Goal: Transaction & Acquisition: Purchase product/service

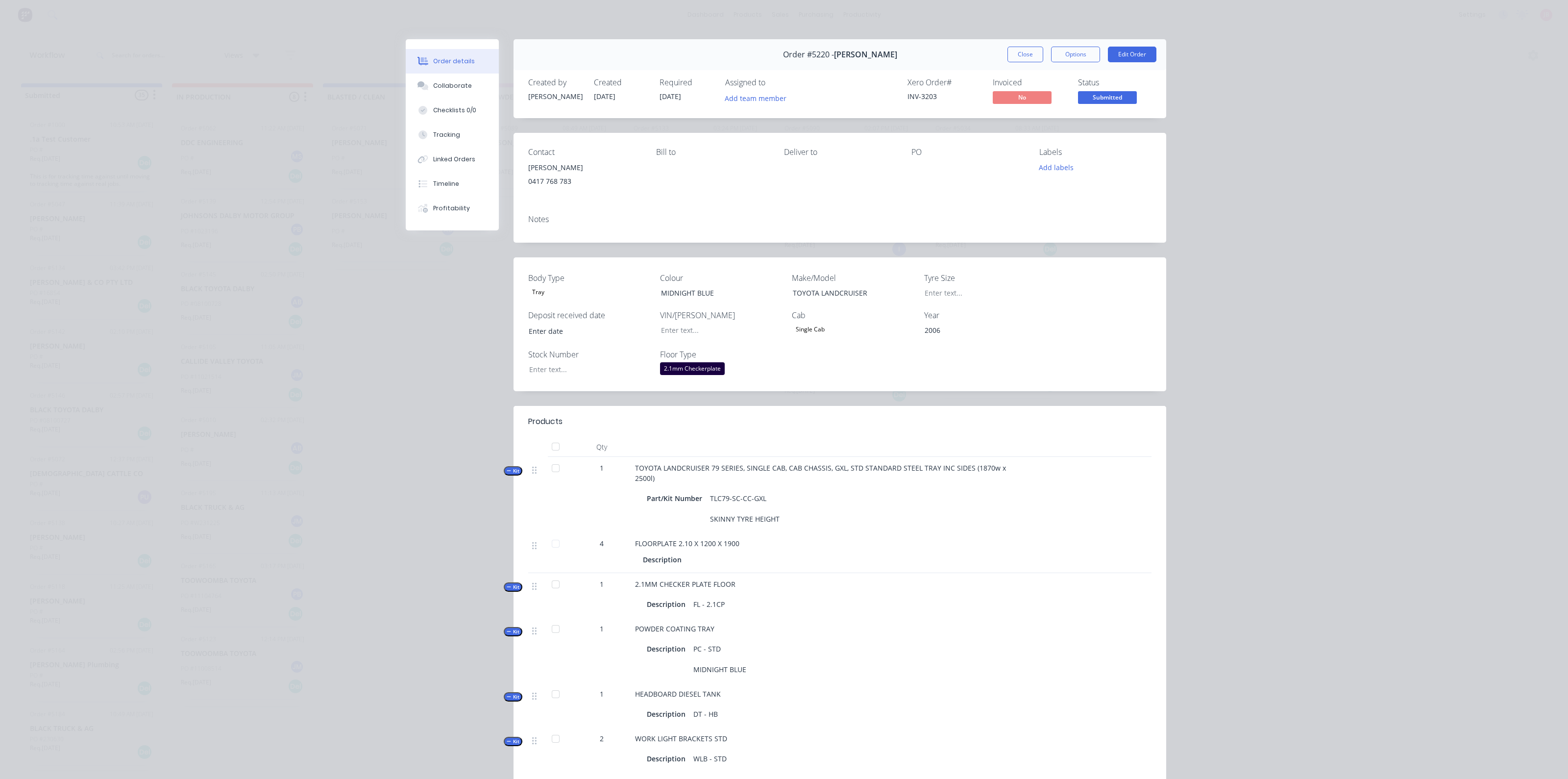
scroll to position [107, 0]
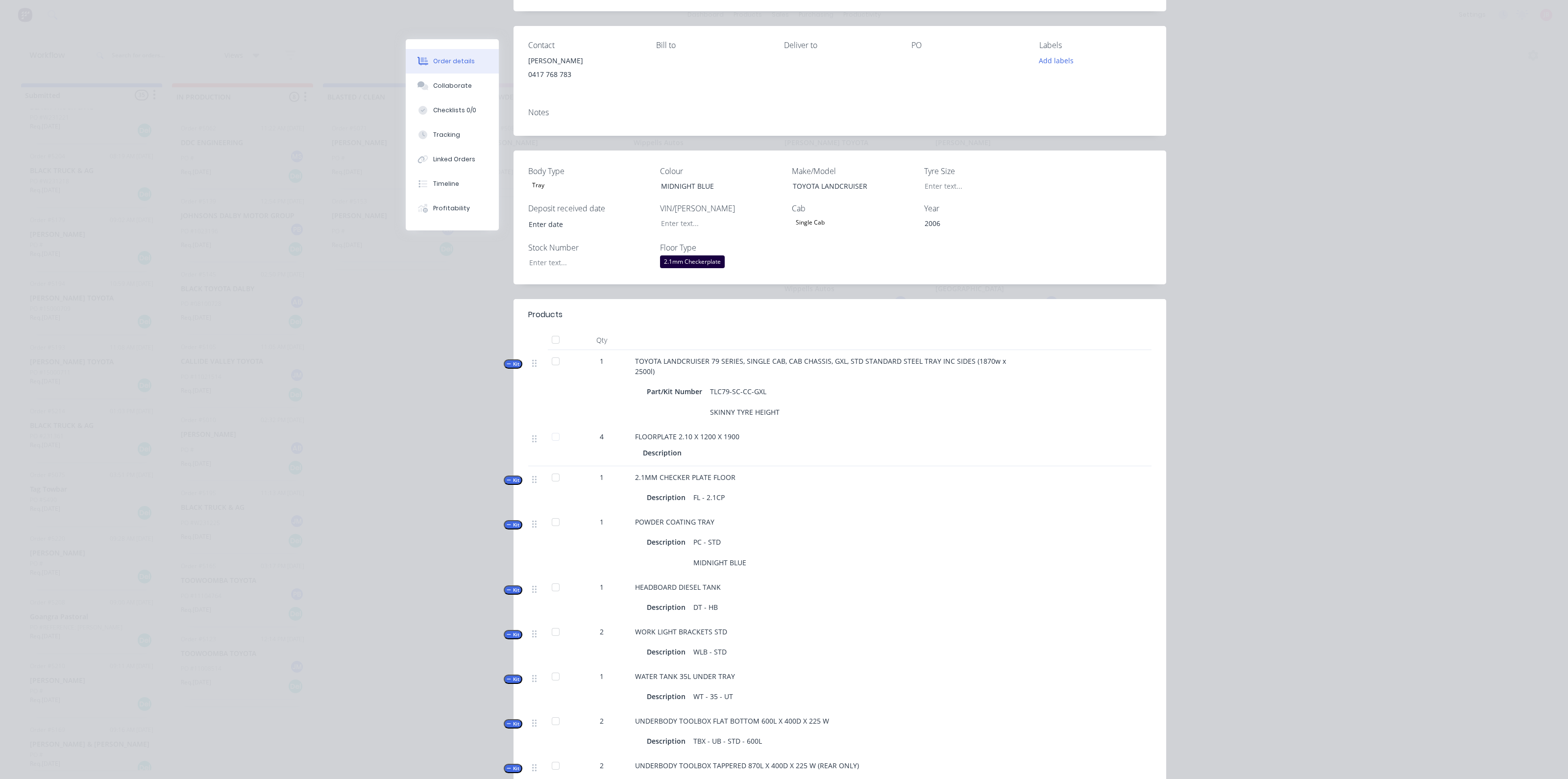
click at [1102, 494] on div at bounding box center [1103, 488] width 32 height 44
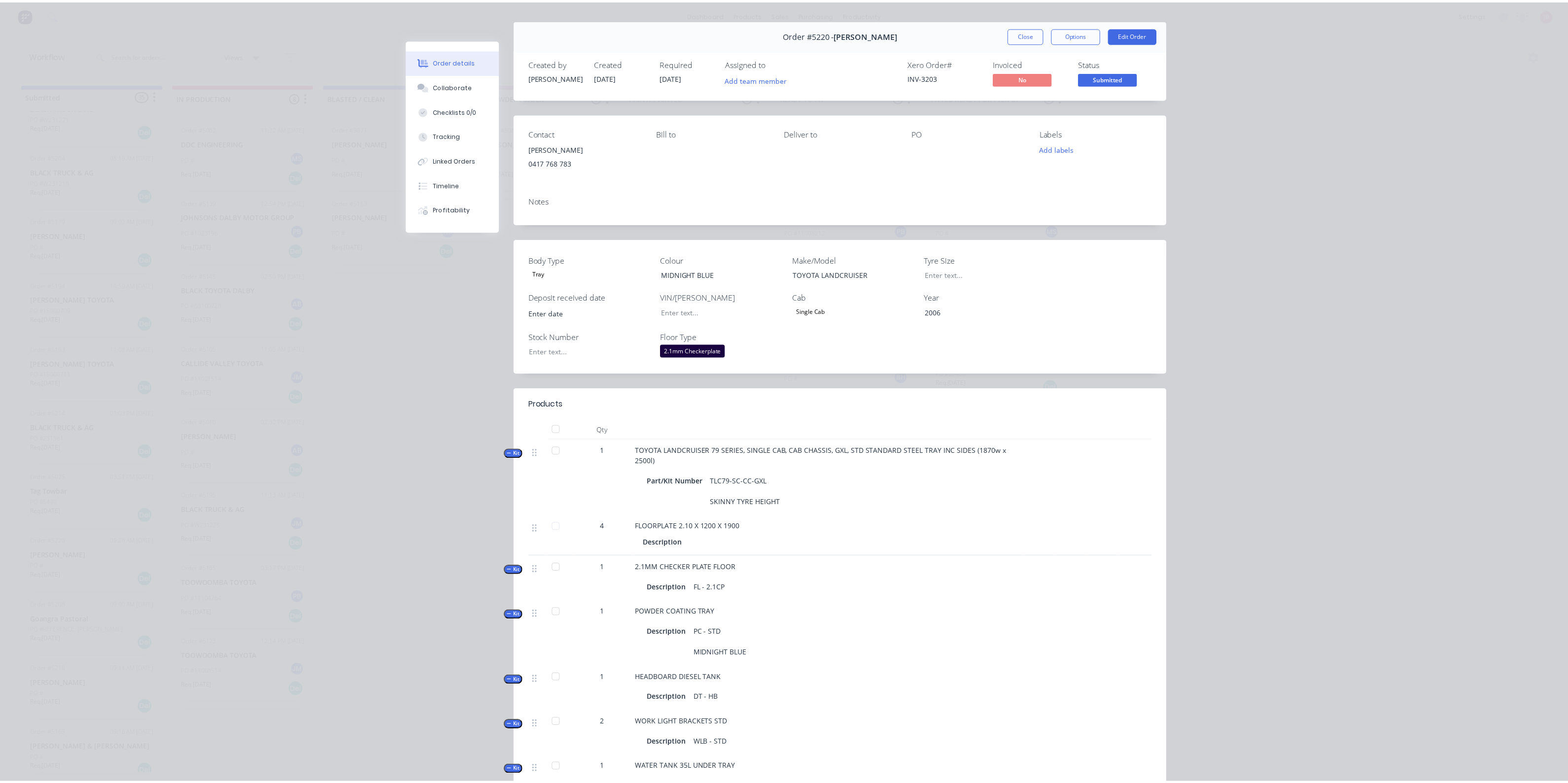
scroll to position [0, 0]
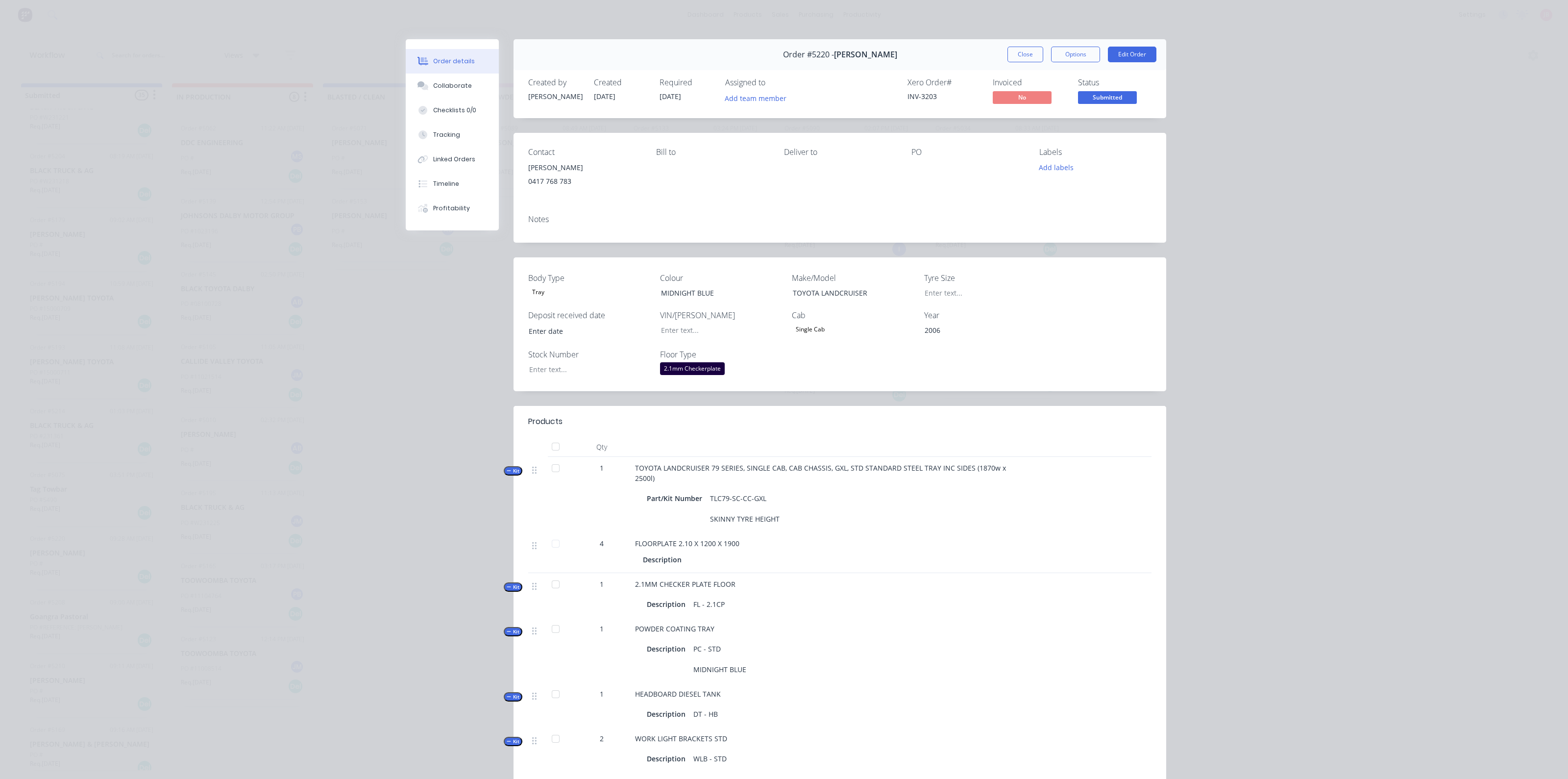
click at [1021, 52] on button "Close" at bounding box center [1025, 54] width 36 height 16
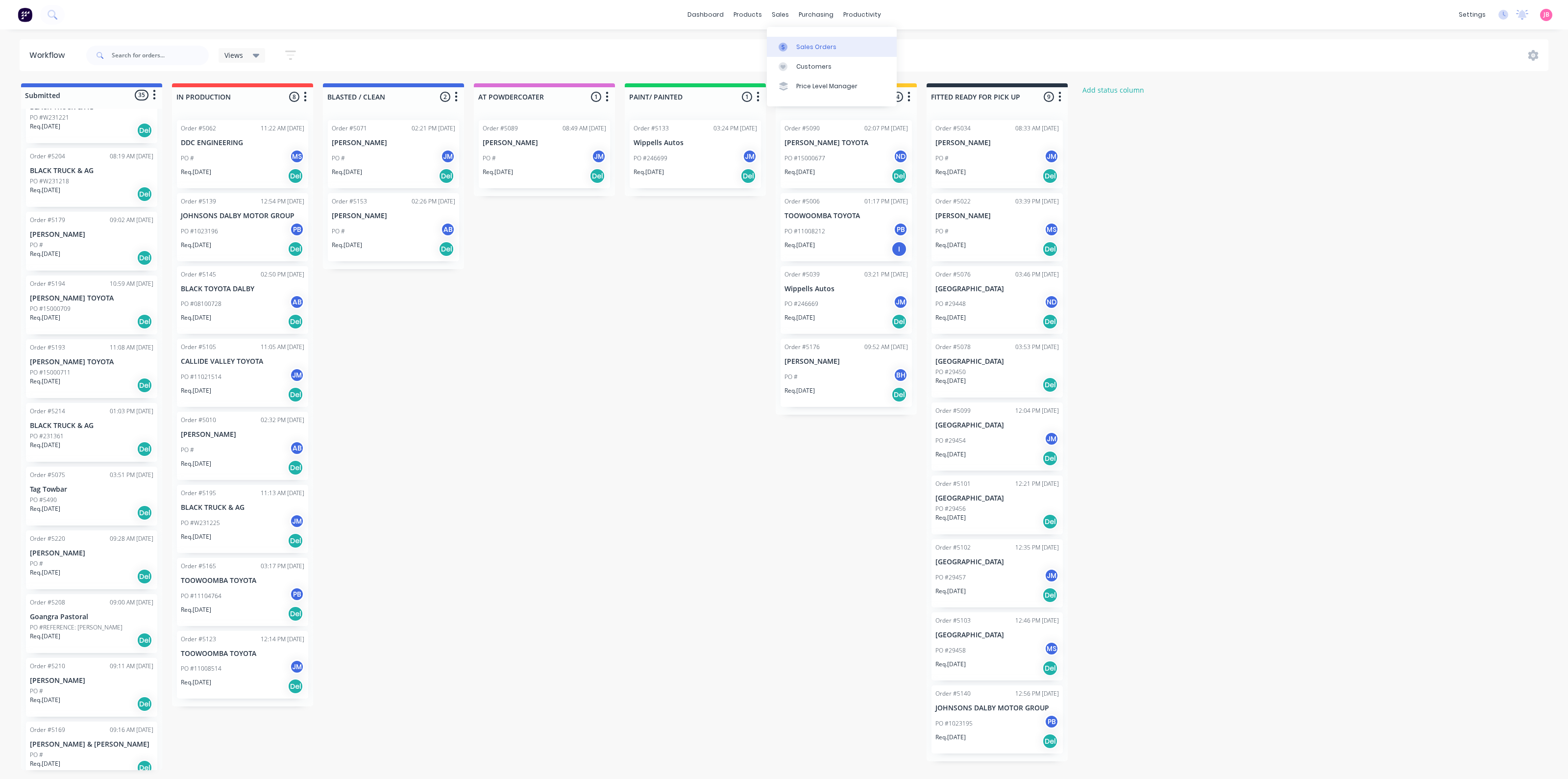
click at [802, 48] on div "Sales Orders" at bounding box center [816, 47] width 40 height 9
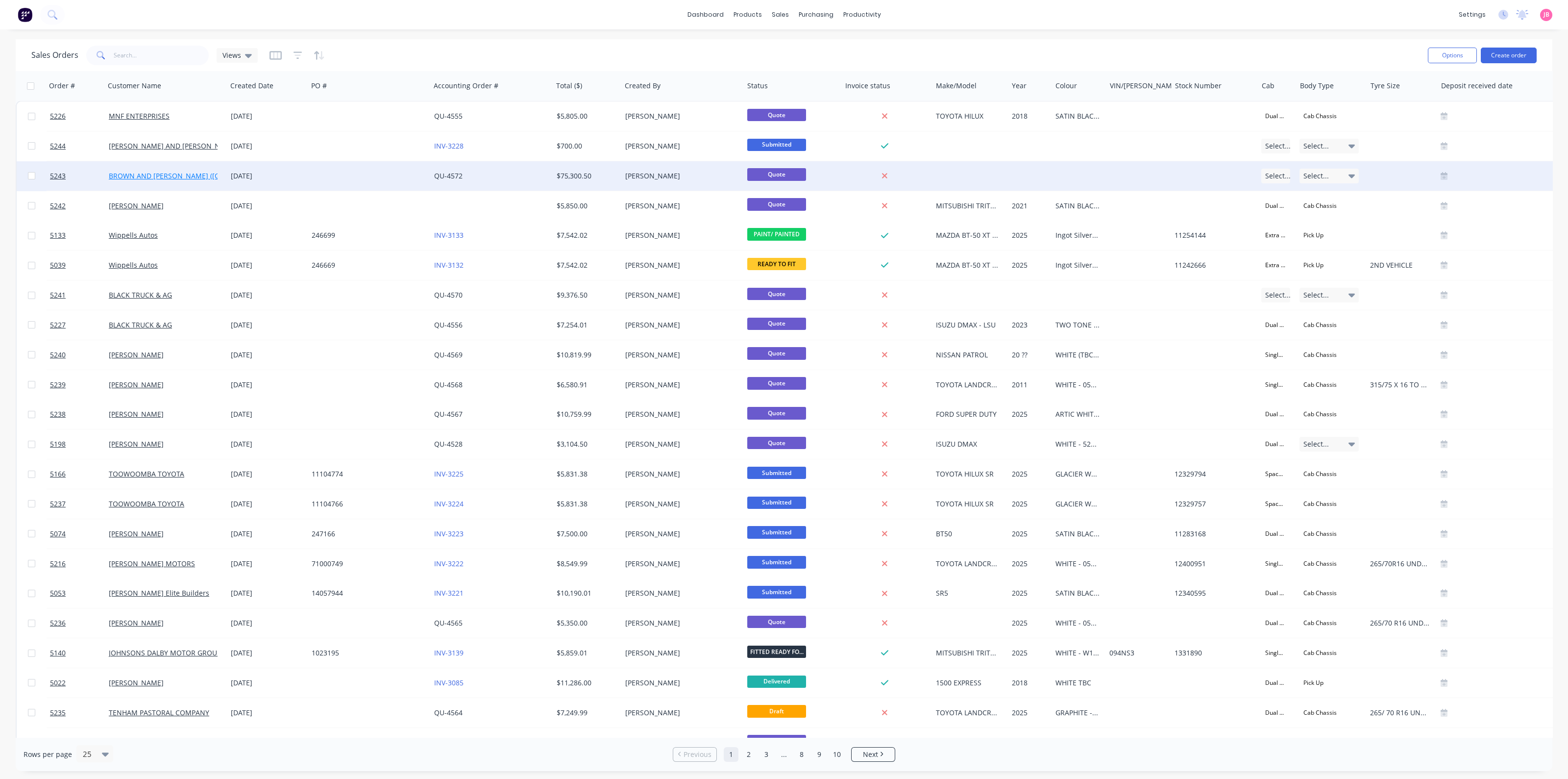
click at [152, 175] on link "BROWN AND [PERSON_NAME] ([GEOGRAPHIC_DATA])" at bounding box center [195, 175] width 173 height 9
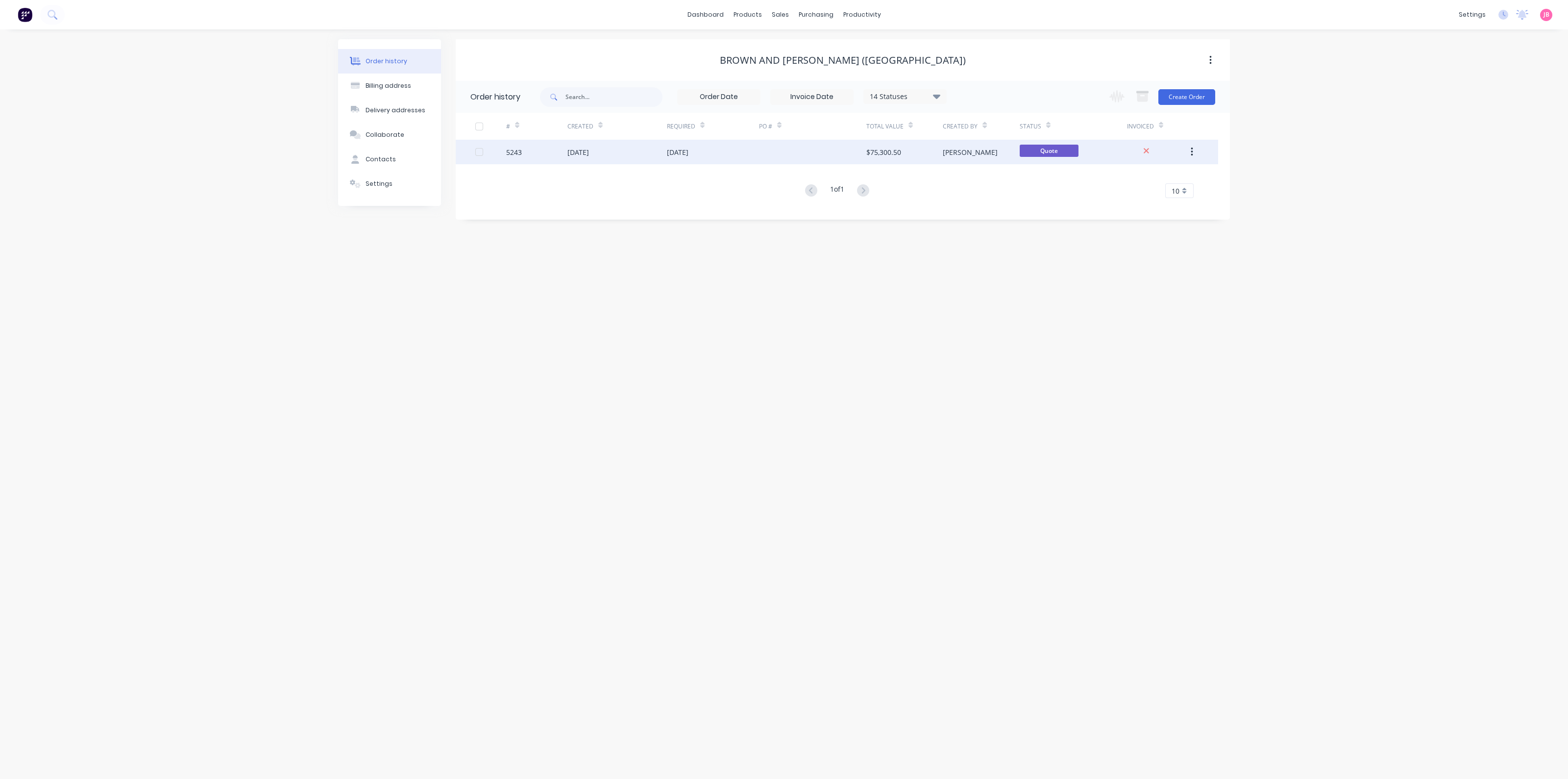
click at [1044, 153] on span "Quote" at bounding box center [1049, 150] width 59 height 12
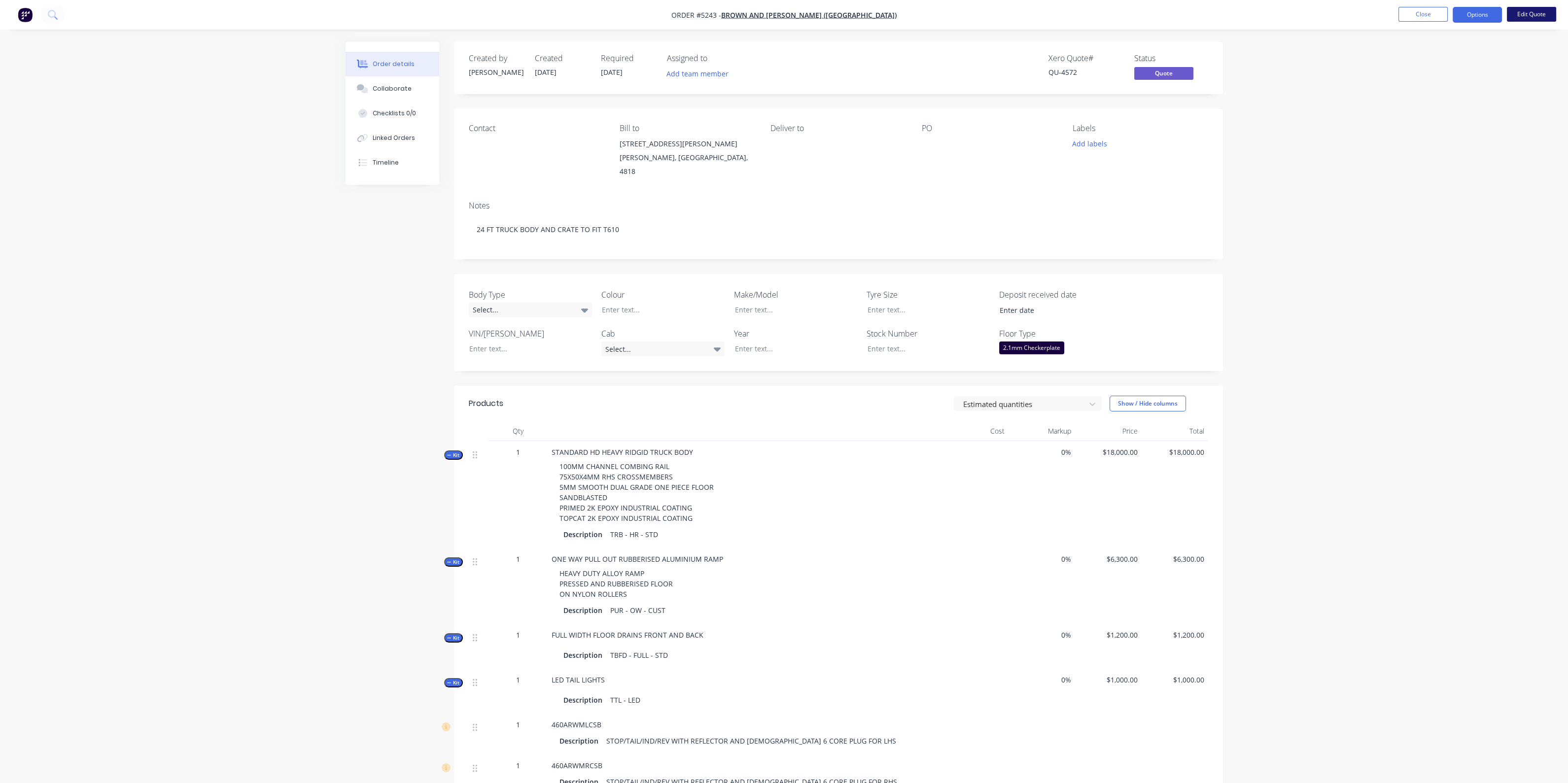
click at [1538, 16] on button "Edit Quote" at bounding box center [1531, 14] width 49 height 15
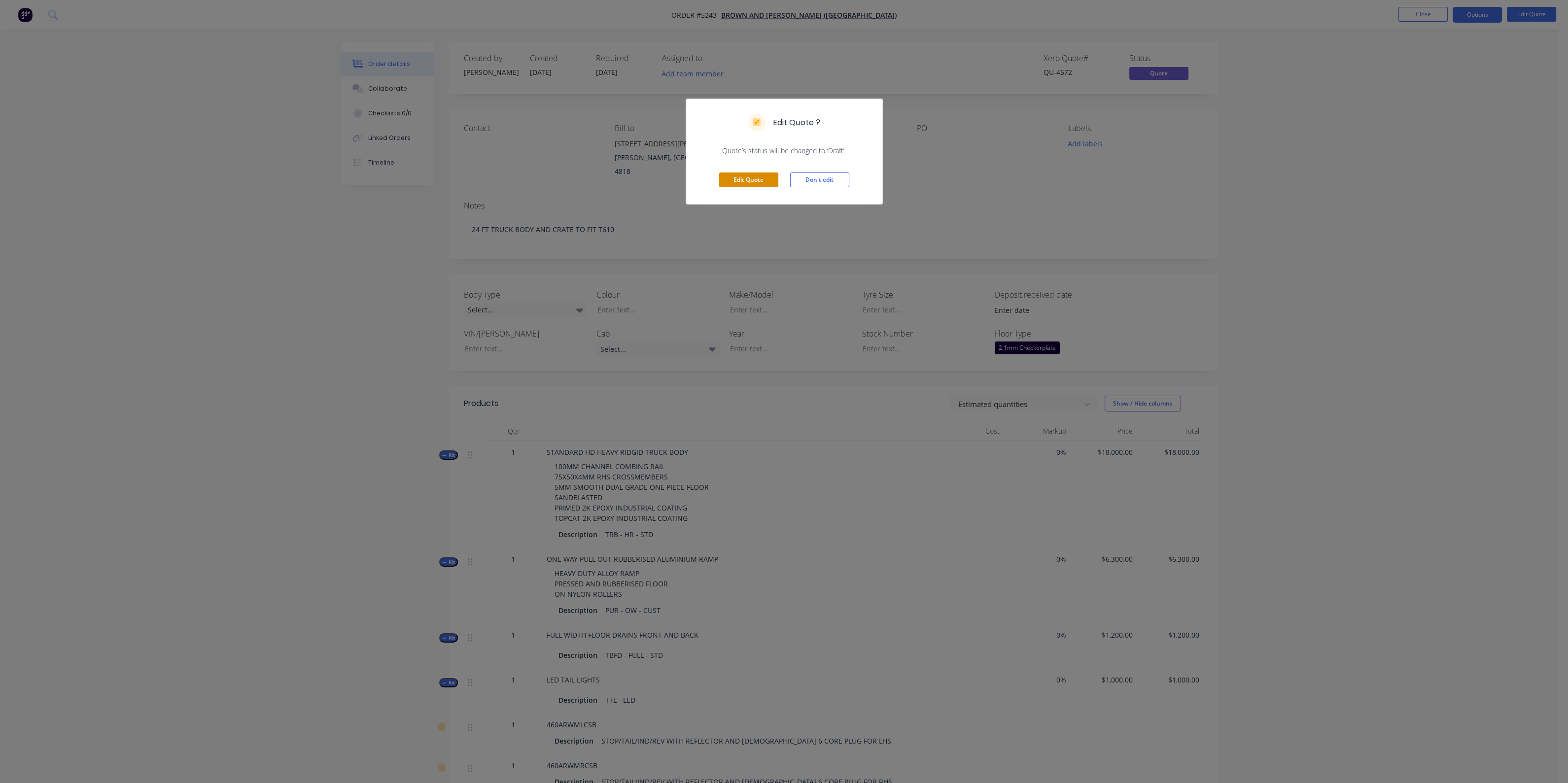
click at [768, 182] on button "Edit Quote" at bounding box center [748, 180] width 59 height 15
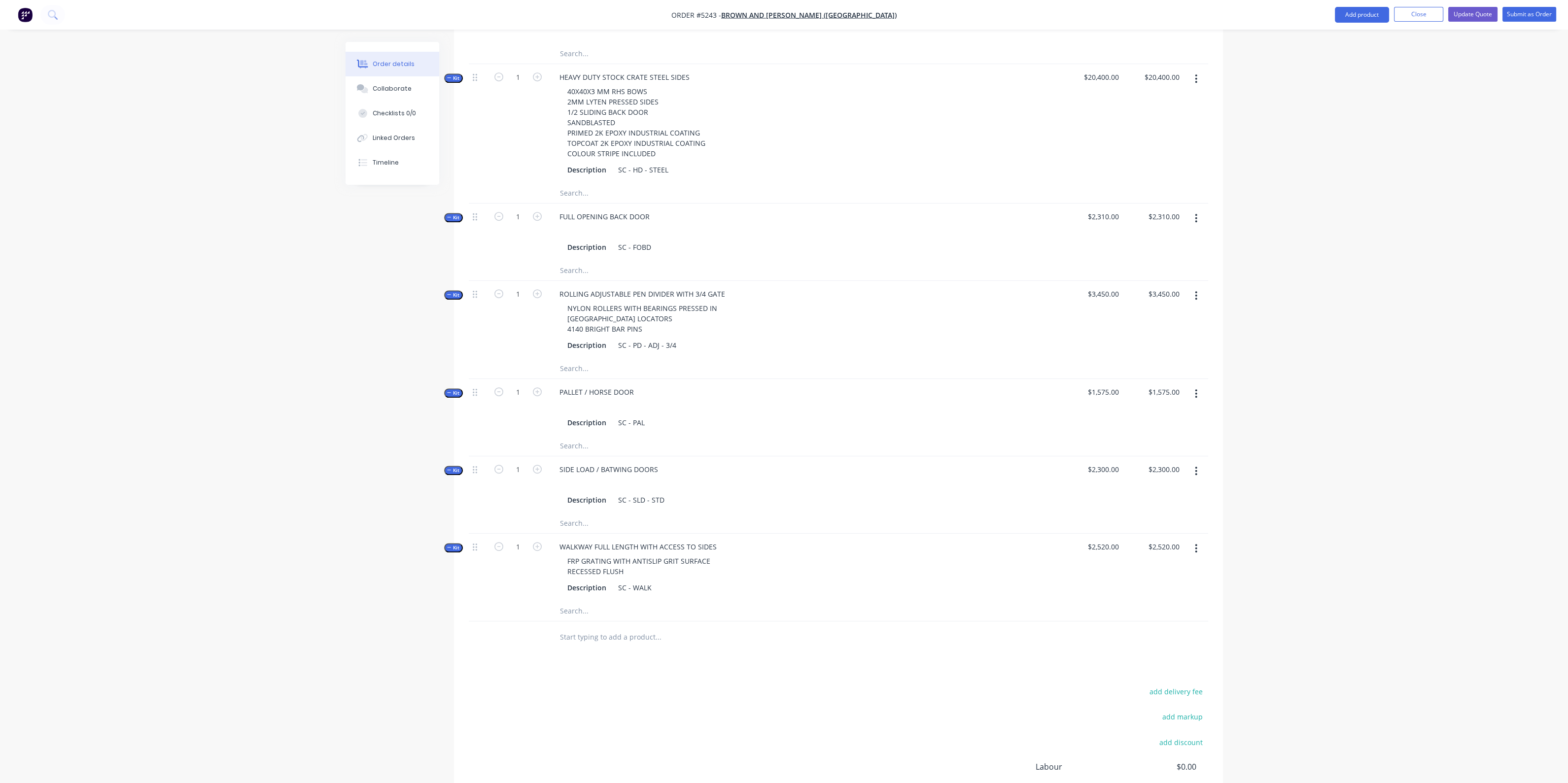
scroll to position [1614, 0]
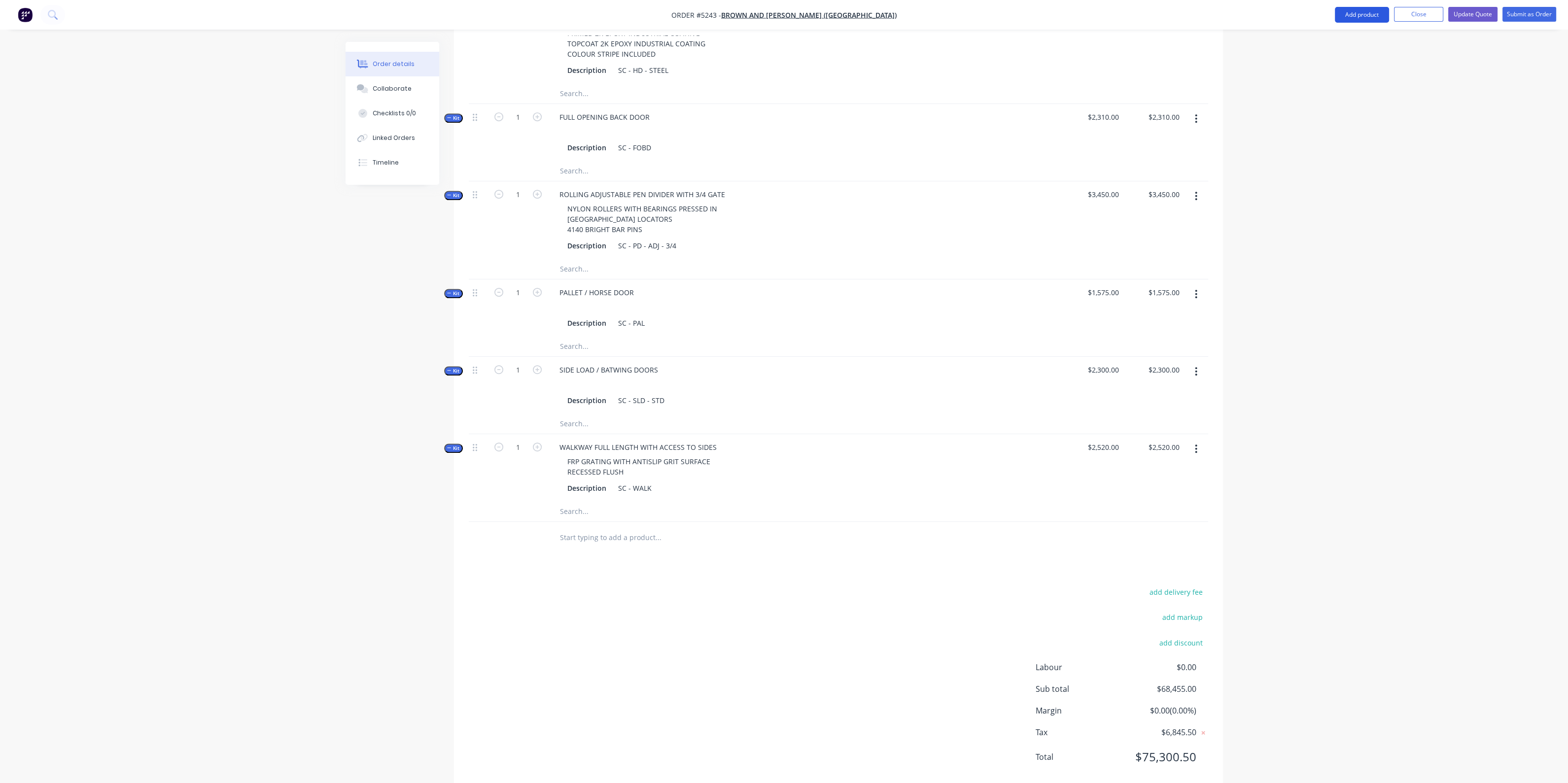
click at [1368, 10] on button "Add product" at bounding box center [1362, 15] width 54 height 16
click at [1319, 42] on div "Product catalogue" at bounding box center [1342, 40] width 76 height 14
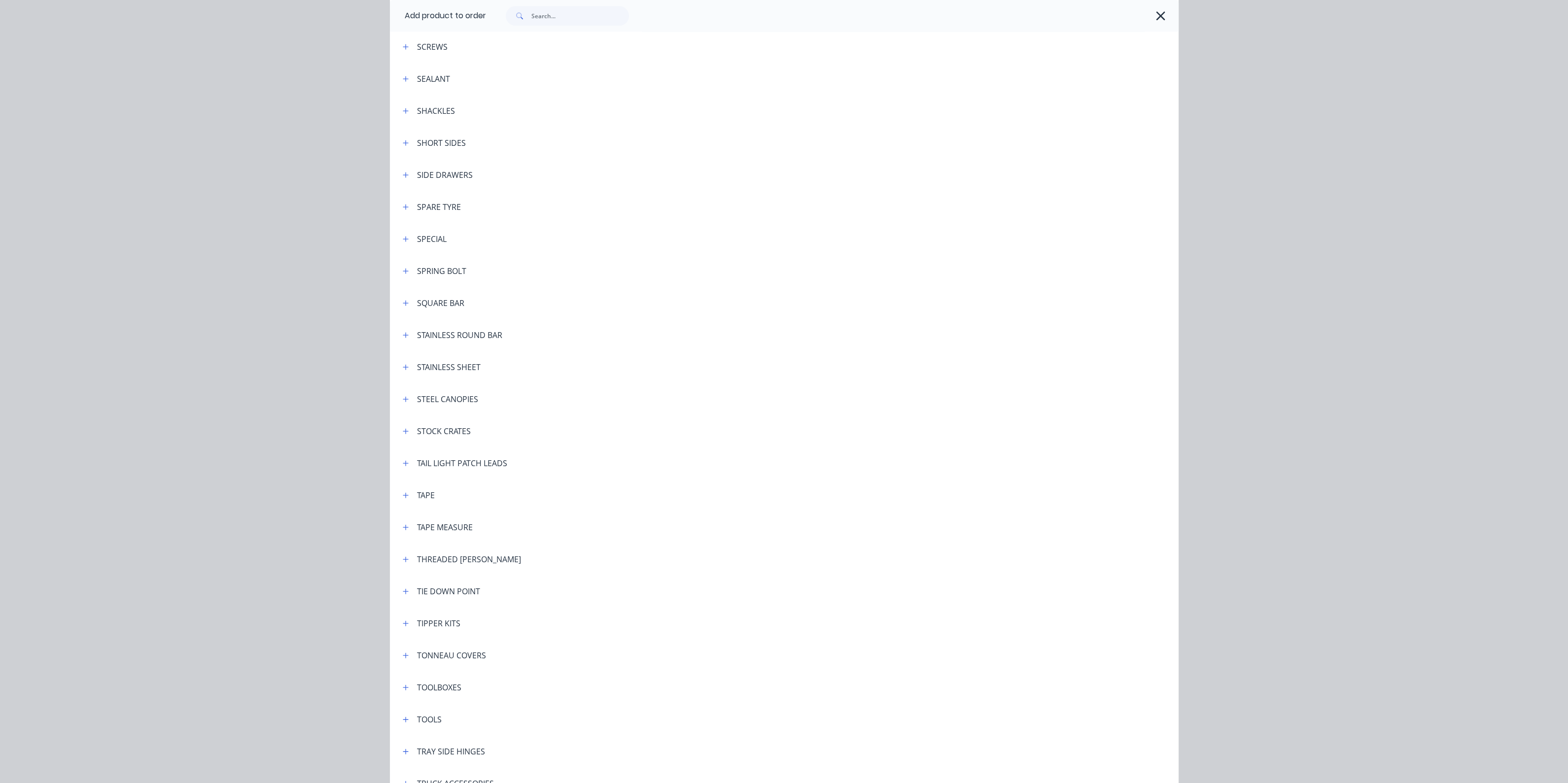
scroll to position [2834, 0]
click at [403, 429] on icon "button" at bounding box center [405, 429] width 6 height 6
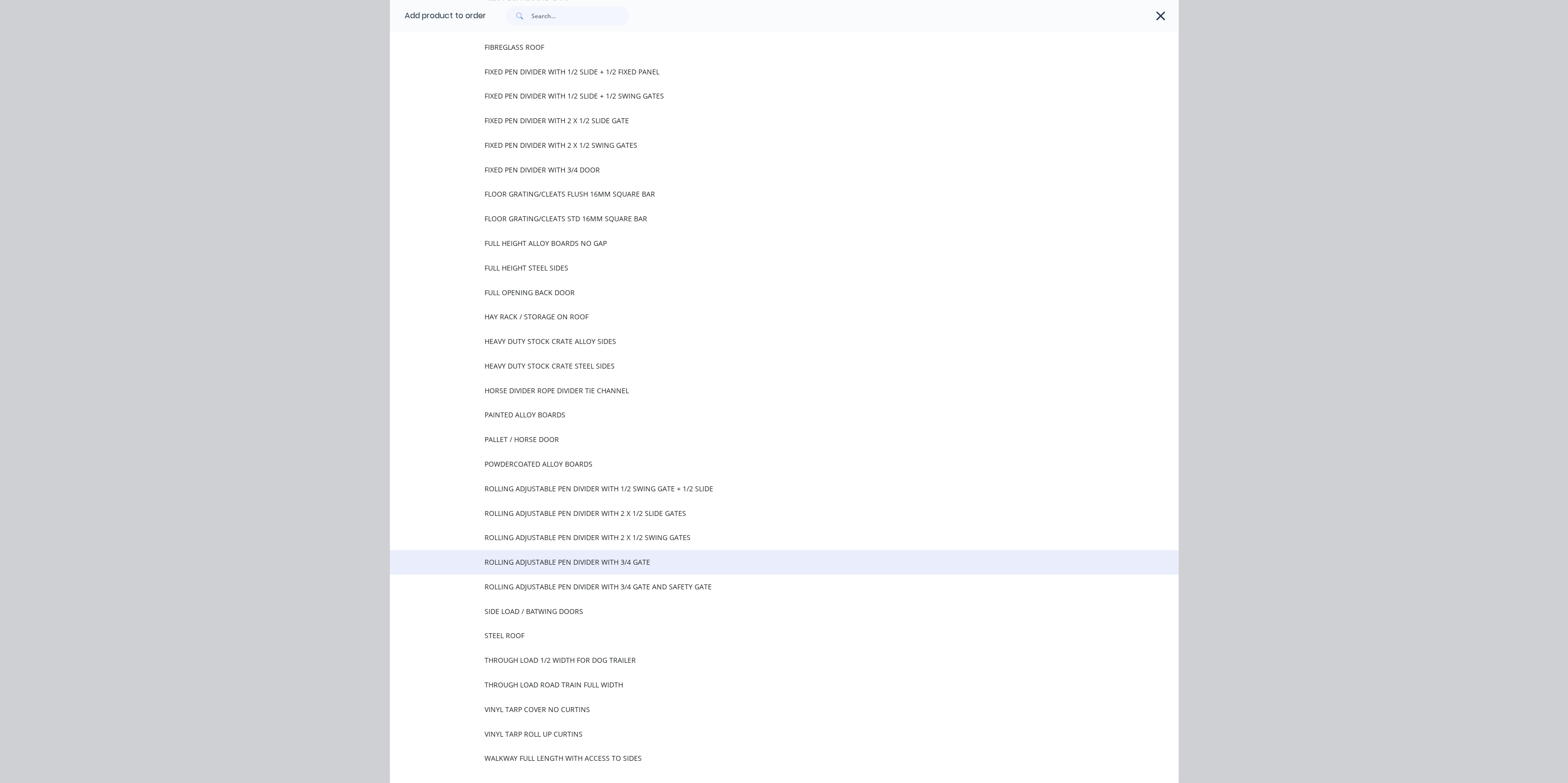
scroll to position [3264, 0]
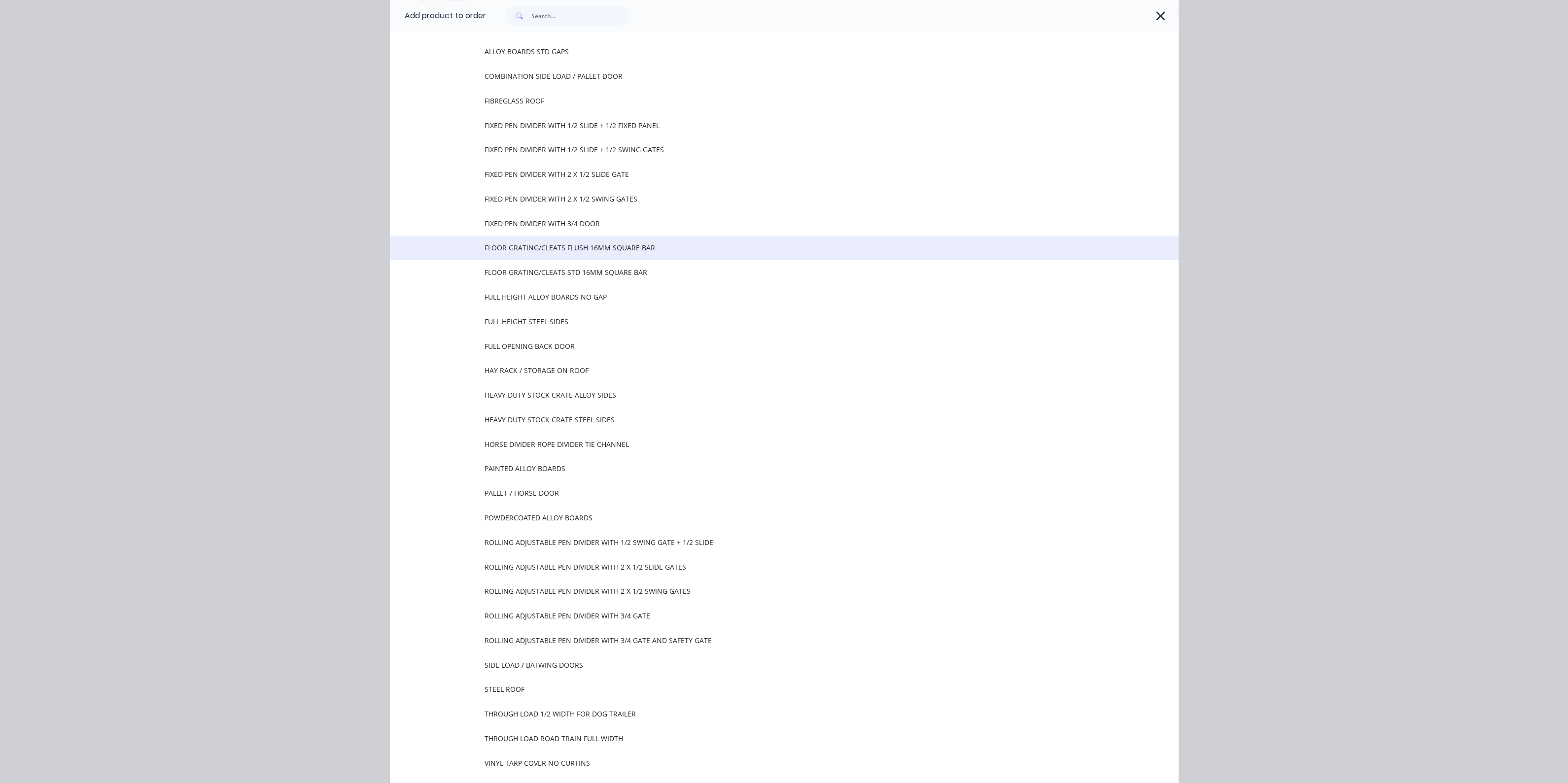
click at [566, 249] on span "FLOOR GRATING/CLEATS FLUSH 16MM SQUARE BAR" at bounding box center [762, 247] width 555 height 10
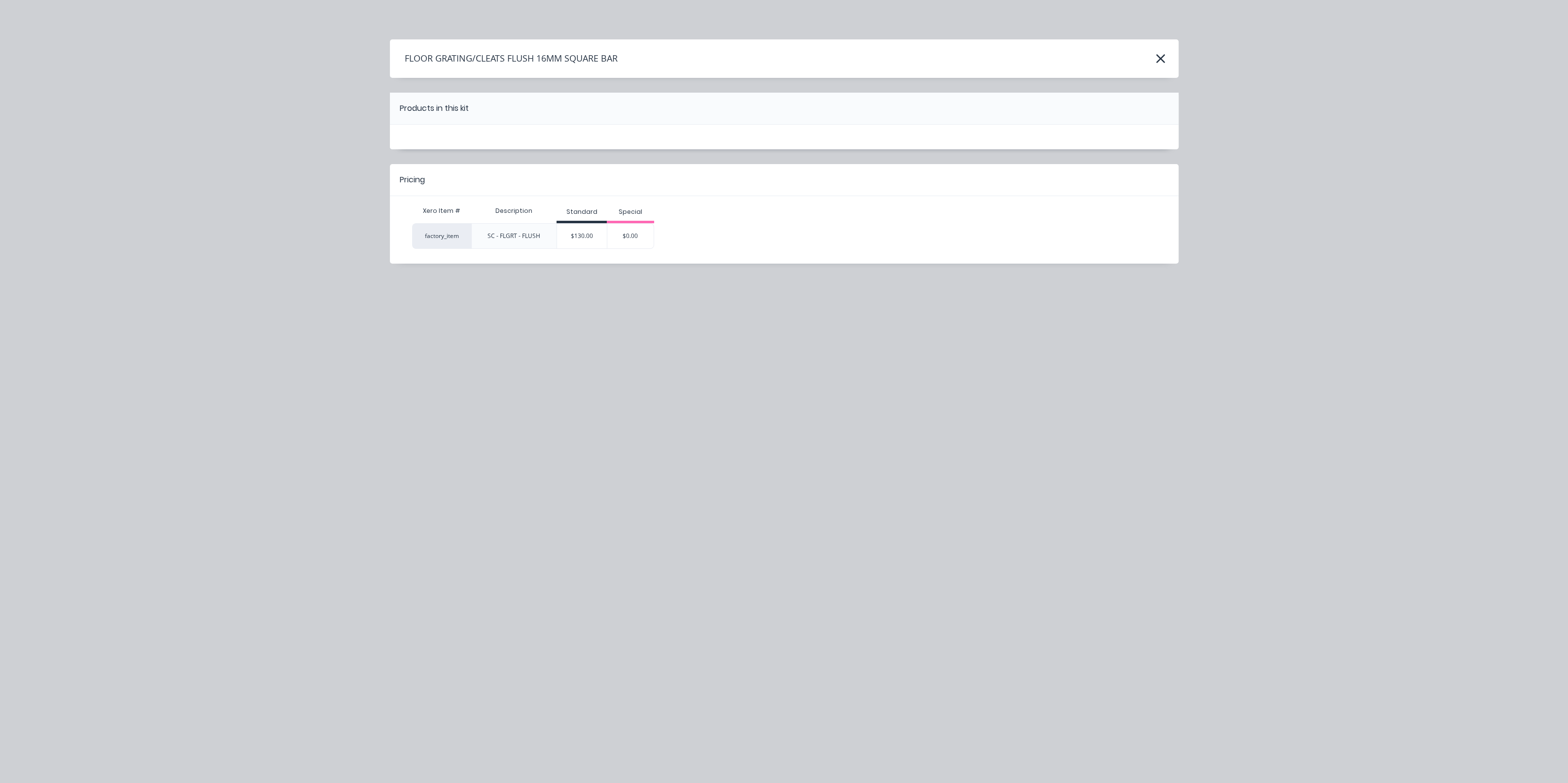
scroll to position [0, 0]
click at [594, 240] on div "$130.00" at bounding box center [582, 236] width 50 height 24
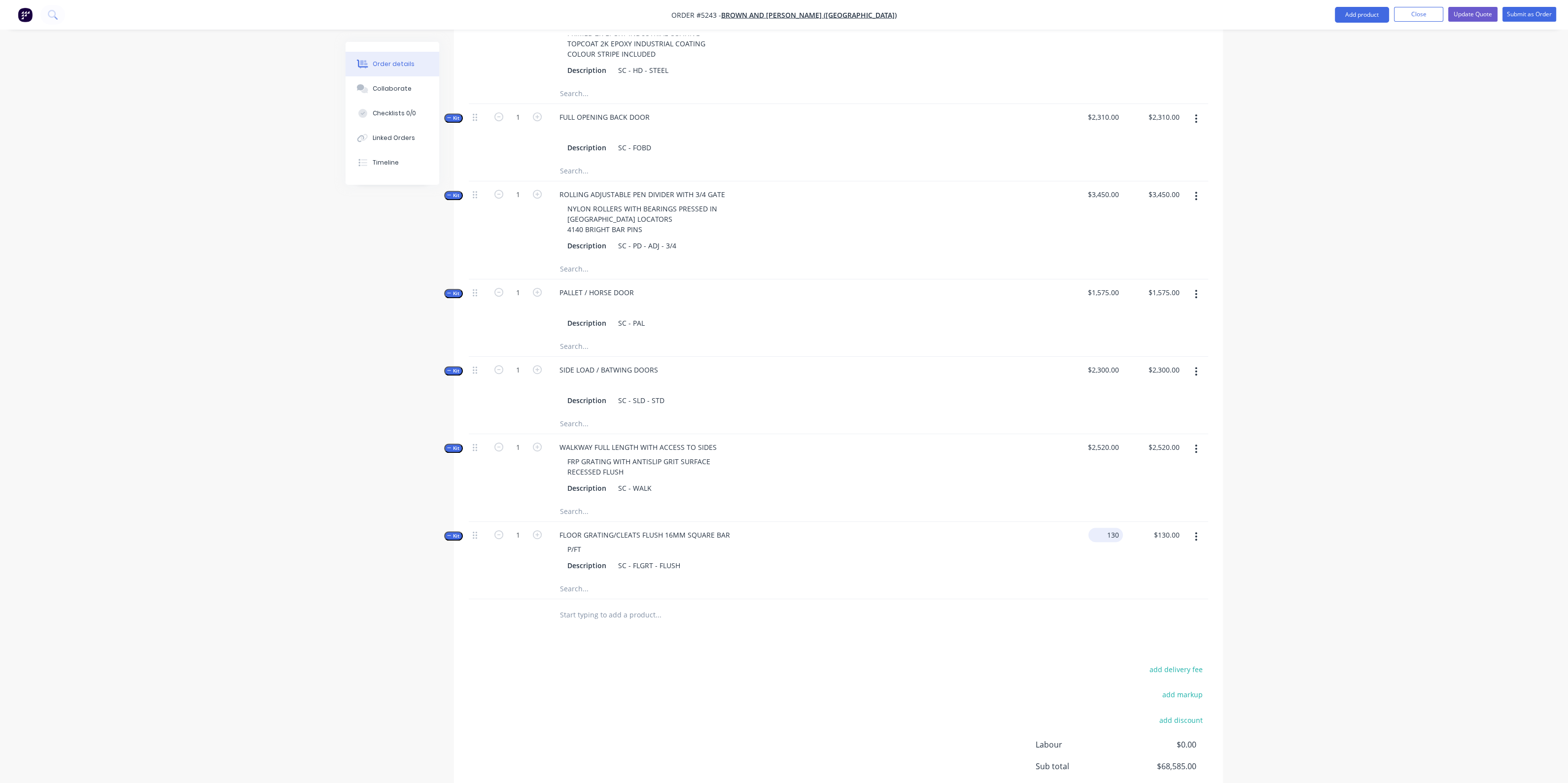
click at [1105, 528] on div "130 $130.00" at bounding box center [1105, 534] width 34 height 14
type input "$3,120.00"
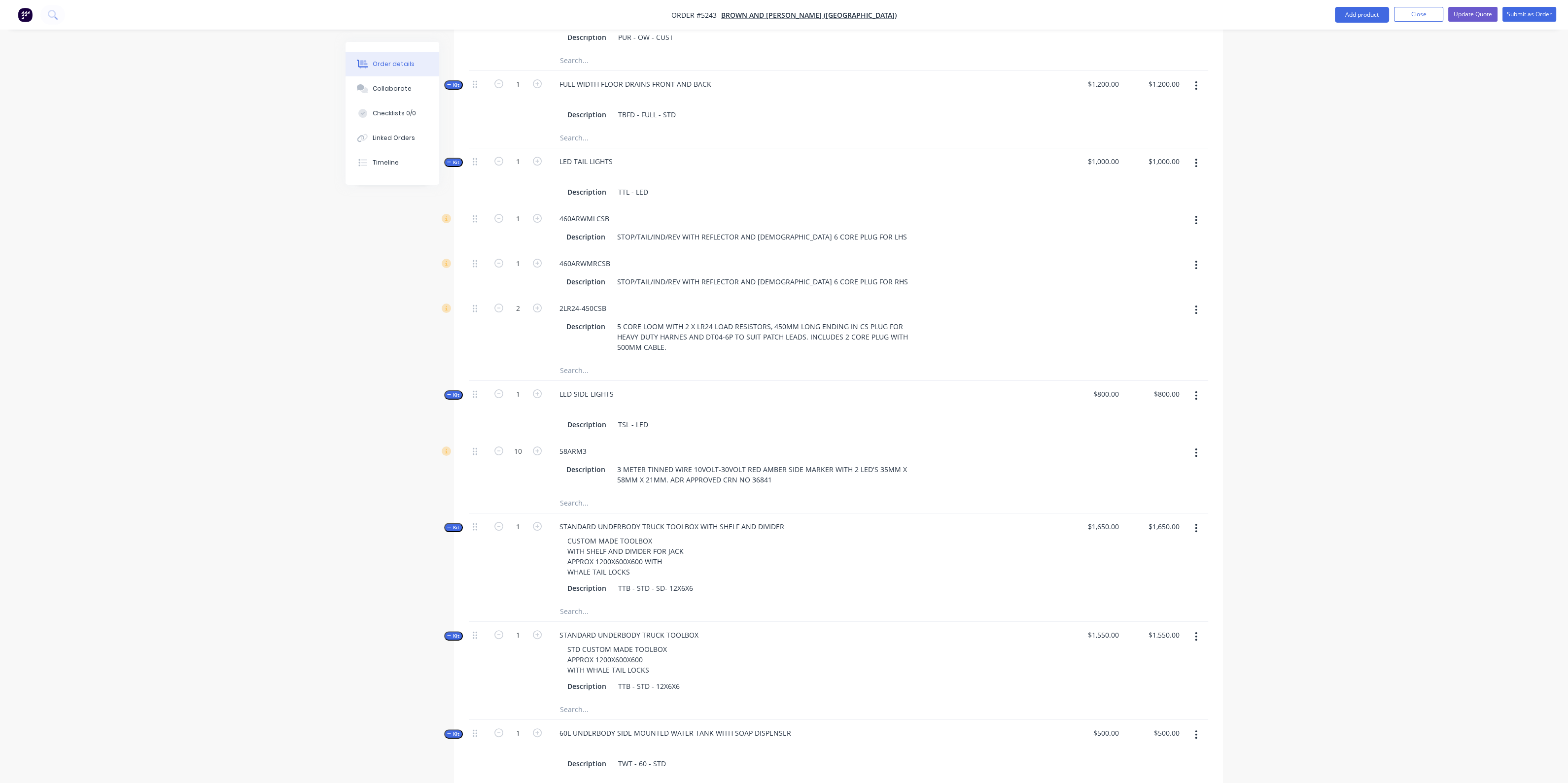
scroll to position [629, 0]
click at [449, 389] on span "Kit" at bounding box center [453, 393] width 13 height 7
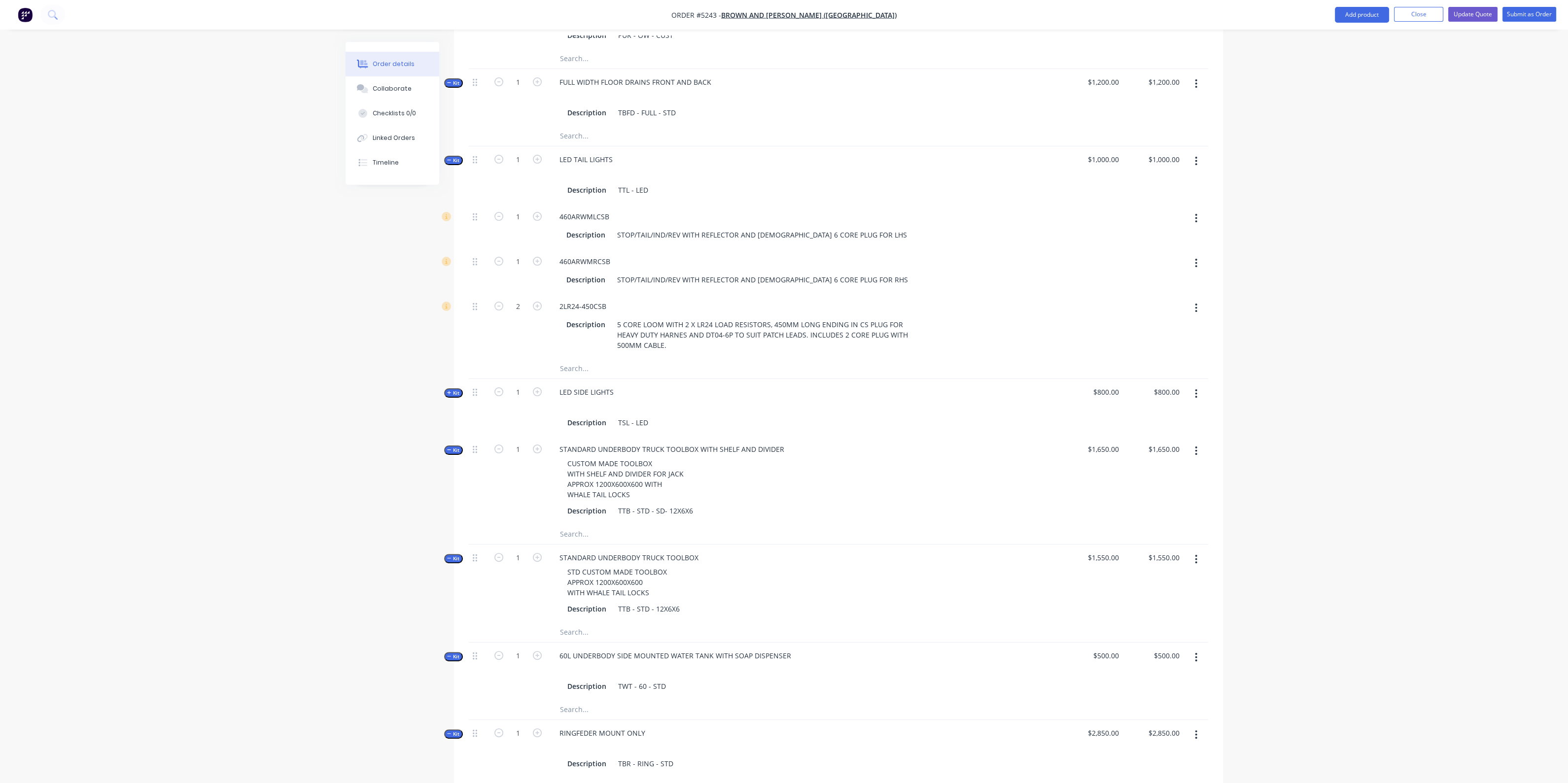
click at [446, 155] on button "Kit" at bounding box center [453, 160] width 19 height 9
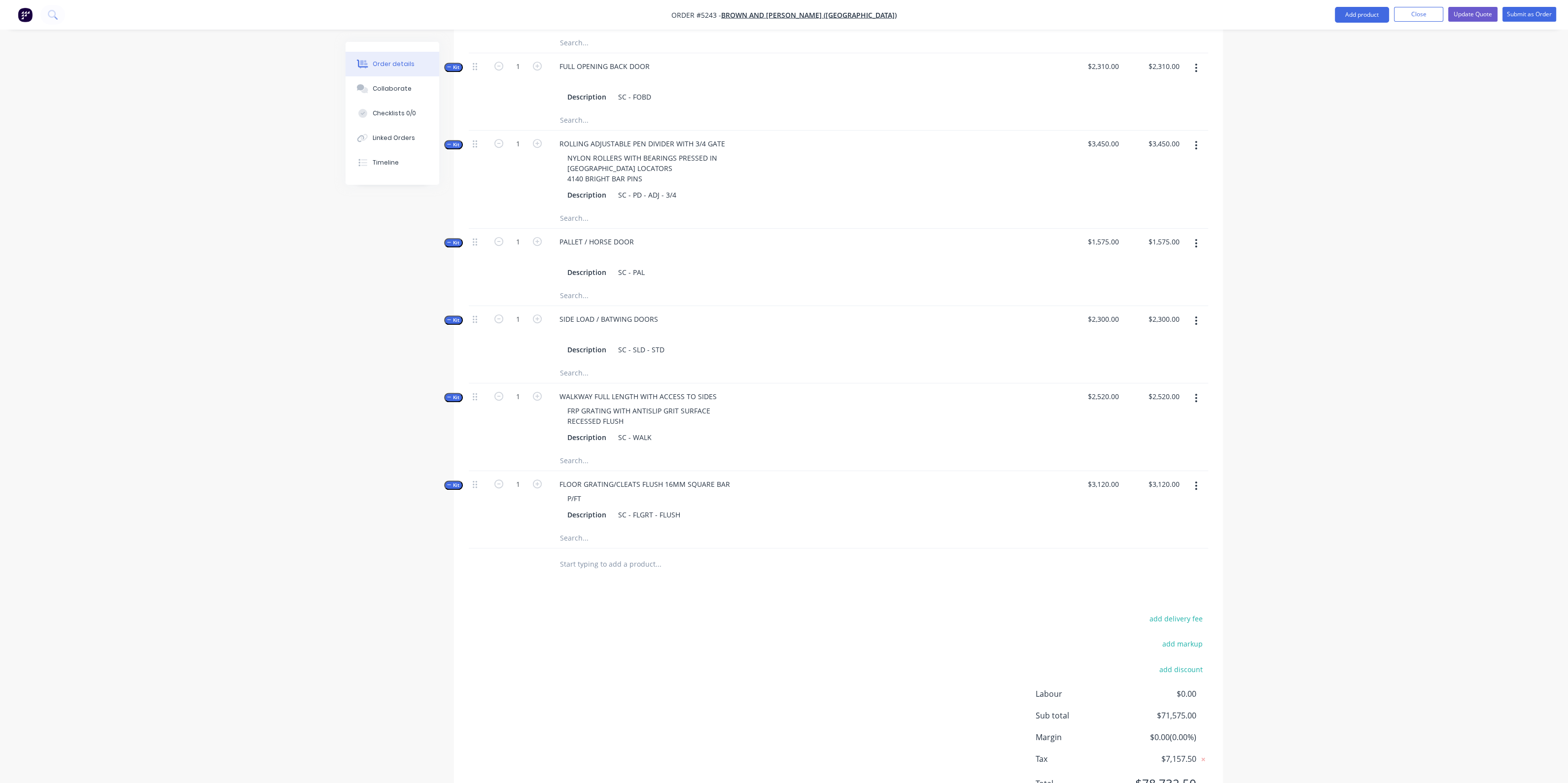
scroll to position [1442, 0]
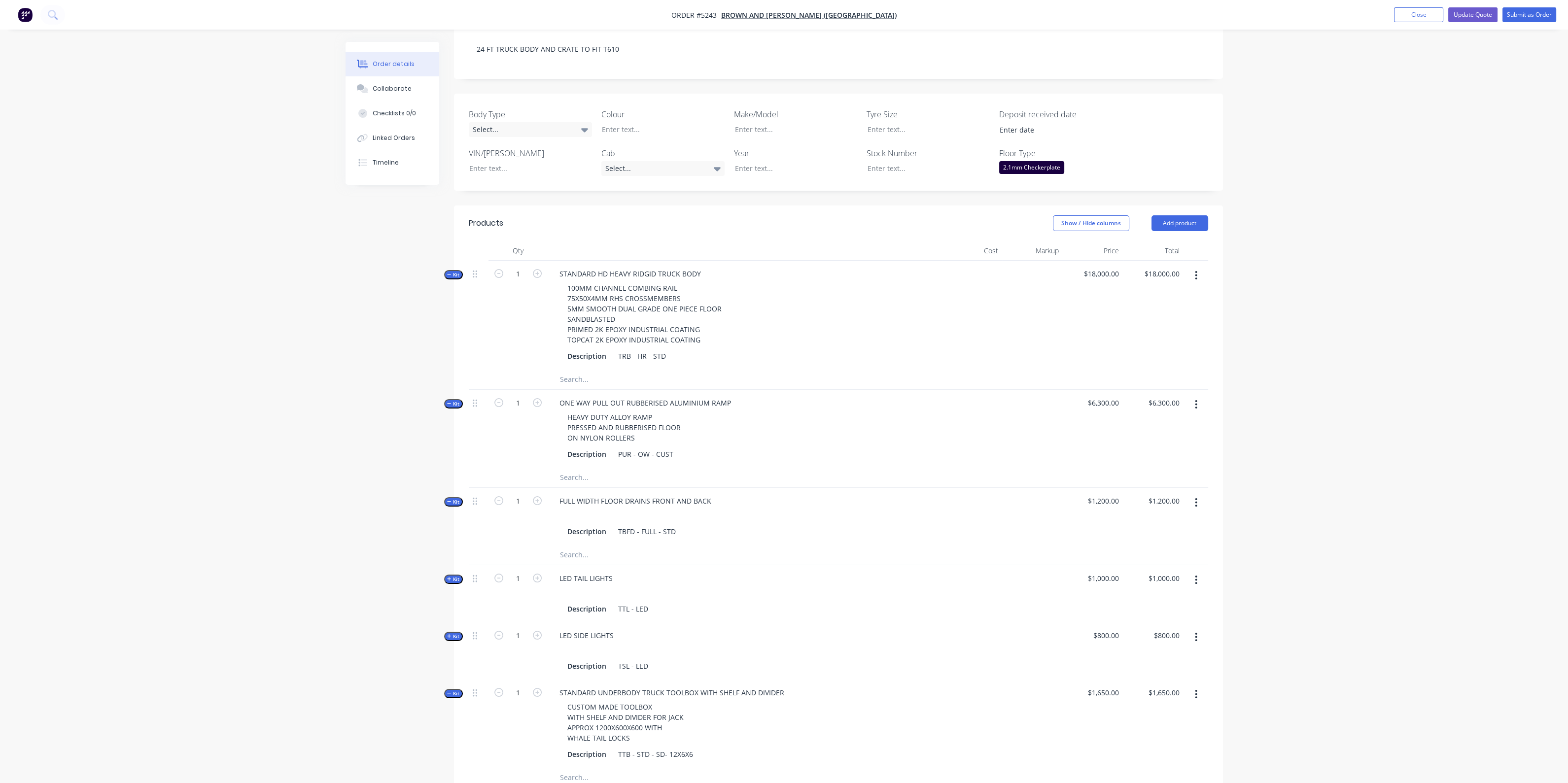
scroll to position [209, 0]
click at [1021, 162] on div "2.1mm Checkerplate" at bounding box center [1032, 168] width 65 height 13
click at [1012, 163] on div "None" at bounding box center [1016, 160] width 18 height 10
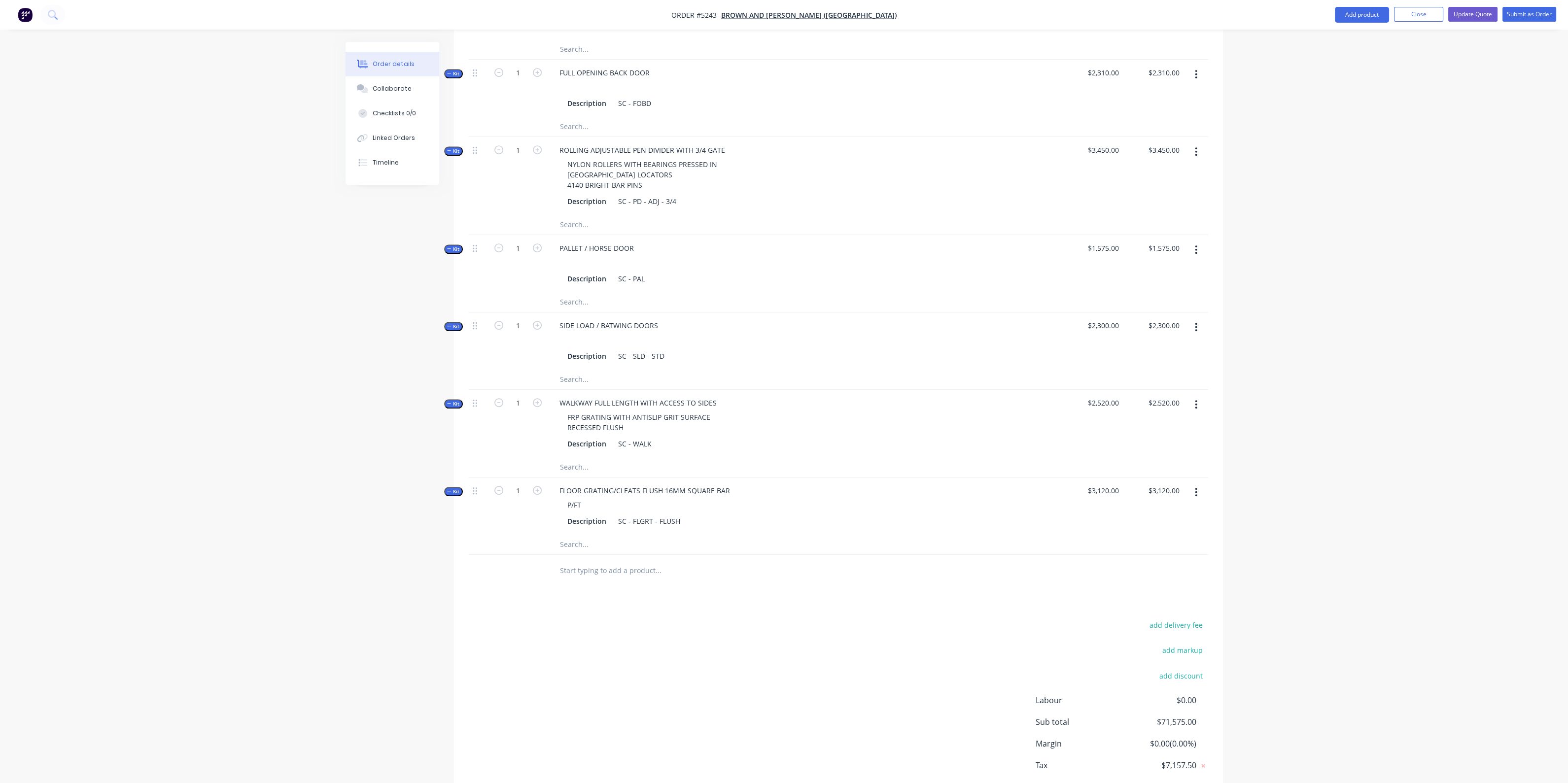
scroll to position [1417, 0]
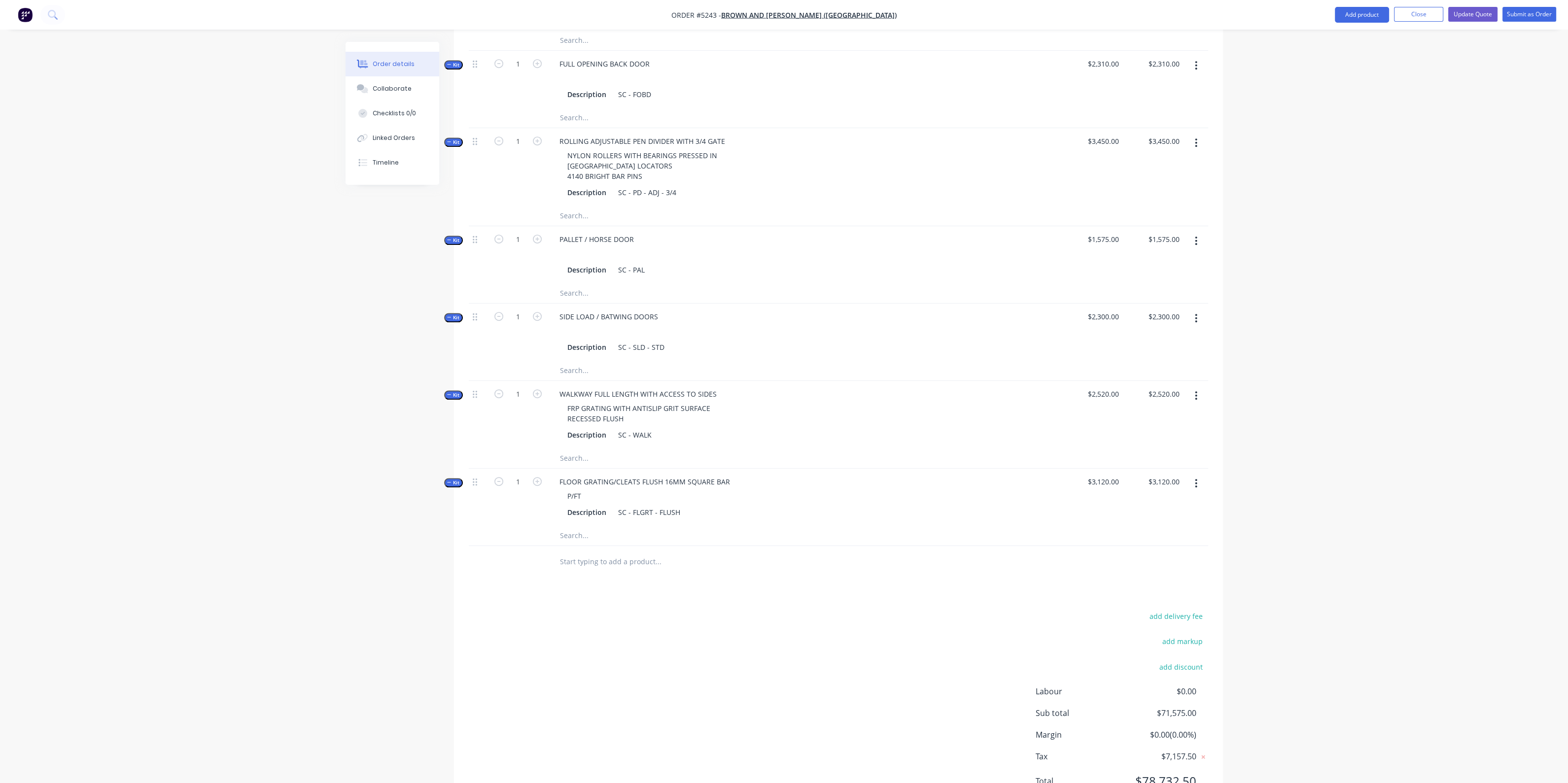
click at [649, 552] on input "text" at bounding box center [658, 562] width 197 height 20
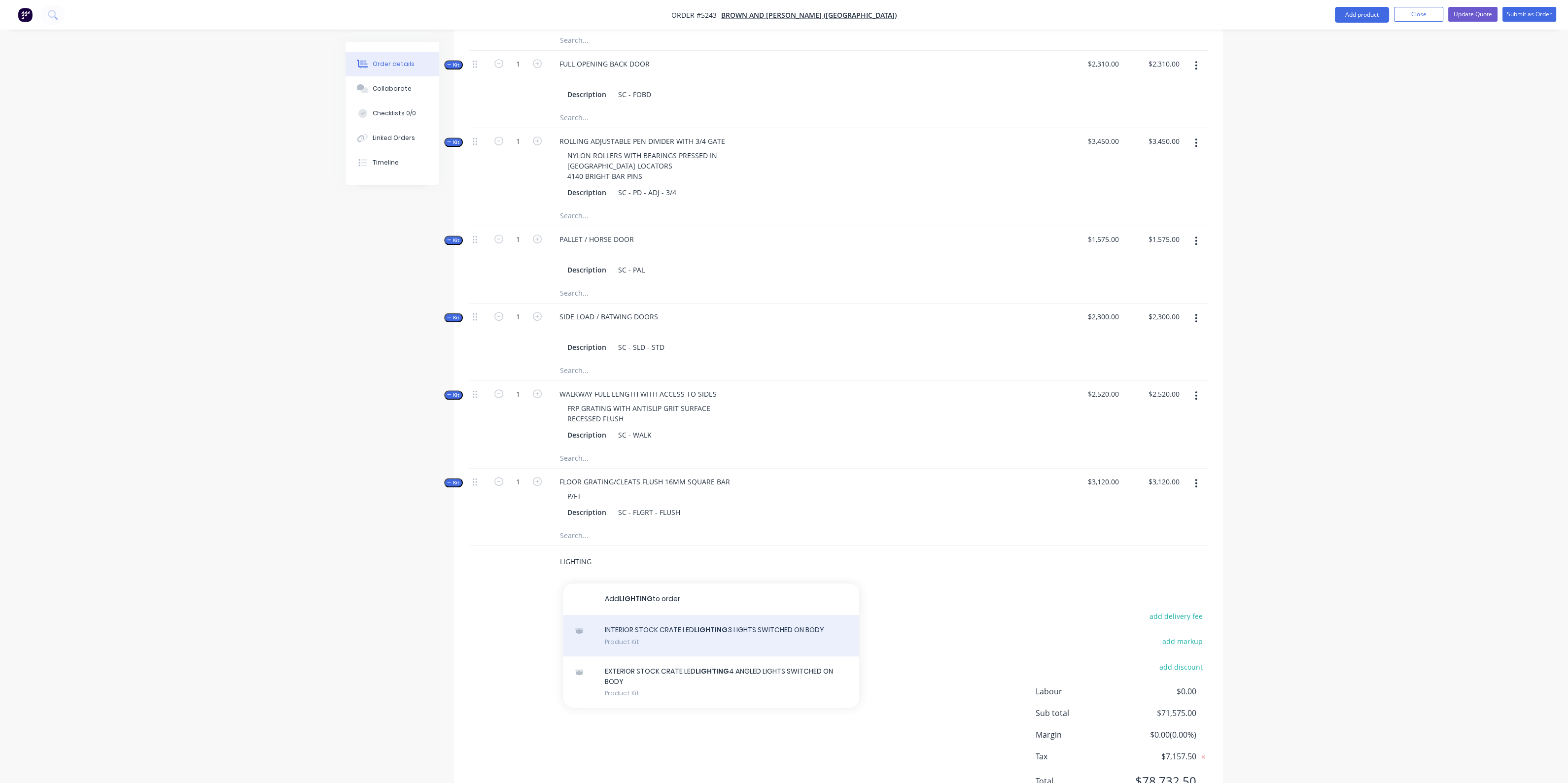
type input "LIGHTING"
click at [663, 615] on div "INTERIOR STOCK CRATE LED LIGHTING 3 LIGHTS SWITCHED ON BODY Product Kit" at bounding box center [711, 636] width 296 height 42
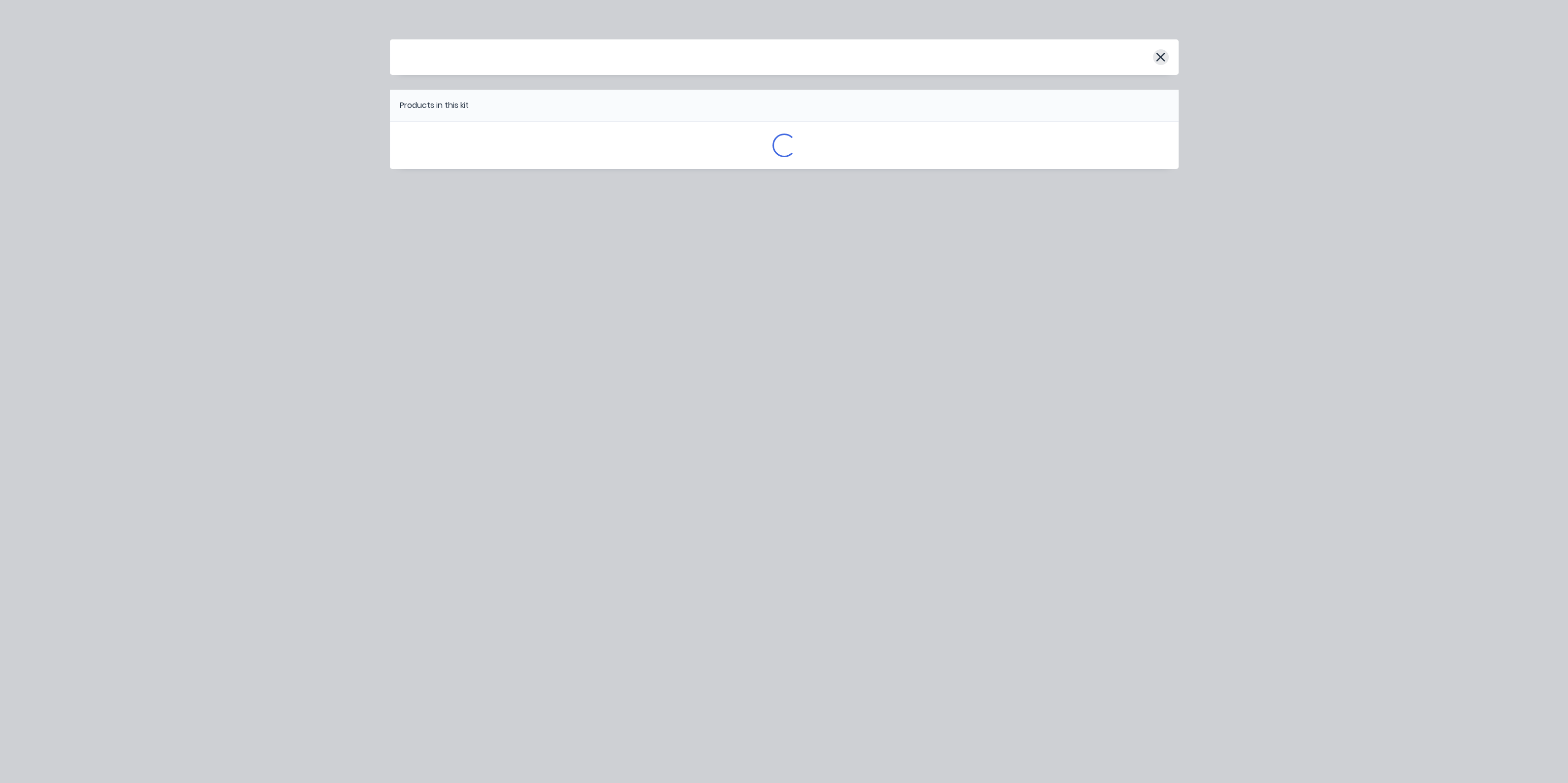
click at [1161, 62] on icon "button" at bounding box center [1160, 57] width 10 height 14
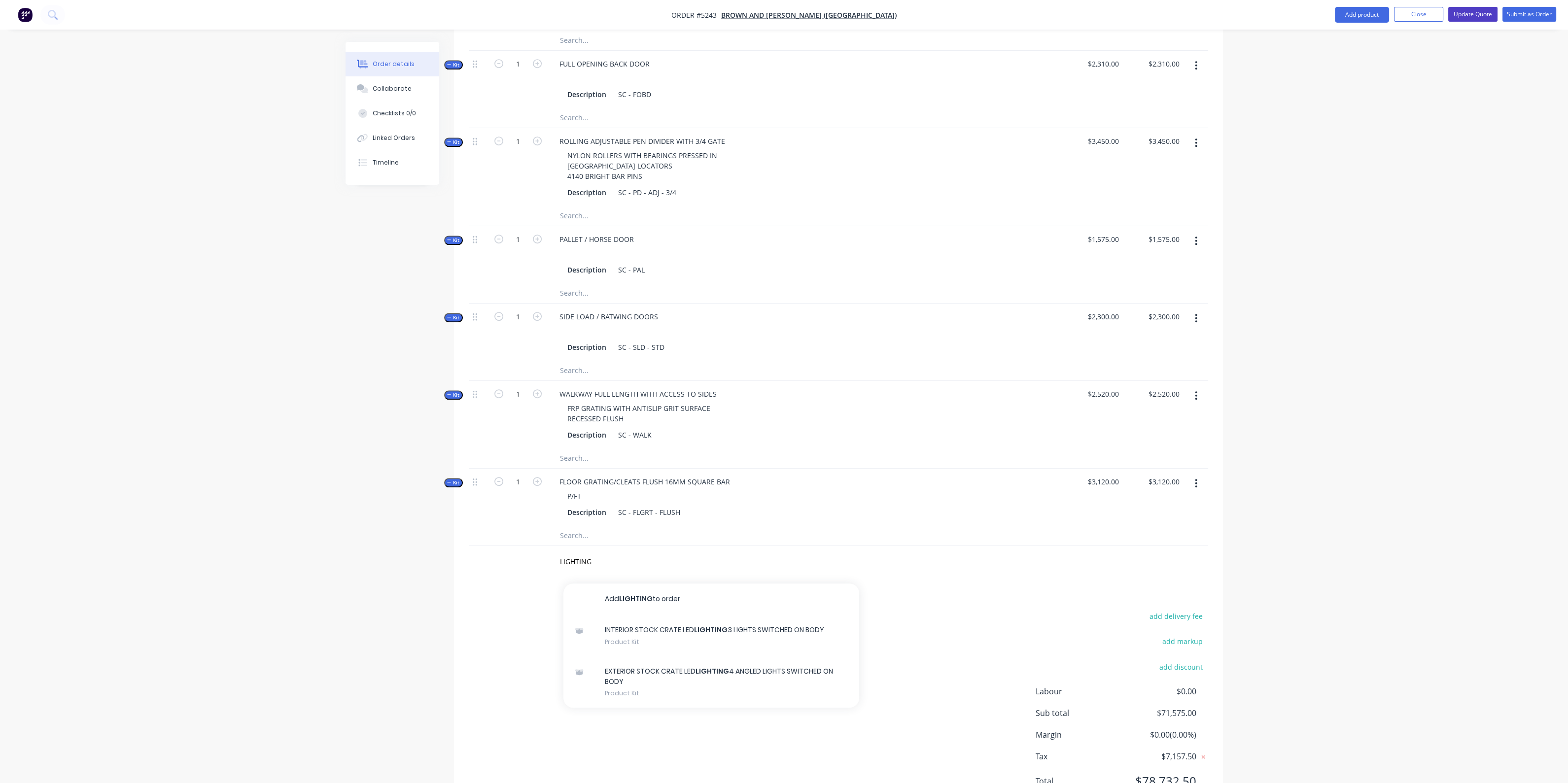
click at [1470, 14] on button "Update Quote" at bounding box center [1472, 14] width 49 height 15
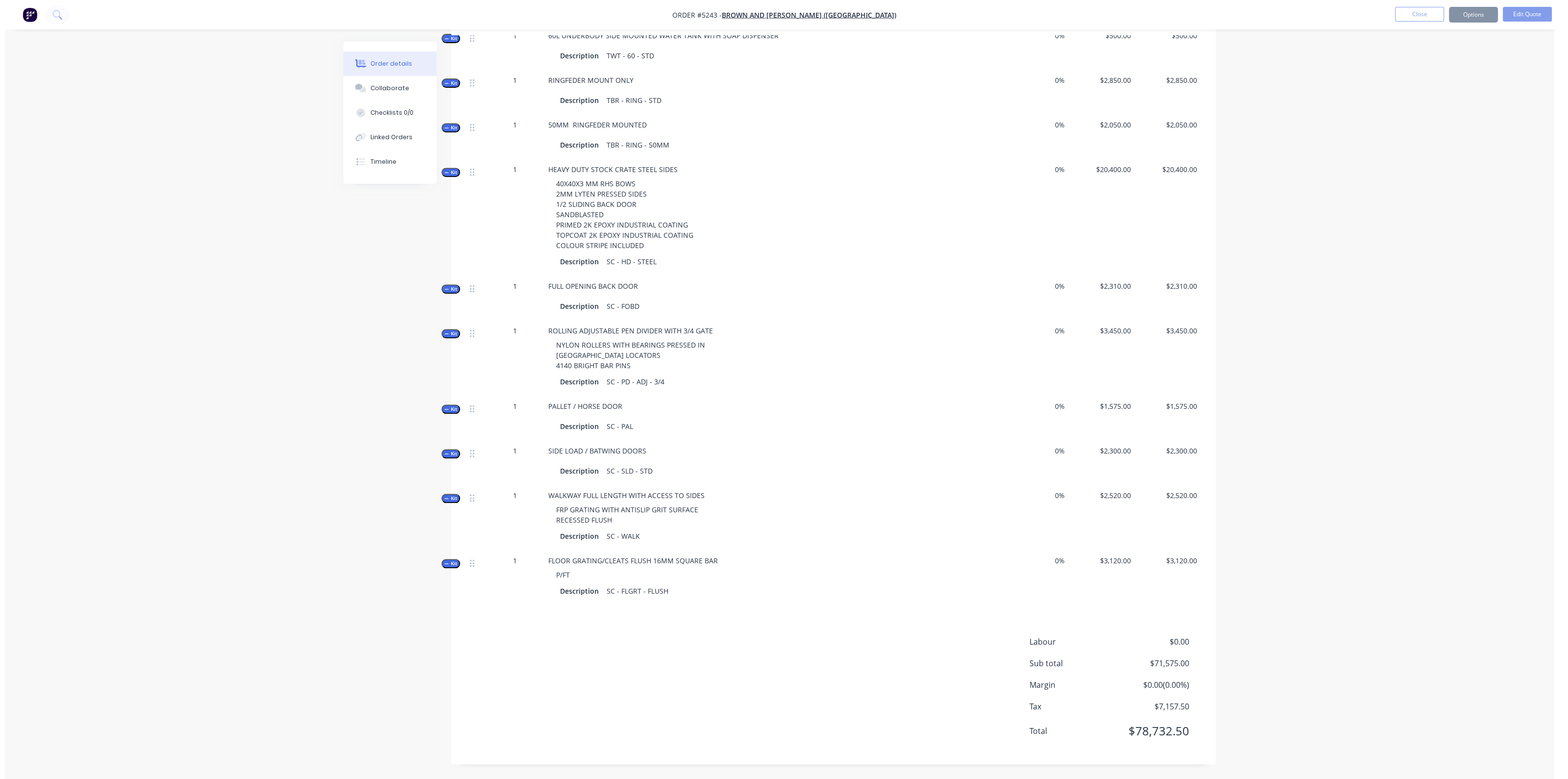
scroll to position [0, 0]
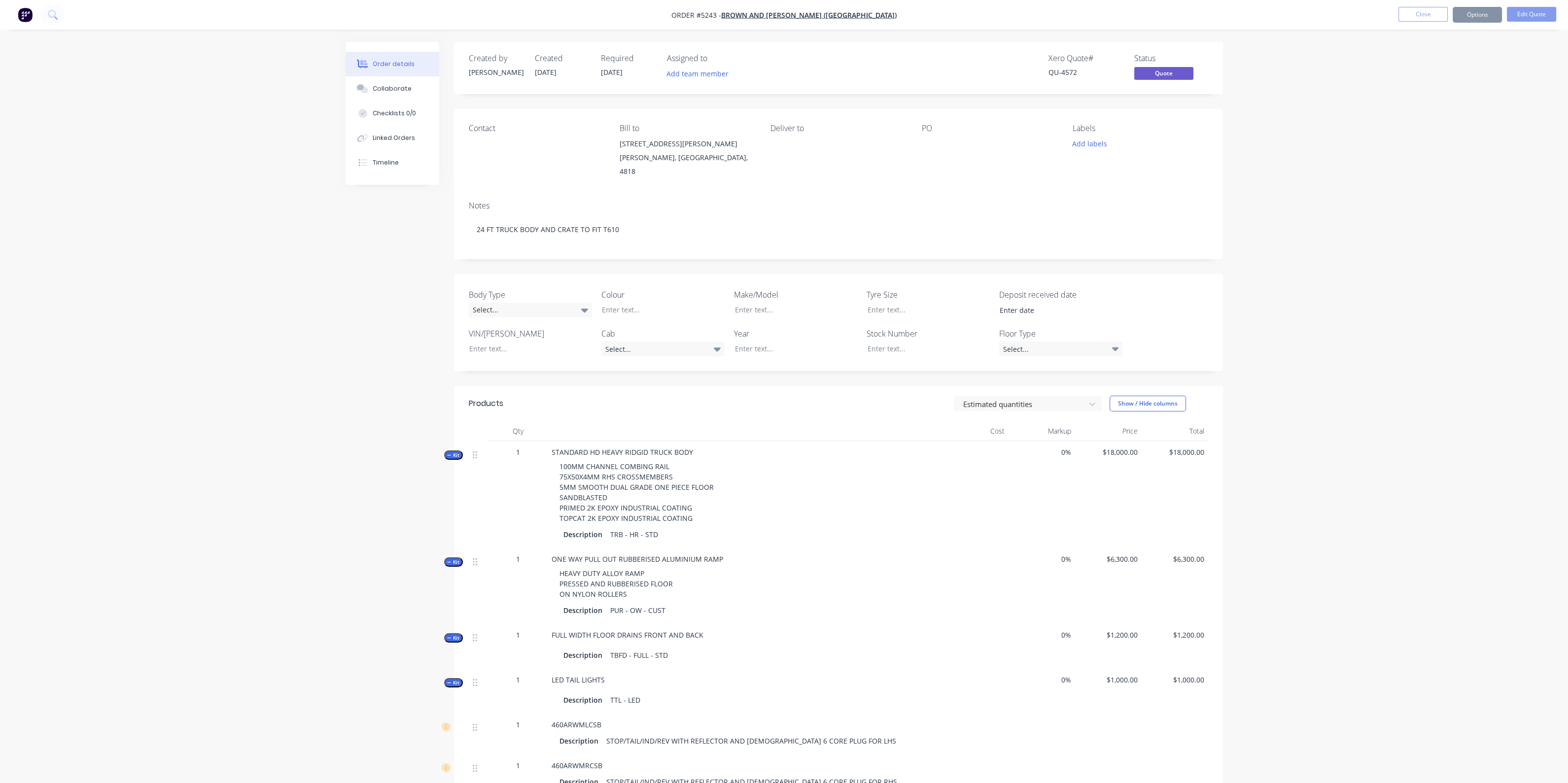
click at [24, 17] on img "button" at bounding box center [25, 15] width 15 height 15
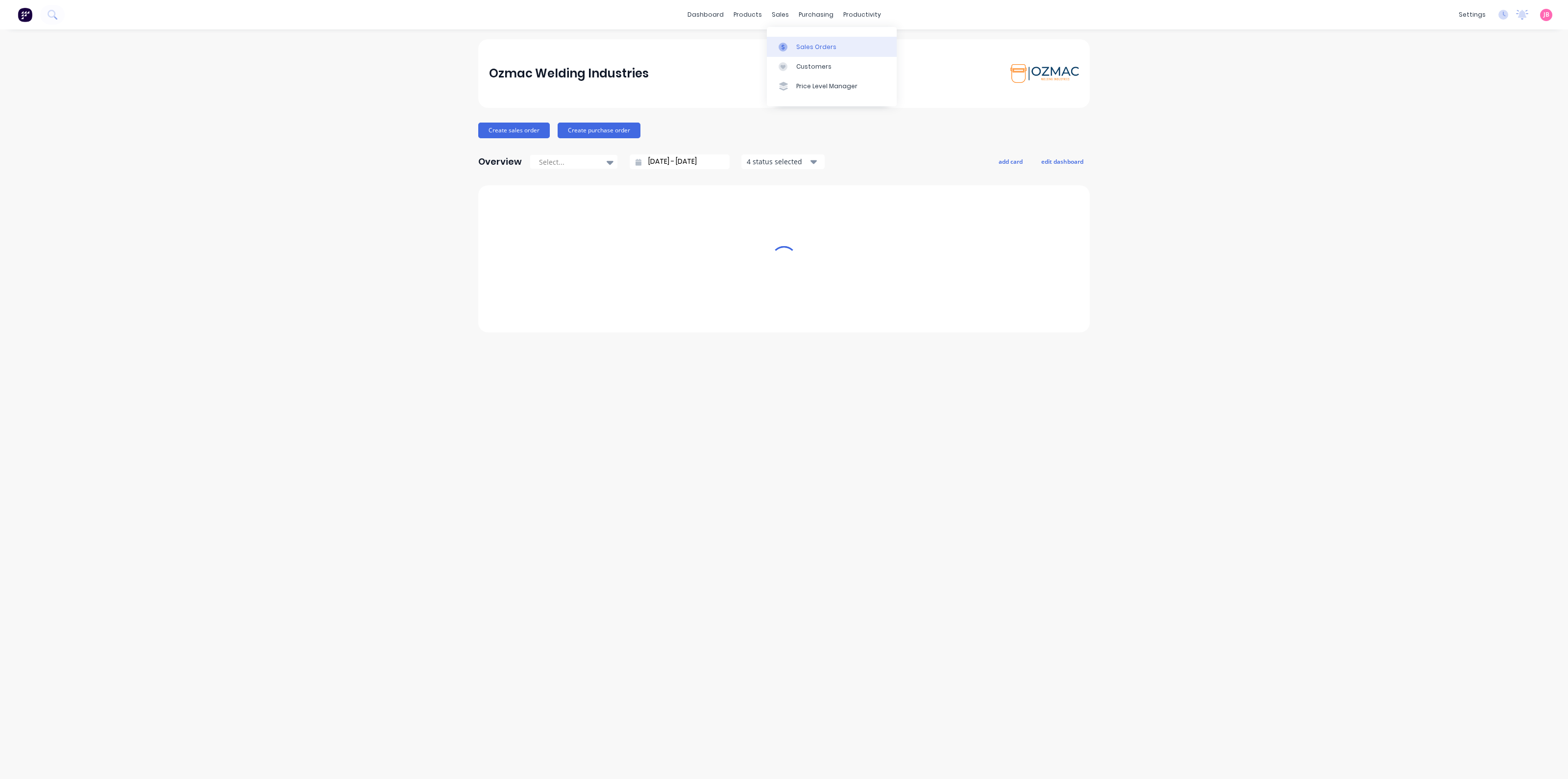
click at [790, 43] on div at bounding box center [786, 47] width 15 height 9
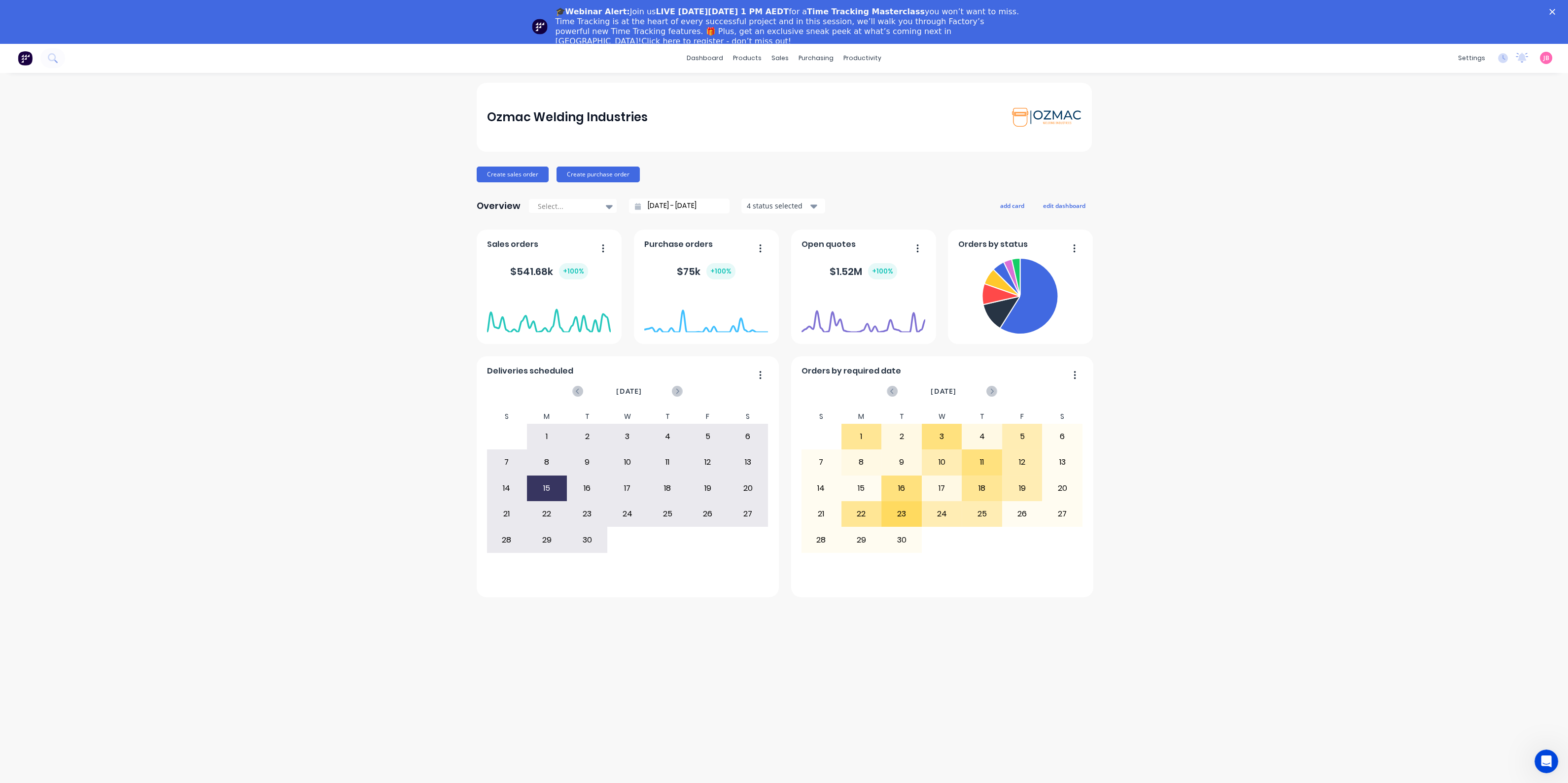
click at [1555, 10] on polygon "Close" at bounding box center [1552, 12] width 6 height 6
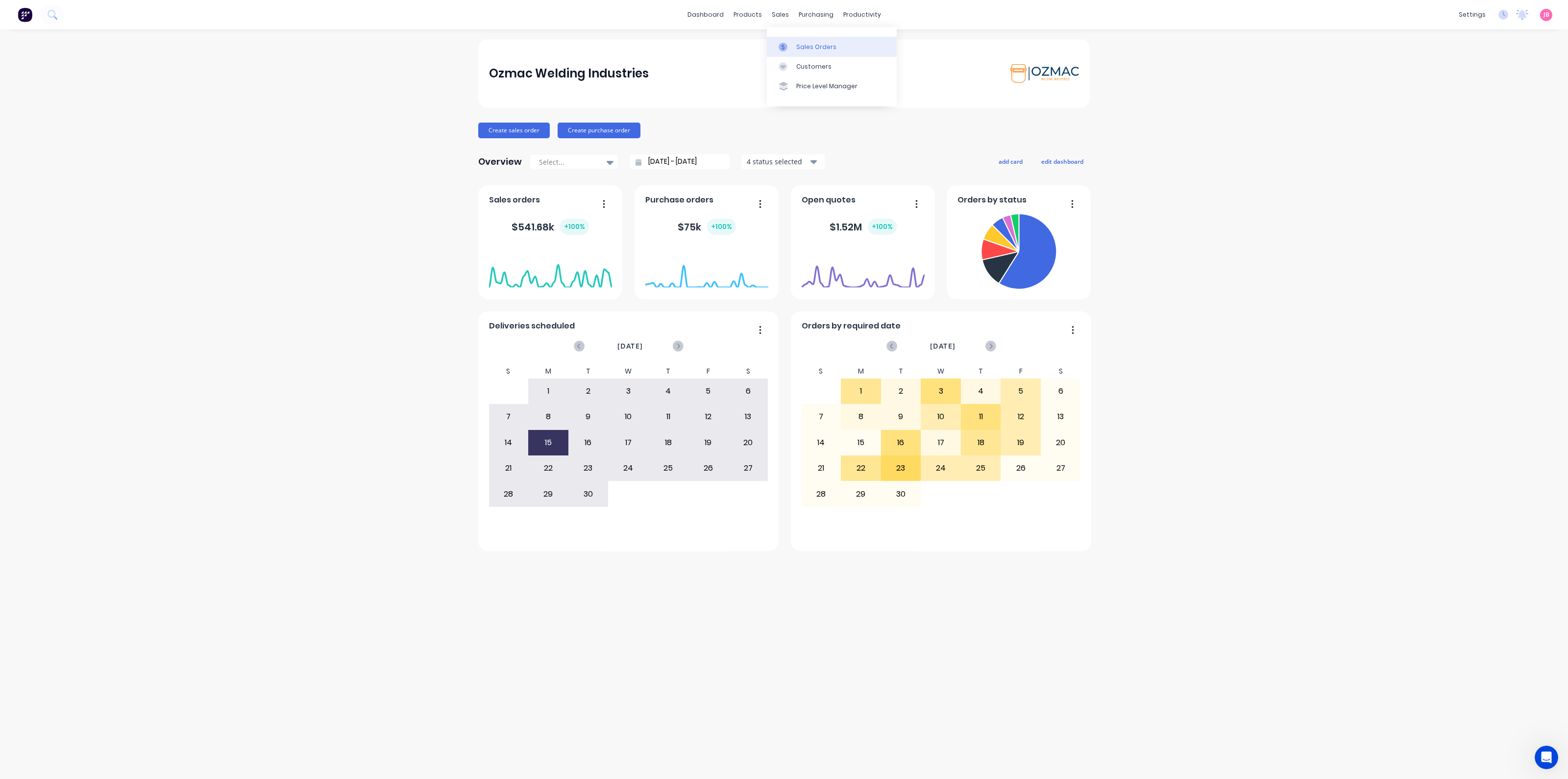
click at [799, 48] on div "Sales Orders" at bounding box center [816, 47] width 40 height 9
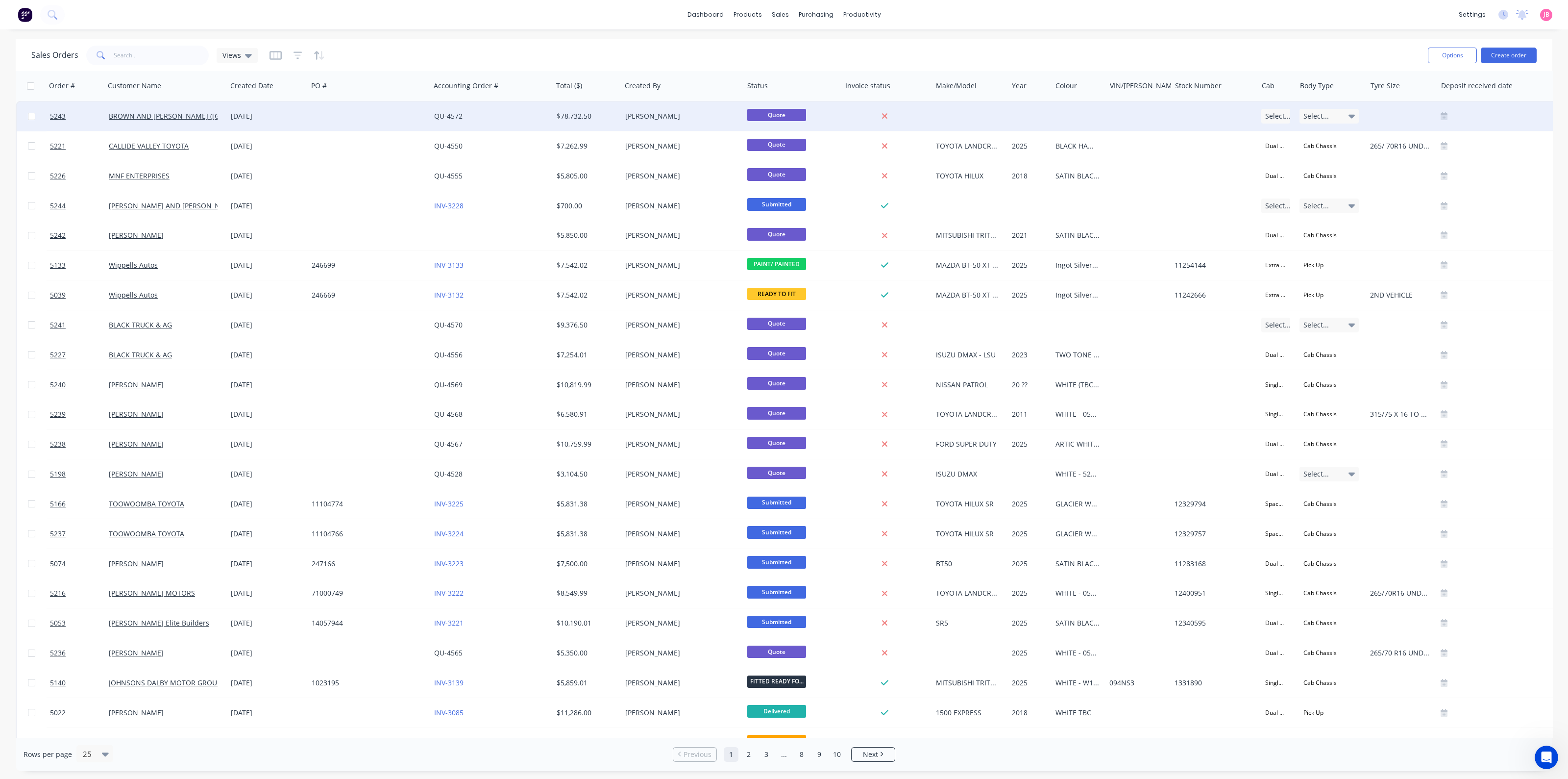
click at [287, 117] on div "[DATE]" at bounding box center [267, 116] width 73 height 10
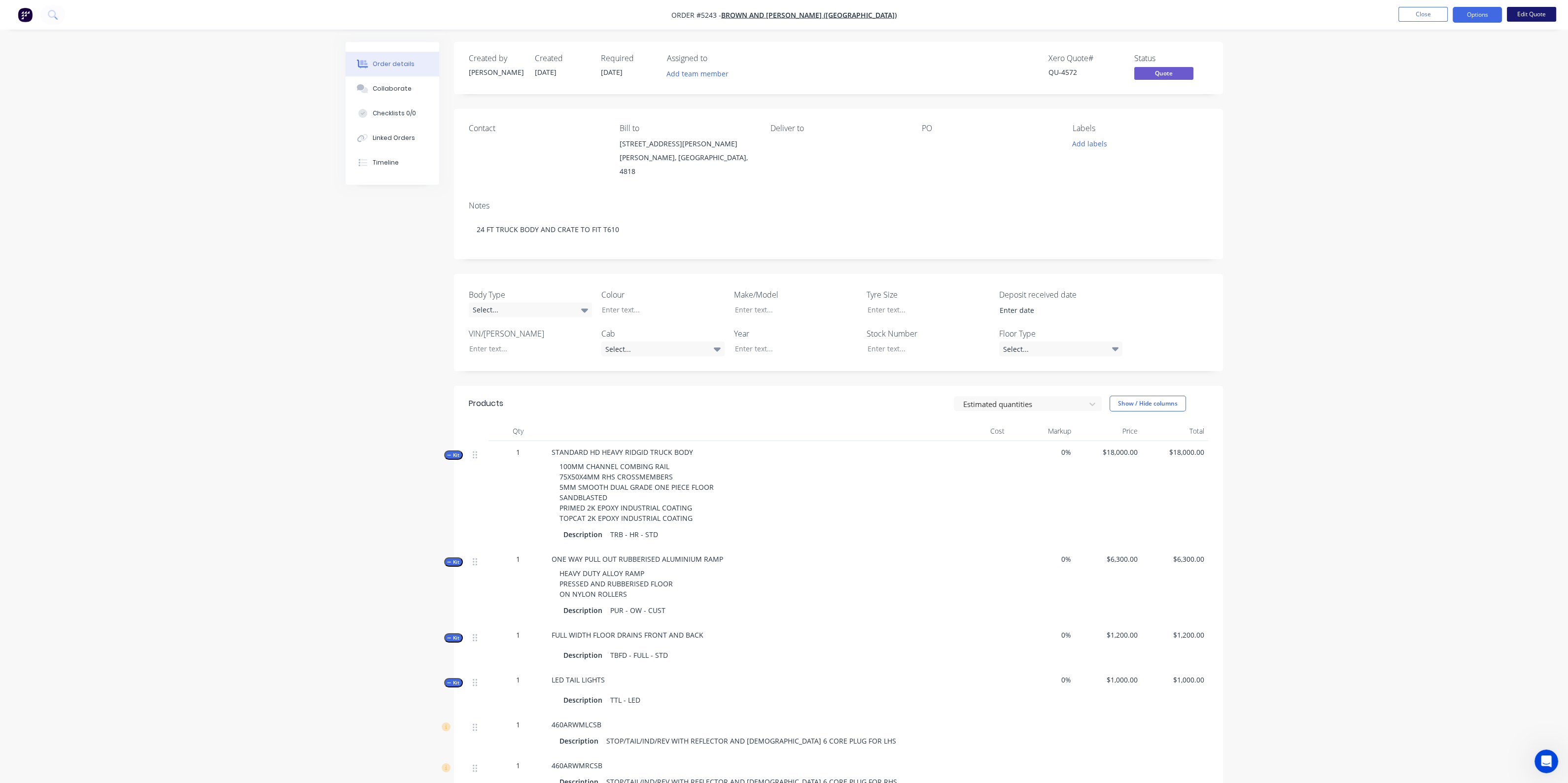
click at [1521, 12] on button "Edit Quote" at bounding box center [1531, 14] width 49 height 15
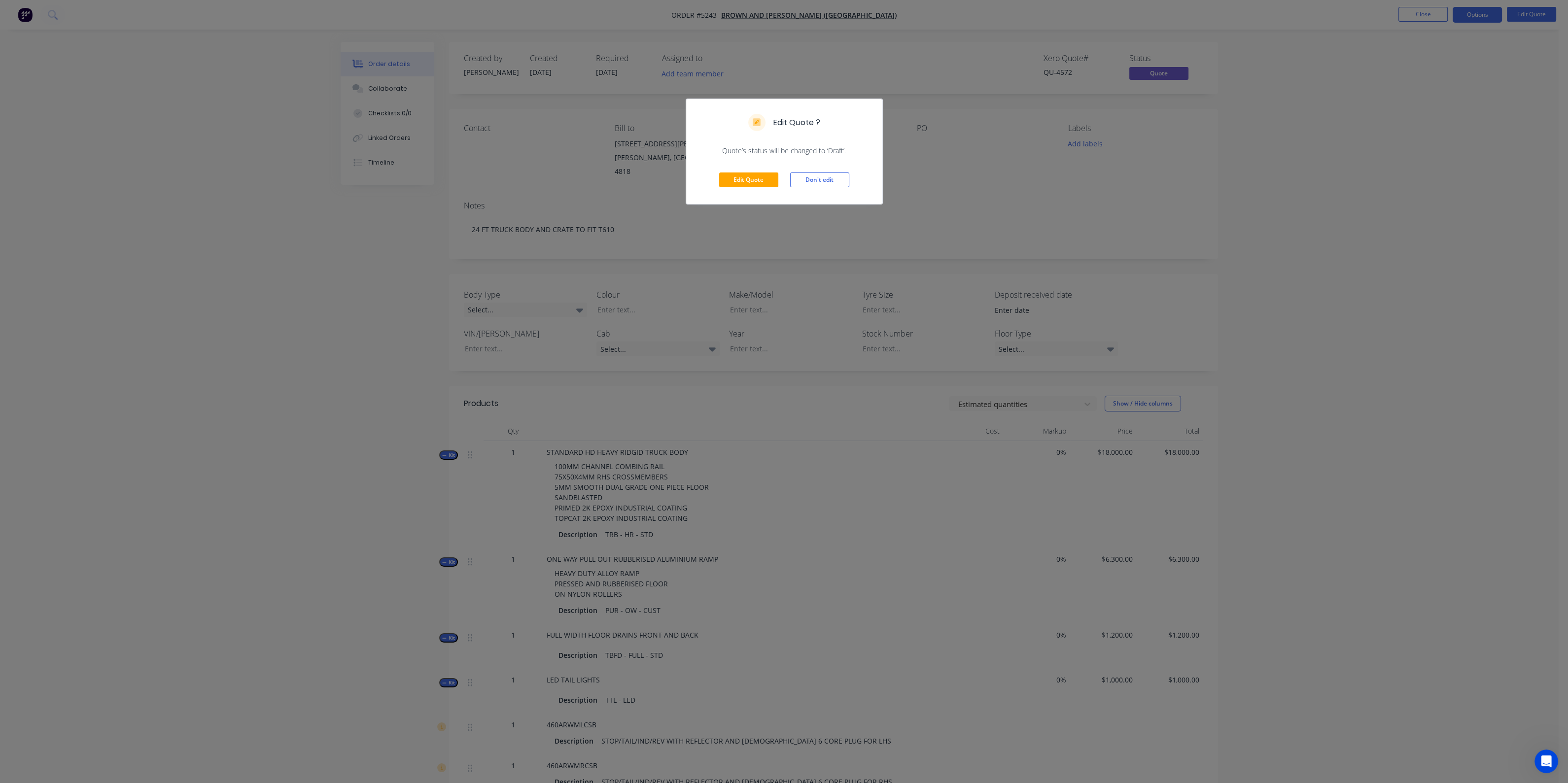
click at [754, 171] on div "Edit Quote Don't edit" at bounding box center [784, 179] width 196 height 48
click at [754, 175] on button "Edit Quote" at bounding box center [748, 180] width 59 height 15
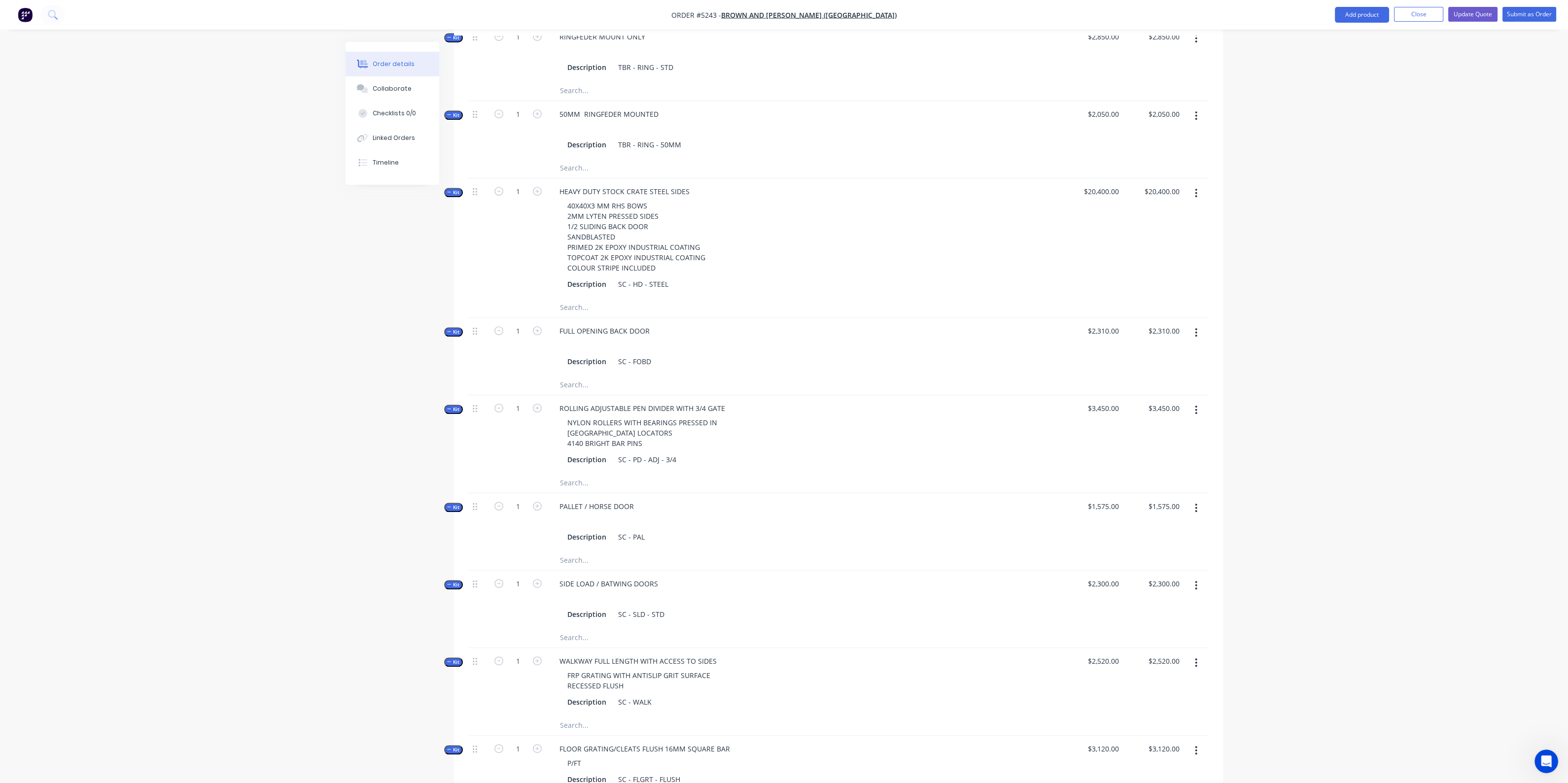
scroll to position [1692, 0]
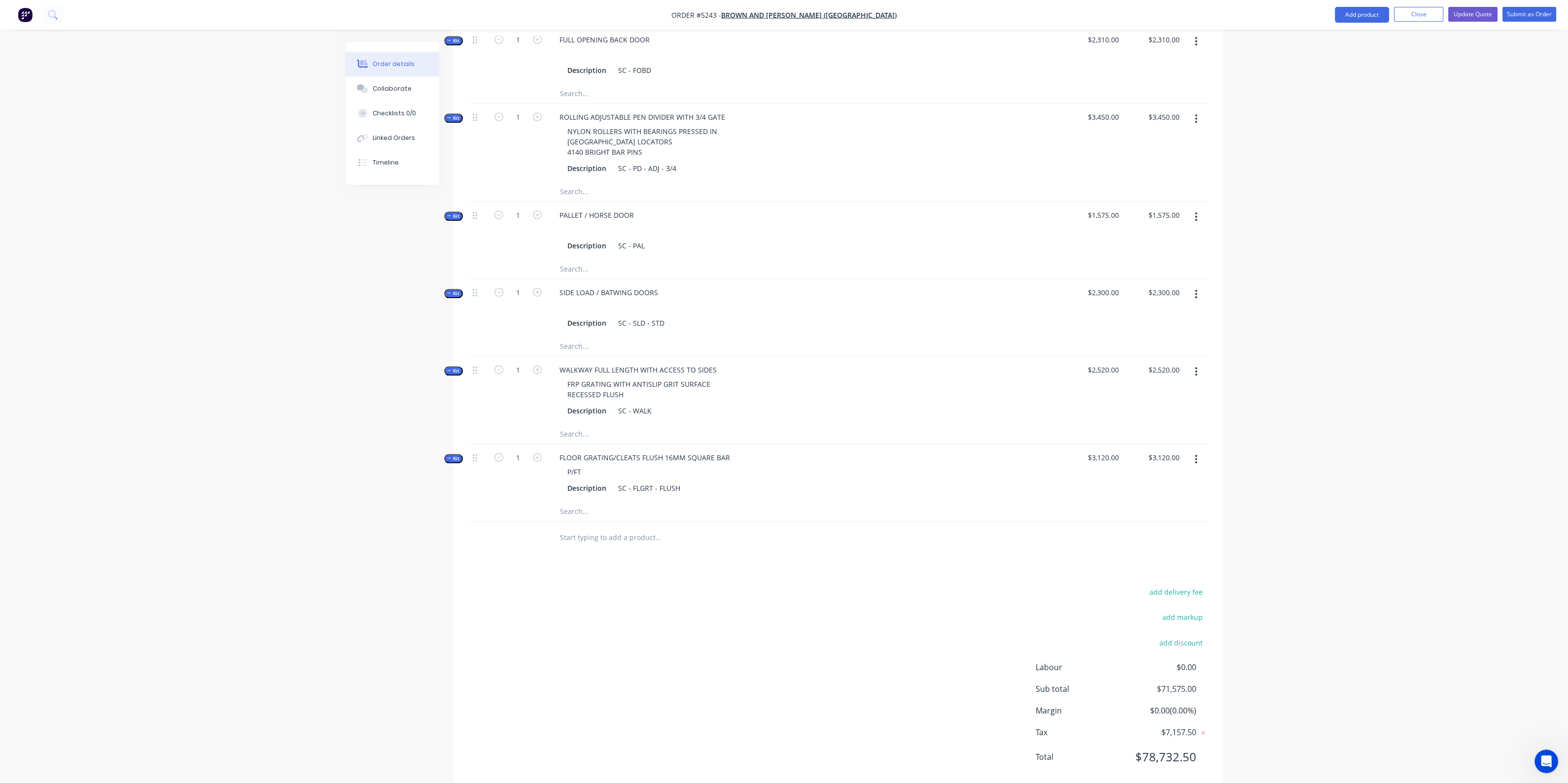
click at [638, 528] on input "text" at bounding box center [658, 538] width 197 height 20
type input "I"
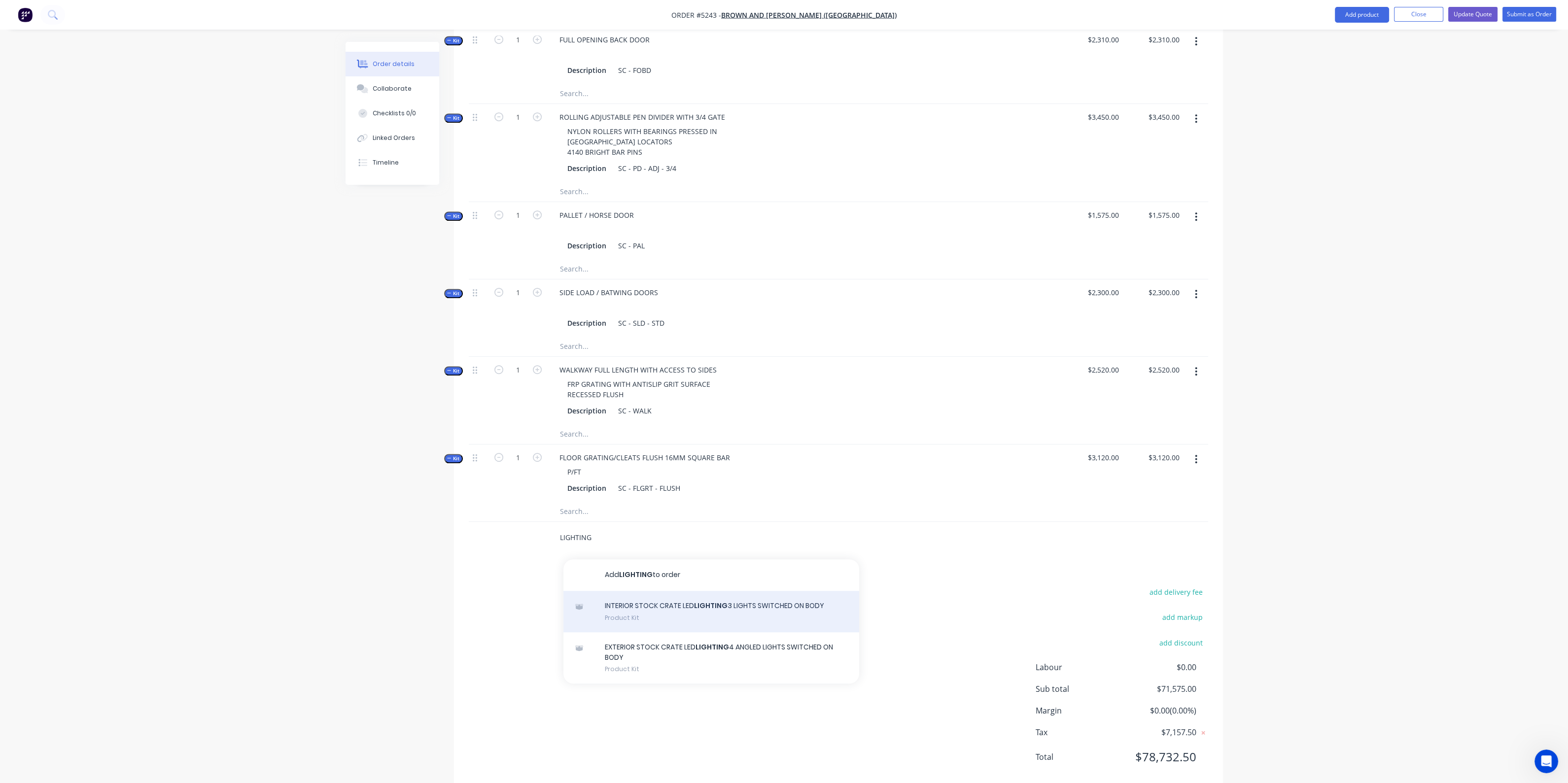
type input "LIGHTING"
click at [732, 595] on div "INTERIOR STOCK CRATE LED LIGHTING 3 LIGHTS SWITCHED ON BODY Product Kit" at bounding box center [711, 612] width 296 height 42
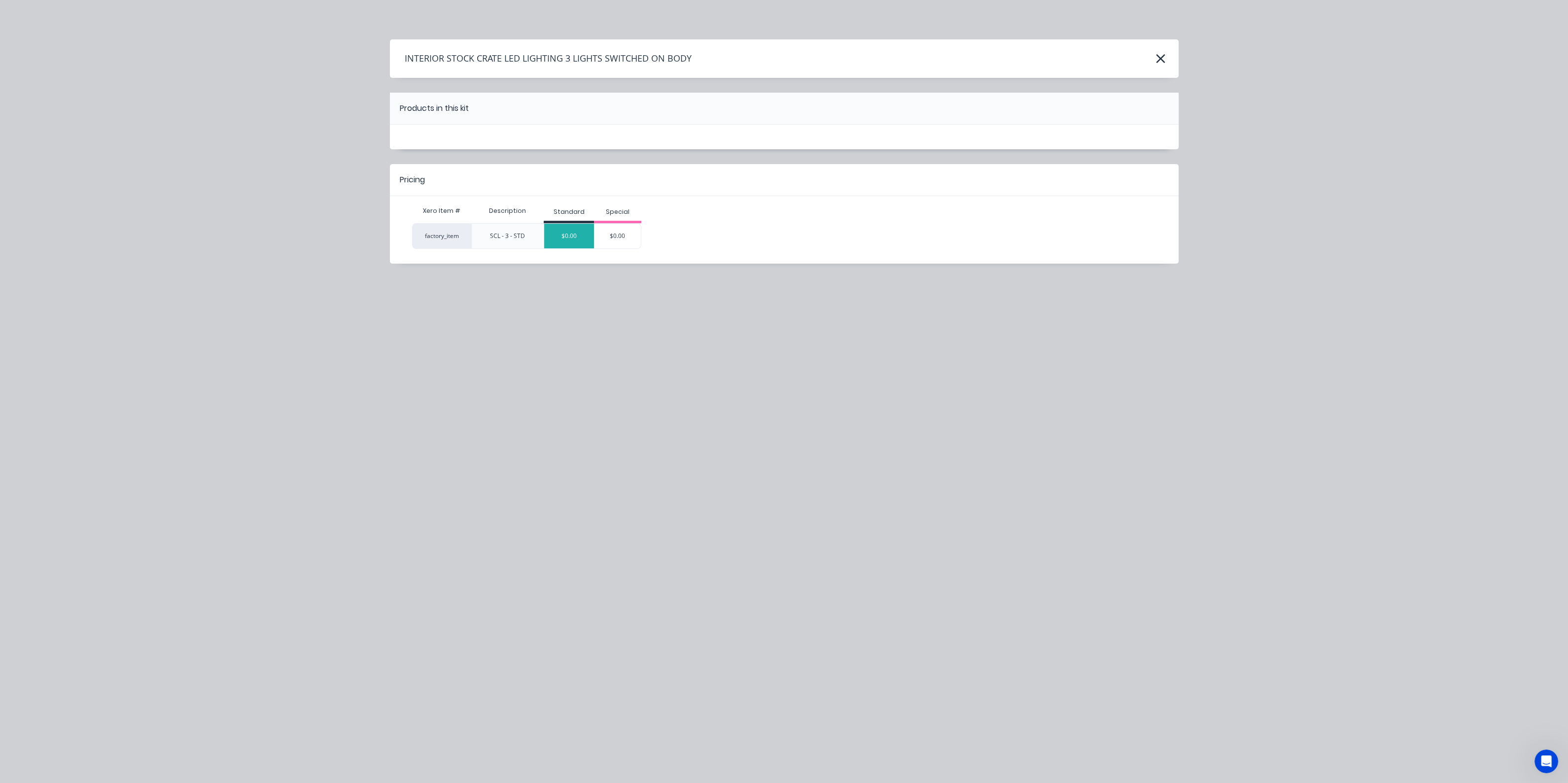
click at [572, 224] on div "$0.00" at bounding box center [569, 236] width 50 height 24
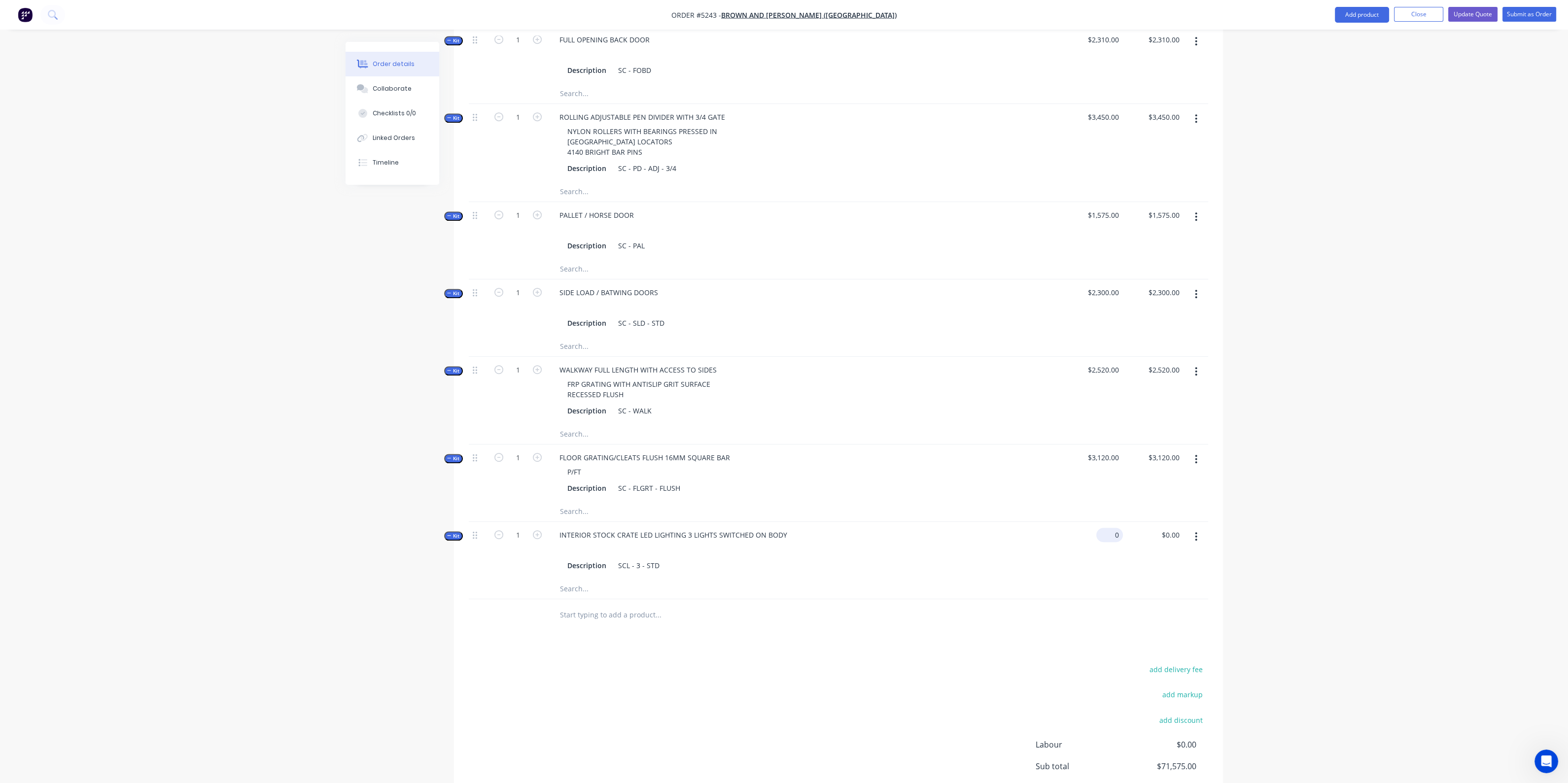
click at [1114, 528] on input "0" at bounding box center [1111, 534] width 23 height 14
type input "$1,450.00"
click at [1086, 599] on div at bounding box center [839, 615] width 740 height 32
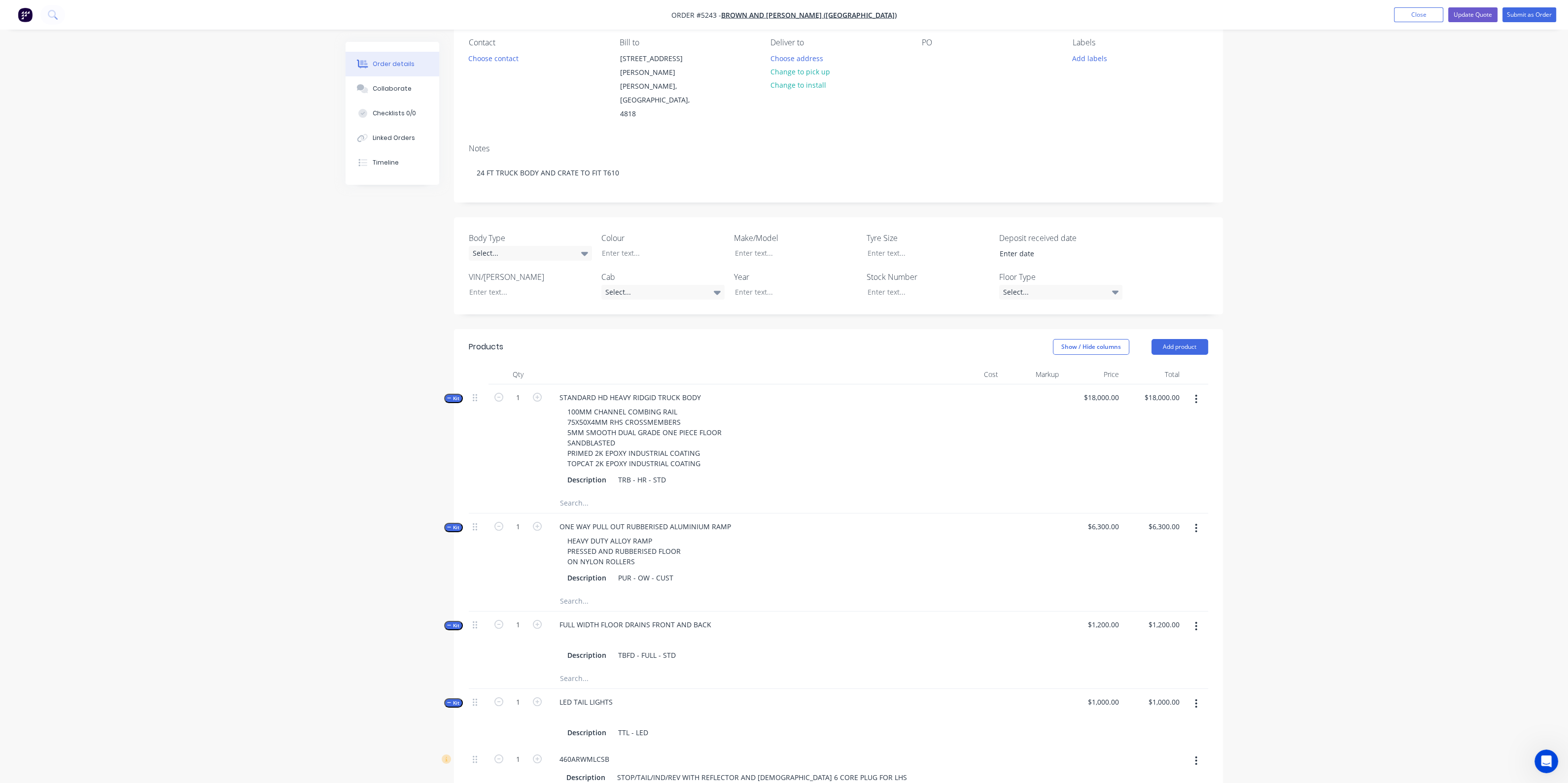
scroll to position [185, 0]
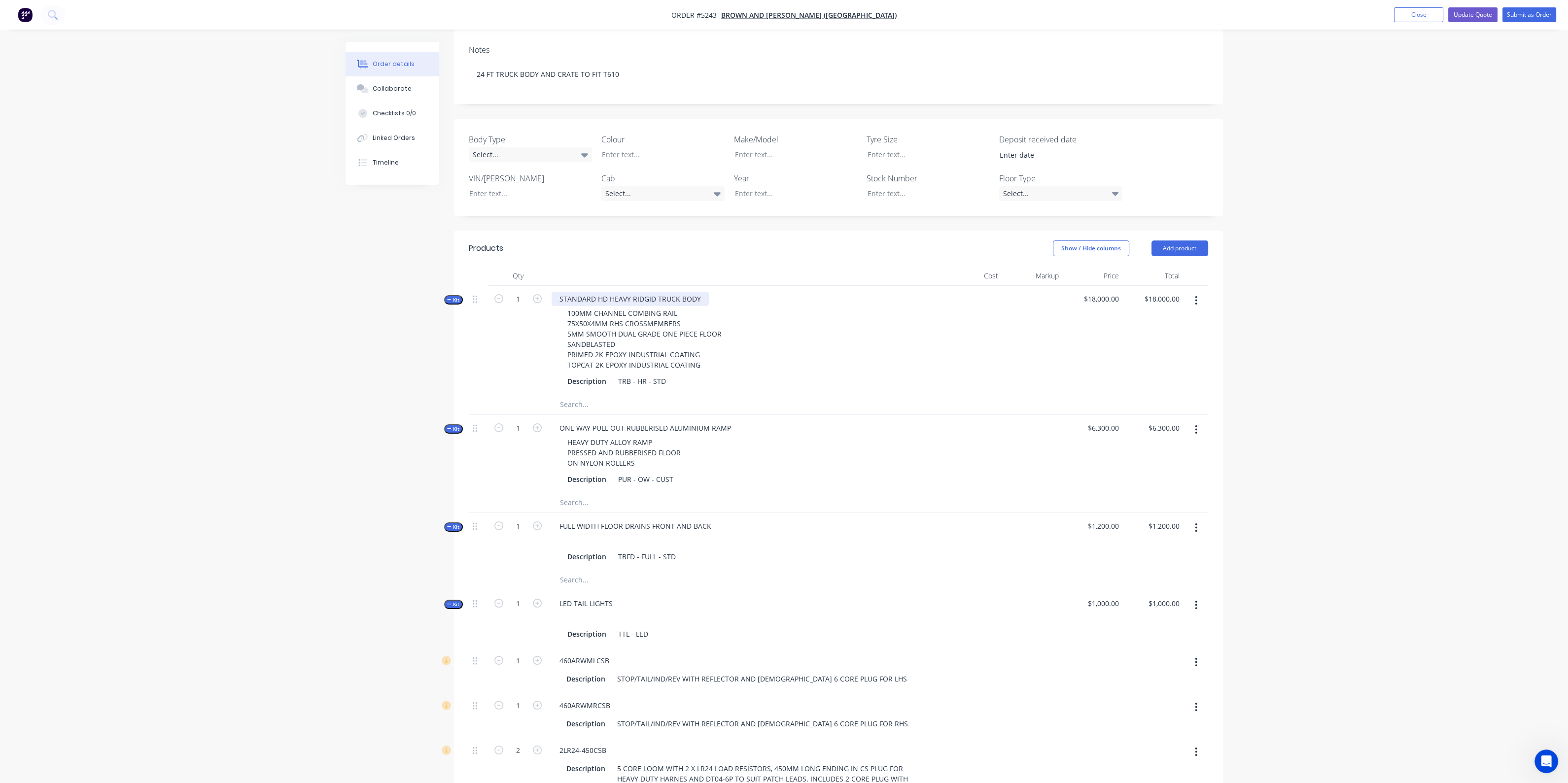
click at [702, 292] on div "STANDARD HD HEAVY RIDGID TRUCK BODY" at bounding box center [630, 299] width 157 height 14
click at [826, 395] on div at bounding box center [699, 405] width 296 height 20
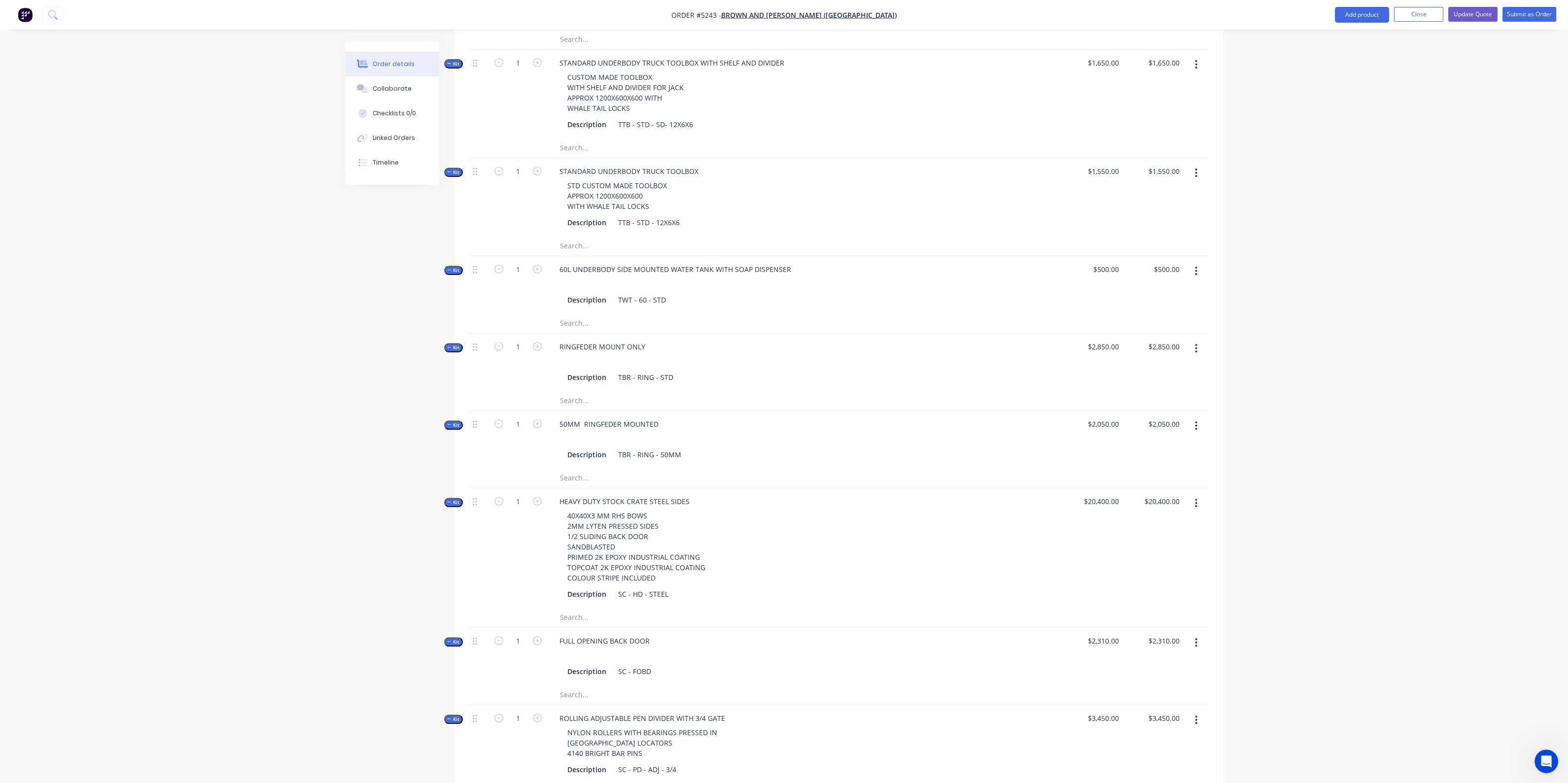
scroll to position [1232, 0]
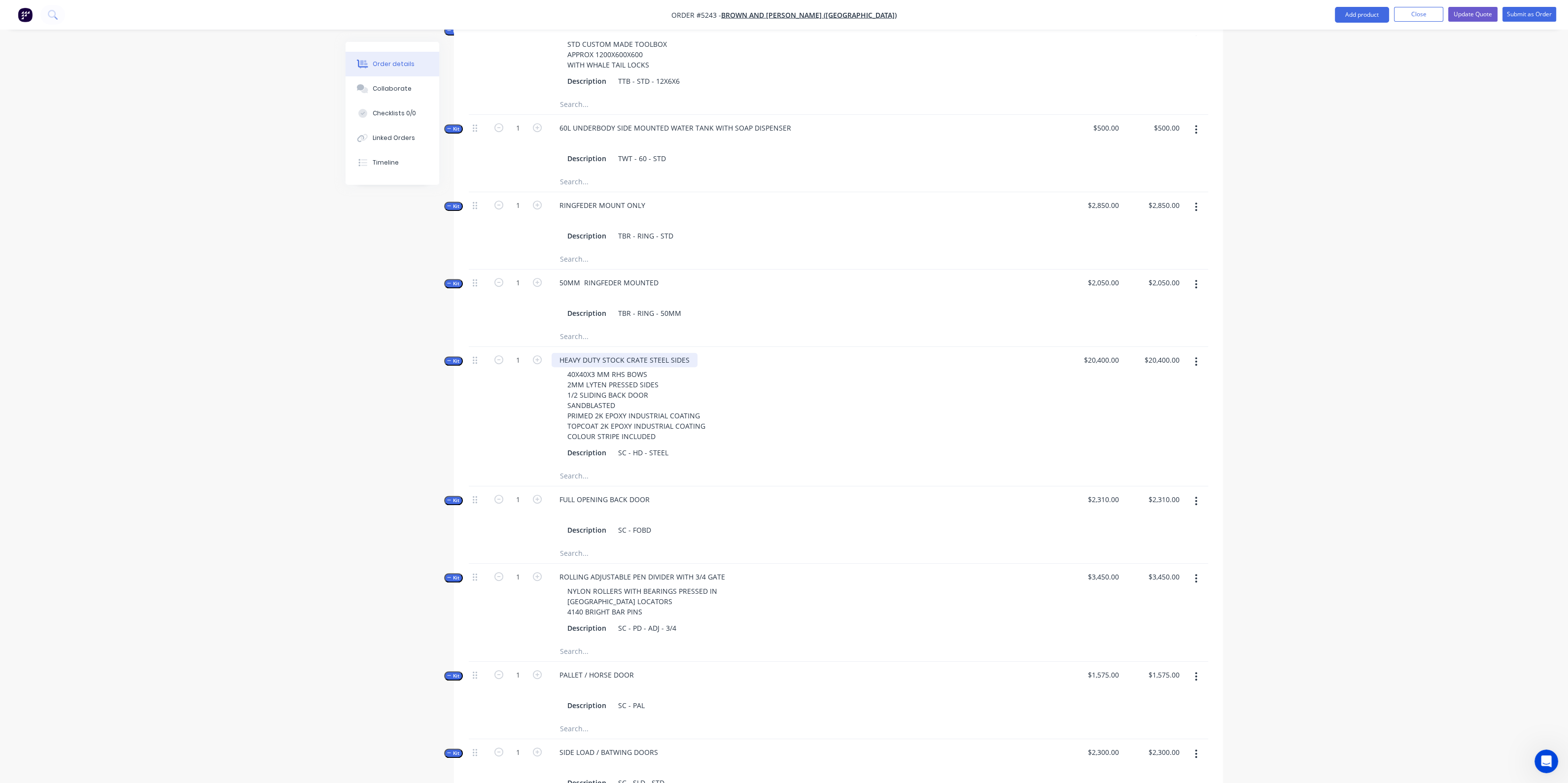
click at [688, 353] on div "HEAVY DUTY STOCK CRATE STEEL SIDES" at bounding box center [625, 359] width 146 height 14
click at [797, 290] on div at bounding box center [745, 296] width 386 height 14
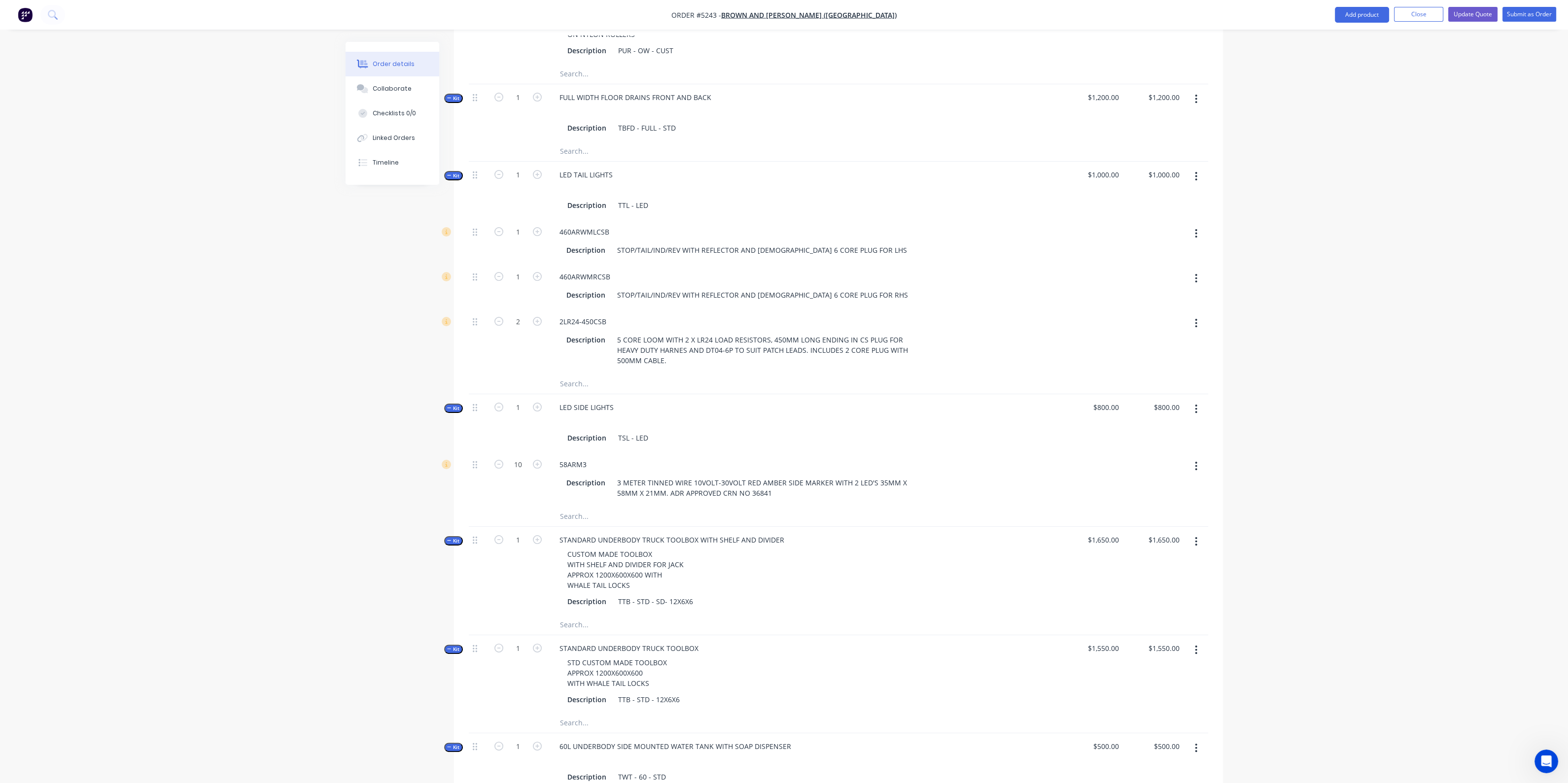
scroll to position [599, 0]
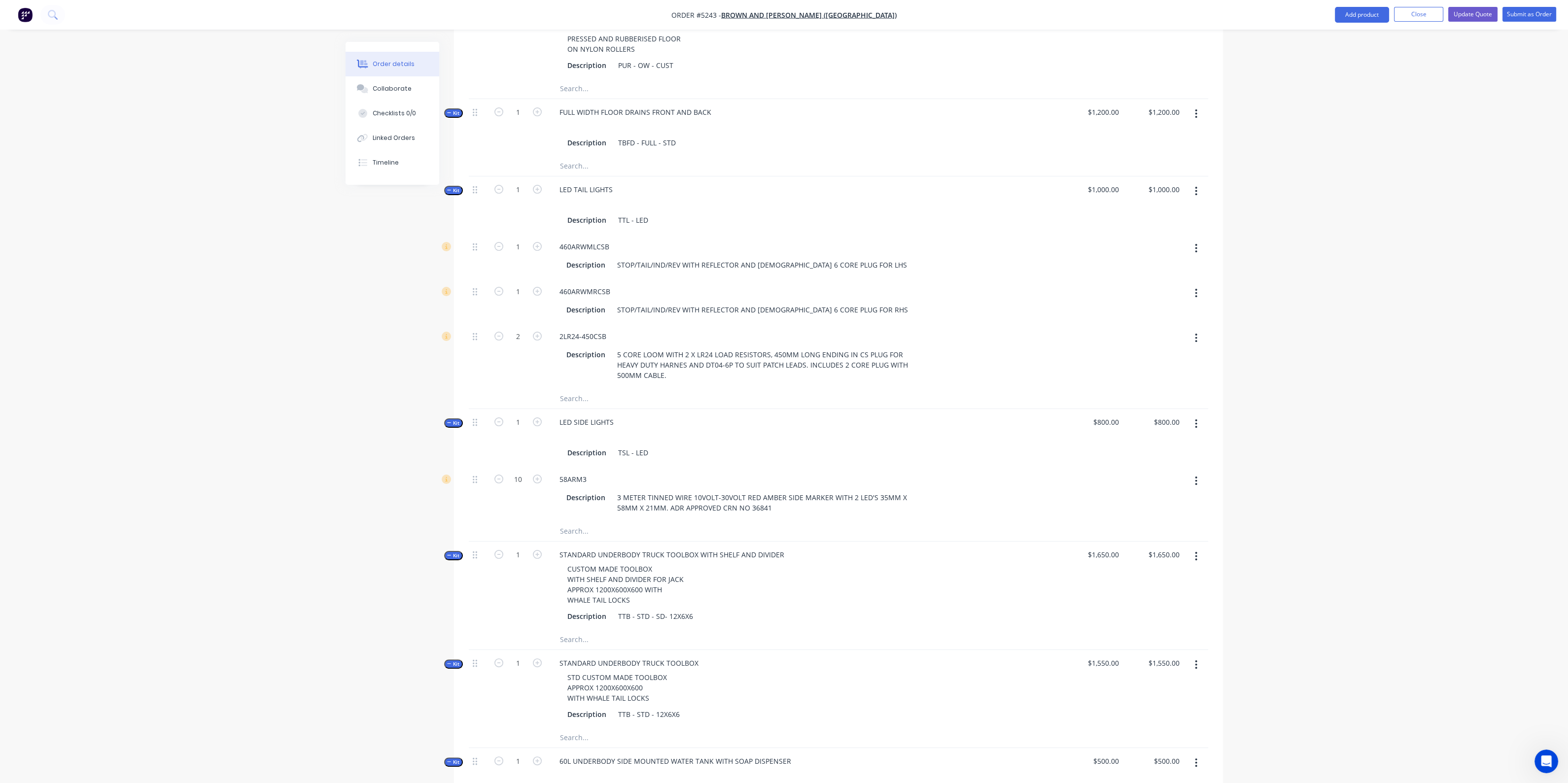
click at [449, 421] on icon "button" at bounding box center [449, 423] width 4 height 5
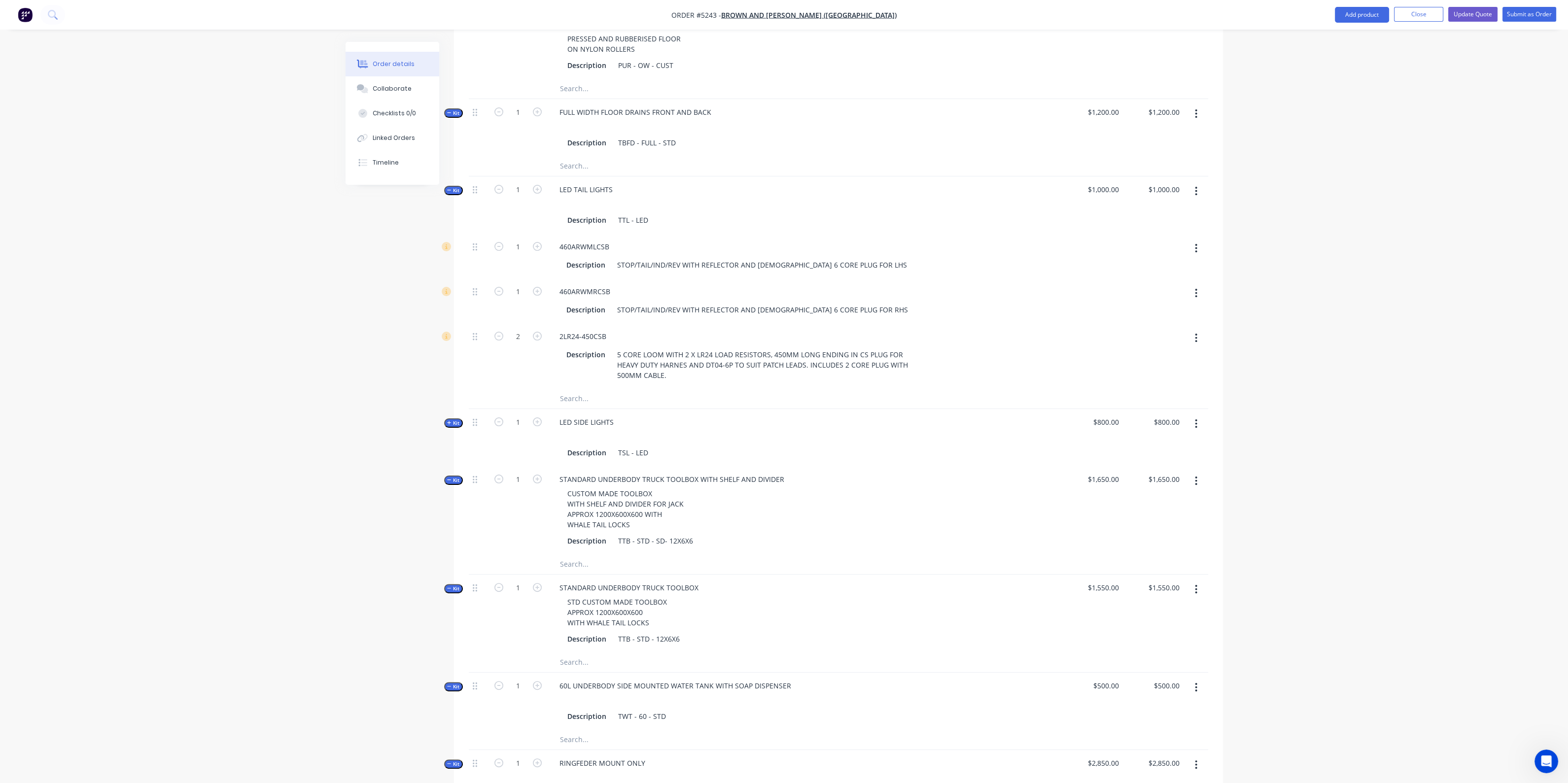
click at [449, 188] on icon "button" at bounding box center [449, 190] width 4 height 5
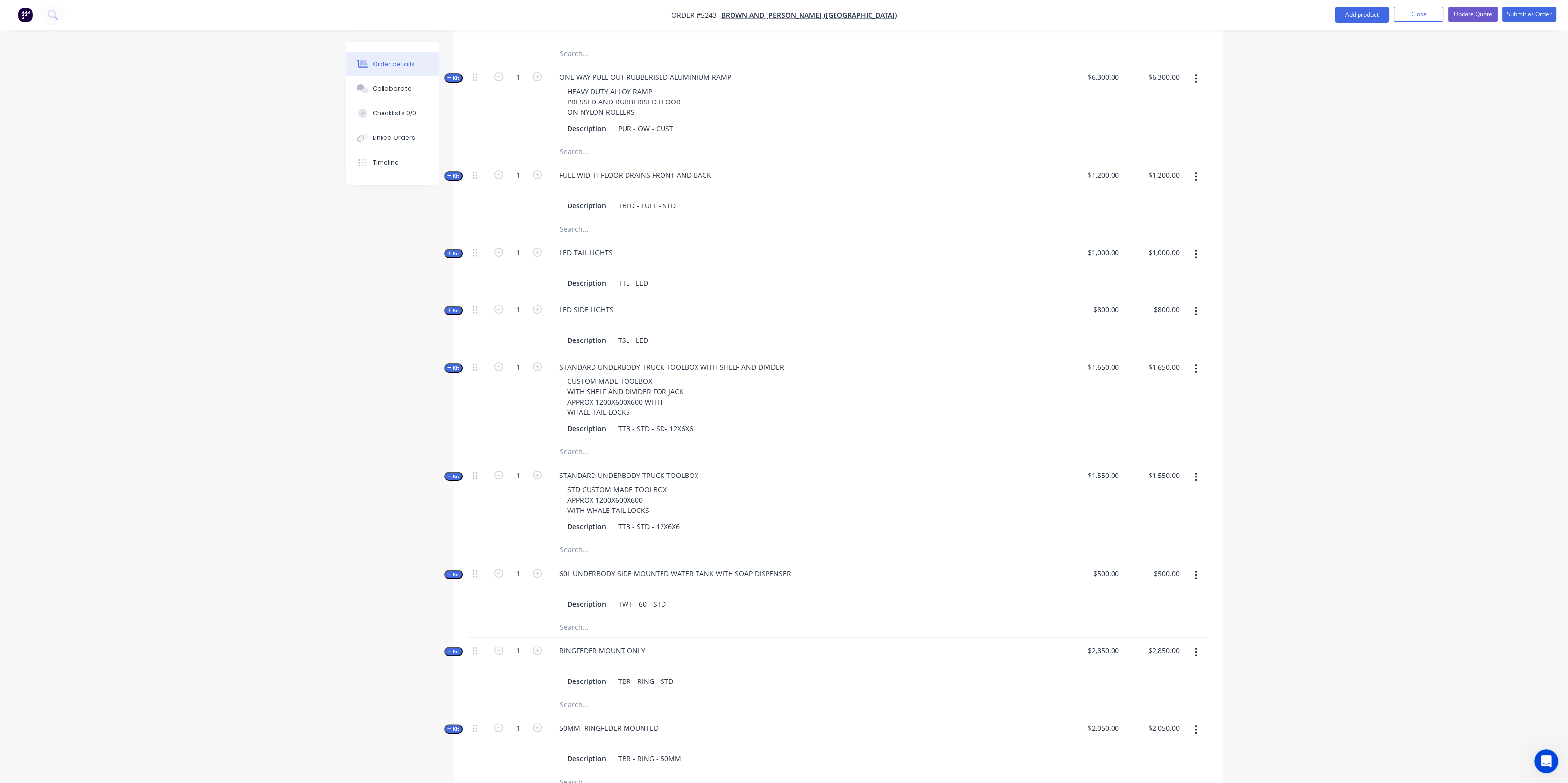
scroll to position [533, 0]
click at [1460, 11] on button "Update Quote" at bounding box center [1472, 14] width 49 height 15
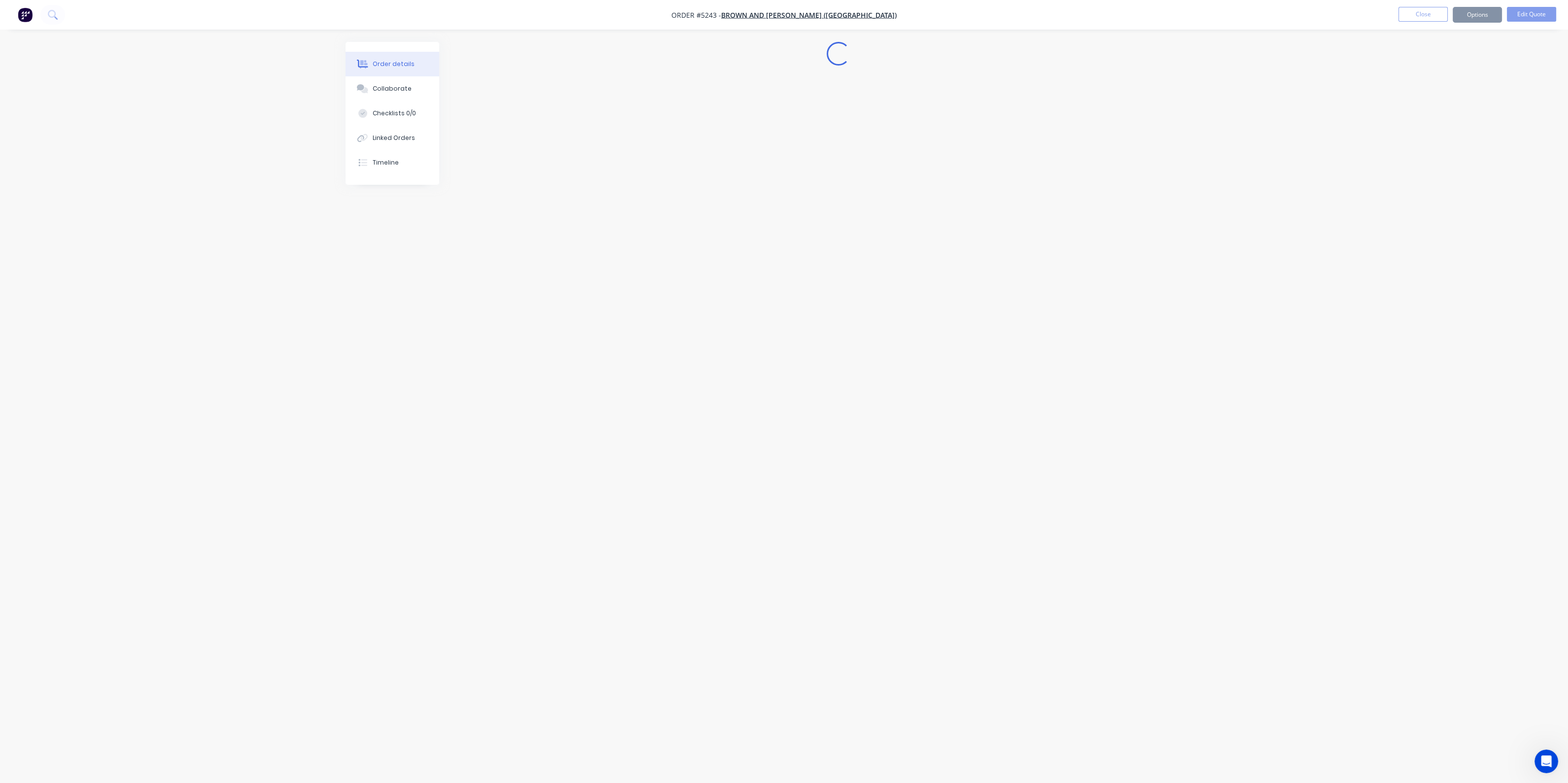
scroll to position [0, 0]
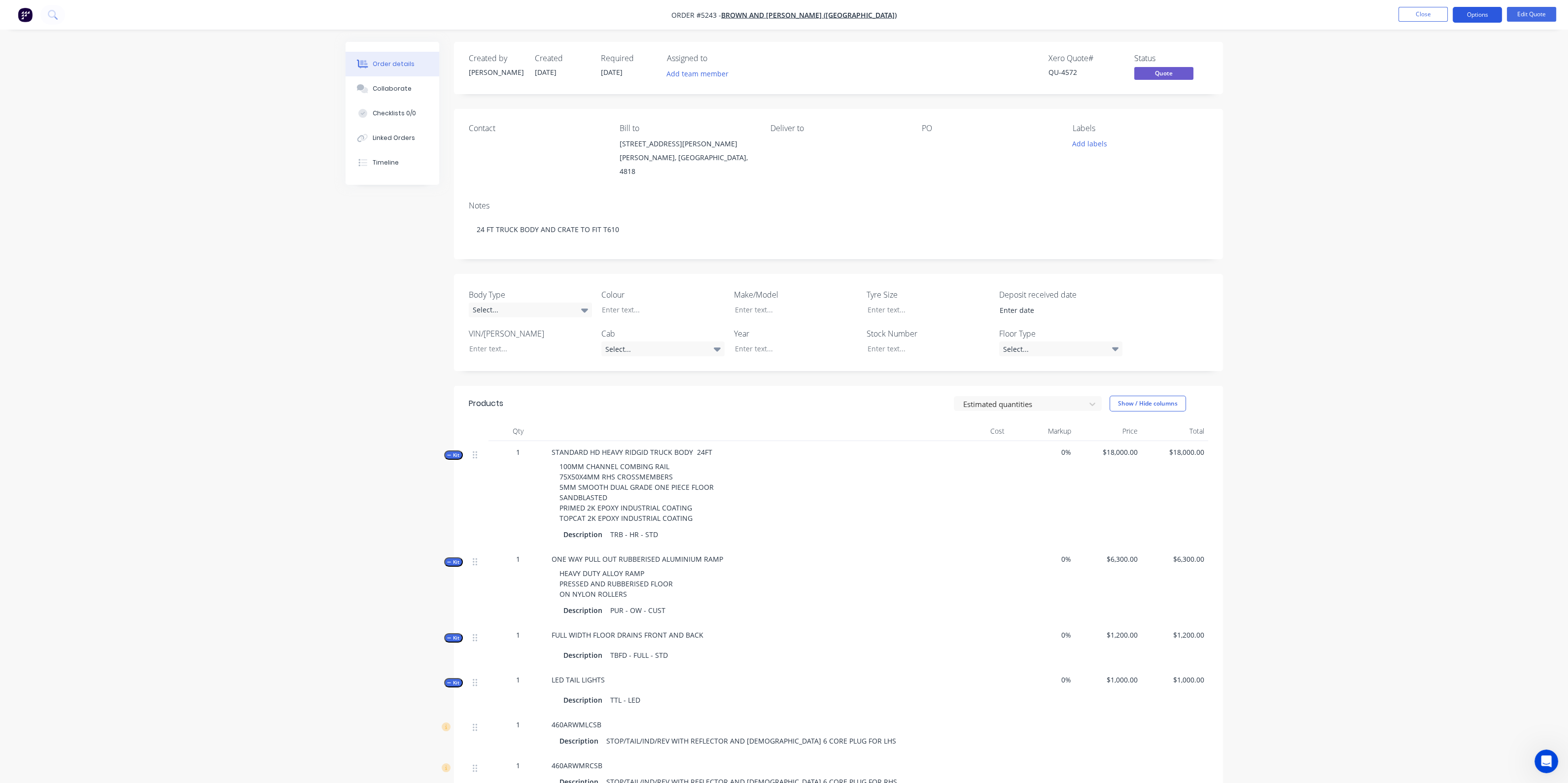
click at [1488, 15] on button "Options" at bounding box center [1477, 15] width 49 height 16
click at [1442, 63] on div "Quote" at bounding box center [1447, 59] width 91 height 14
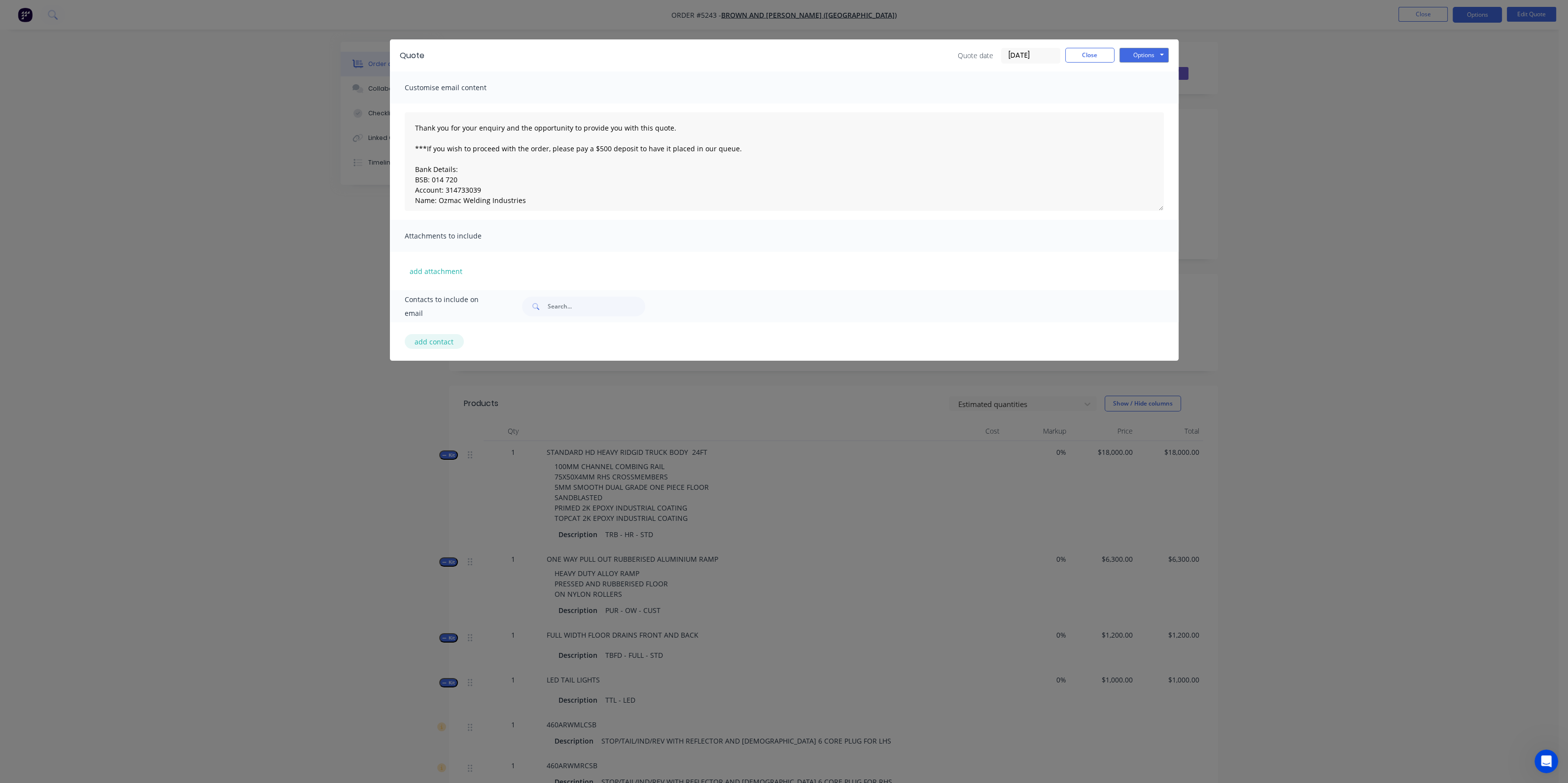
click at [429, 341] on button "add contact" at bounding box center [434, 342] width 59 height 15
select select "AU"
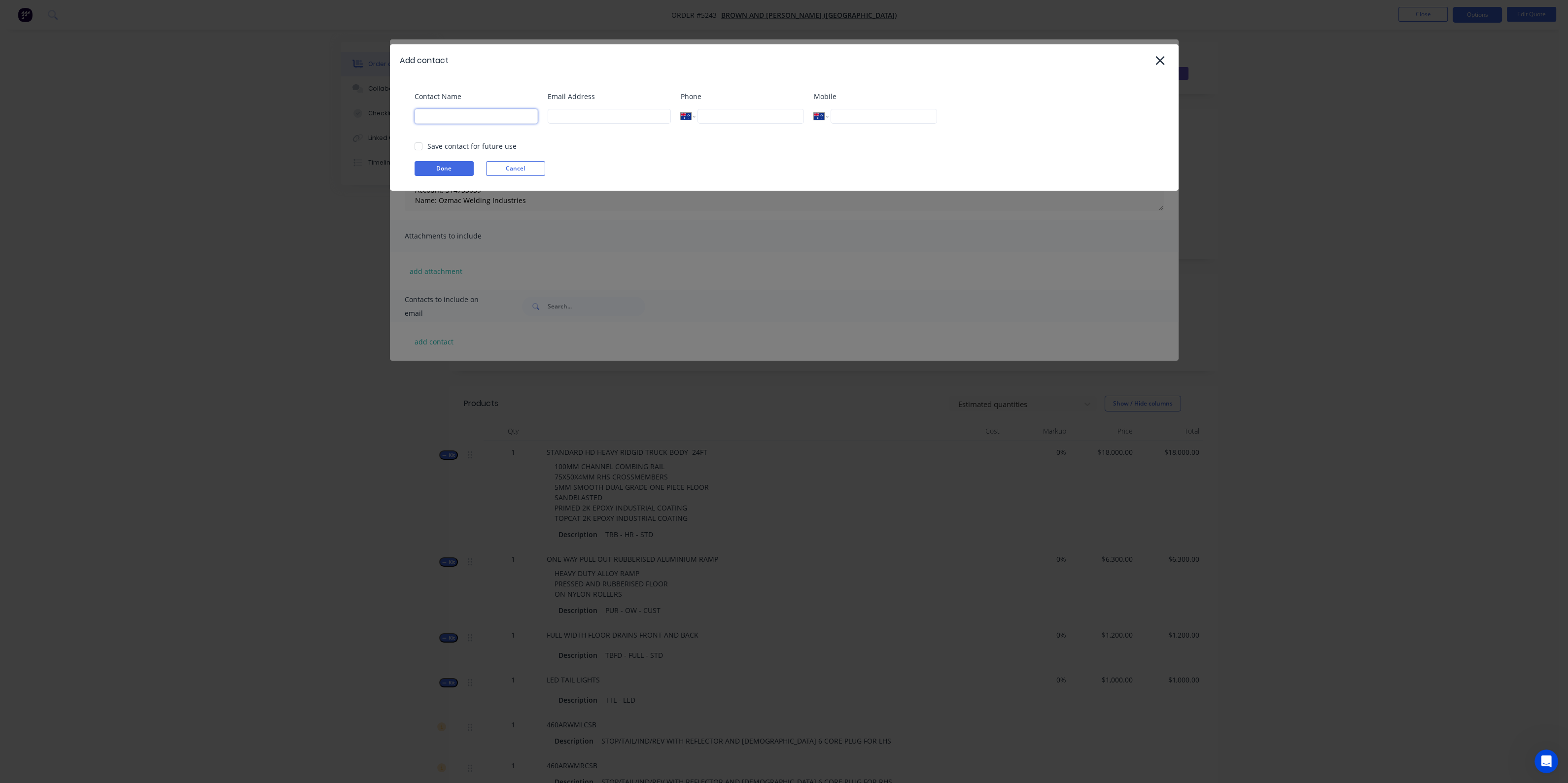
click at [505, 117] on input at bounding box center [476, 116] width 123 height 15
type input "[PERSON_NAME]"
type input "[PERSON_NAME][EMAIL_ADDRESS][PERSON_NAME][DOMAIN_NAME]"
click at [781, 118] on input "tel" at bounding box center [750, 116] width 106 height 15
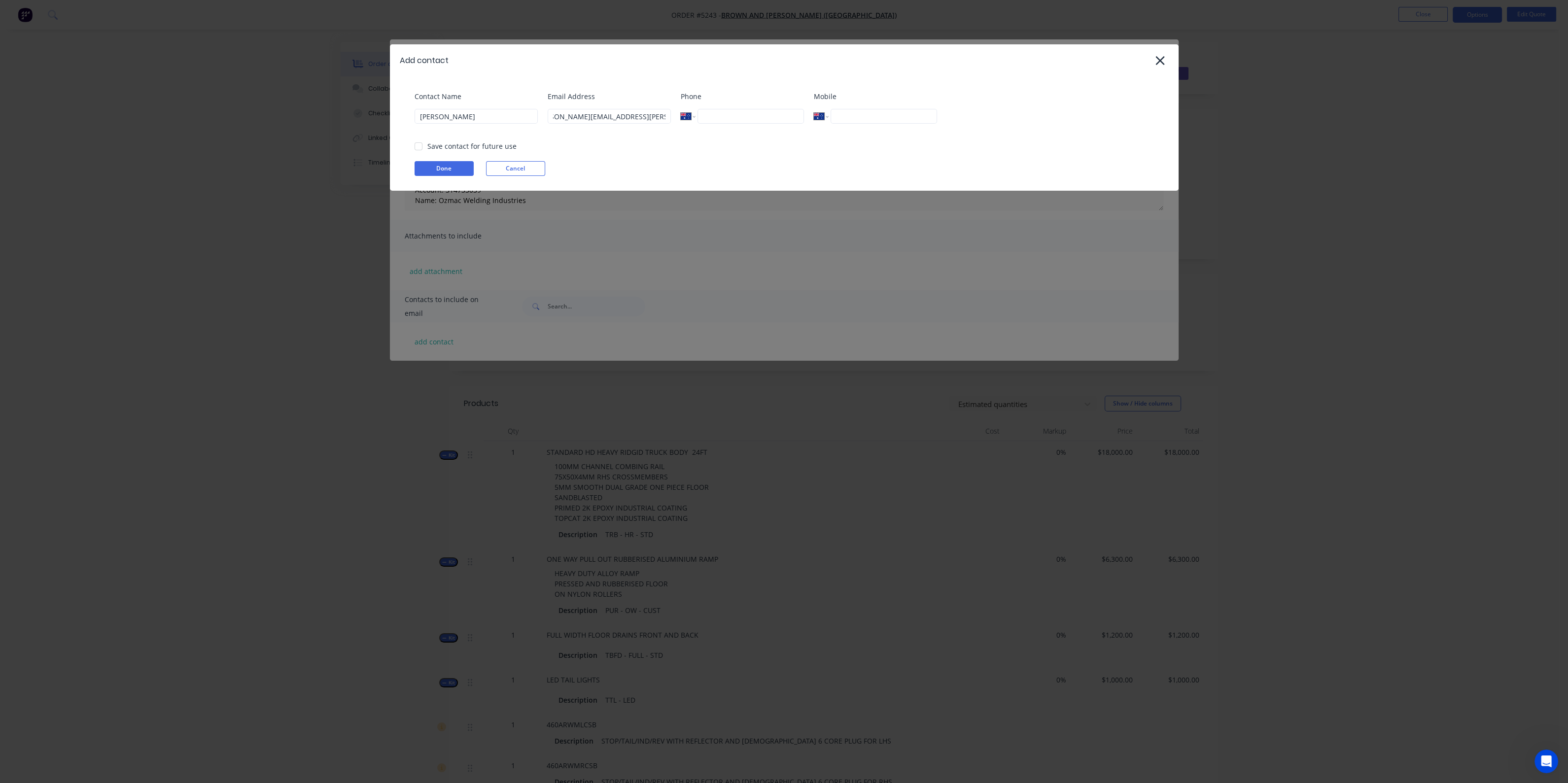
scroll to position [0, 0]
type input "[PHONE_NUMBER]"
click at [857, 112] on input "tel" at bounding box center [883, 116] width 106 height 15
type input "0418 823 402"
click at [433, 144] on div "Save contact for future use" at bounding box center [472, 146] width 89 height 10
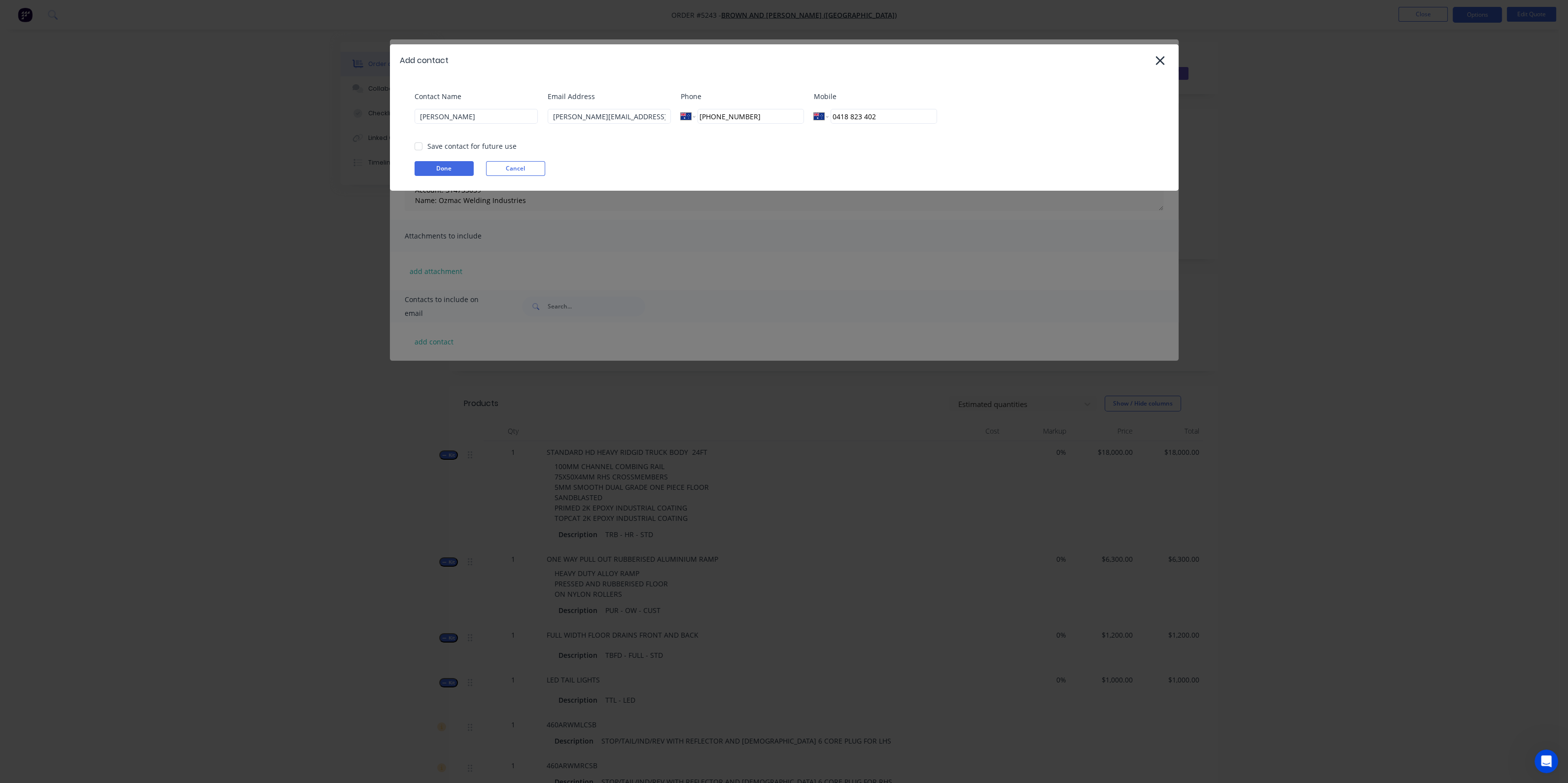
click at [421, 145] on div at bounding box center [418, 146] width 20 height 20
click at [444, 167] on button "Done" at bounding box center [444, 168] width 59 height 15
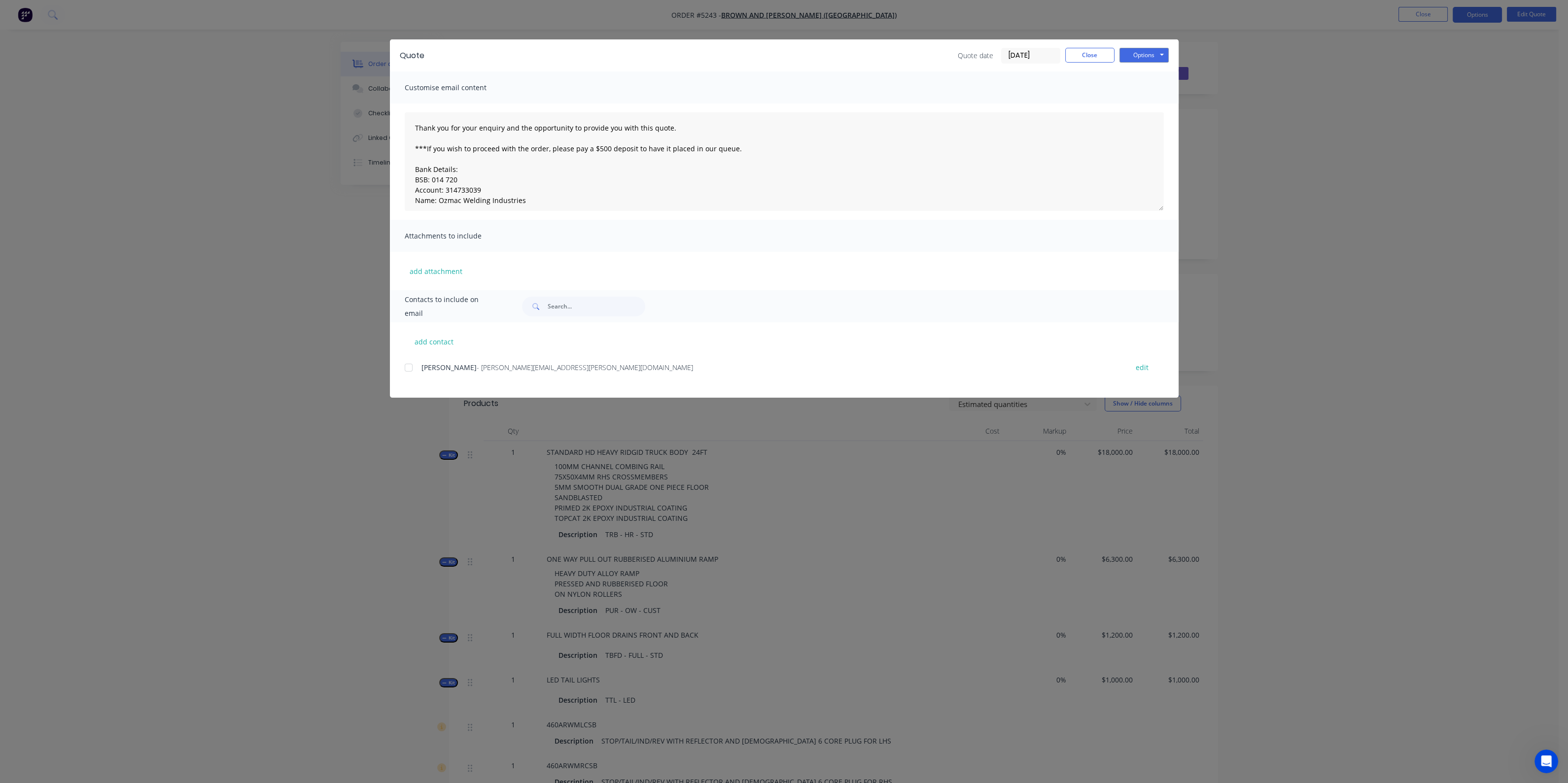
click at [411, 364] on div at bounding box center [408, 367] width 20 height 20
click at [1093, 58] on button "Close" at bounding box center [1090, 55] width 49 height 15
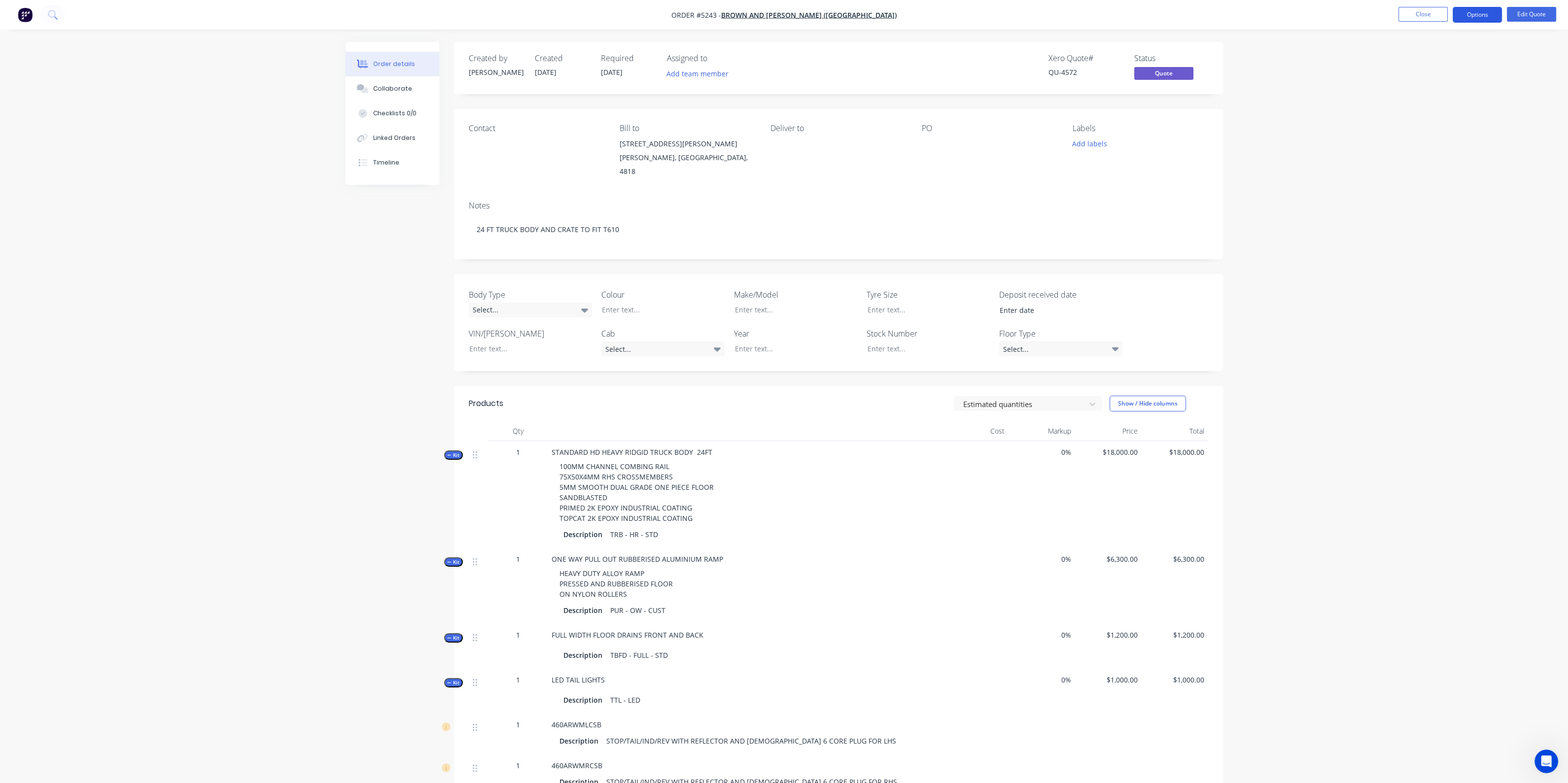
click at [1476, 18] on button "Options" at bounding box center [1477, 15] width 49 height 16
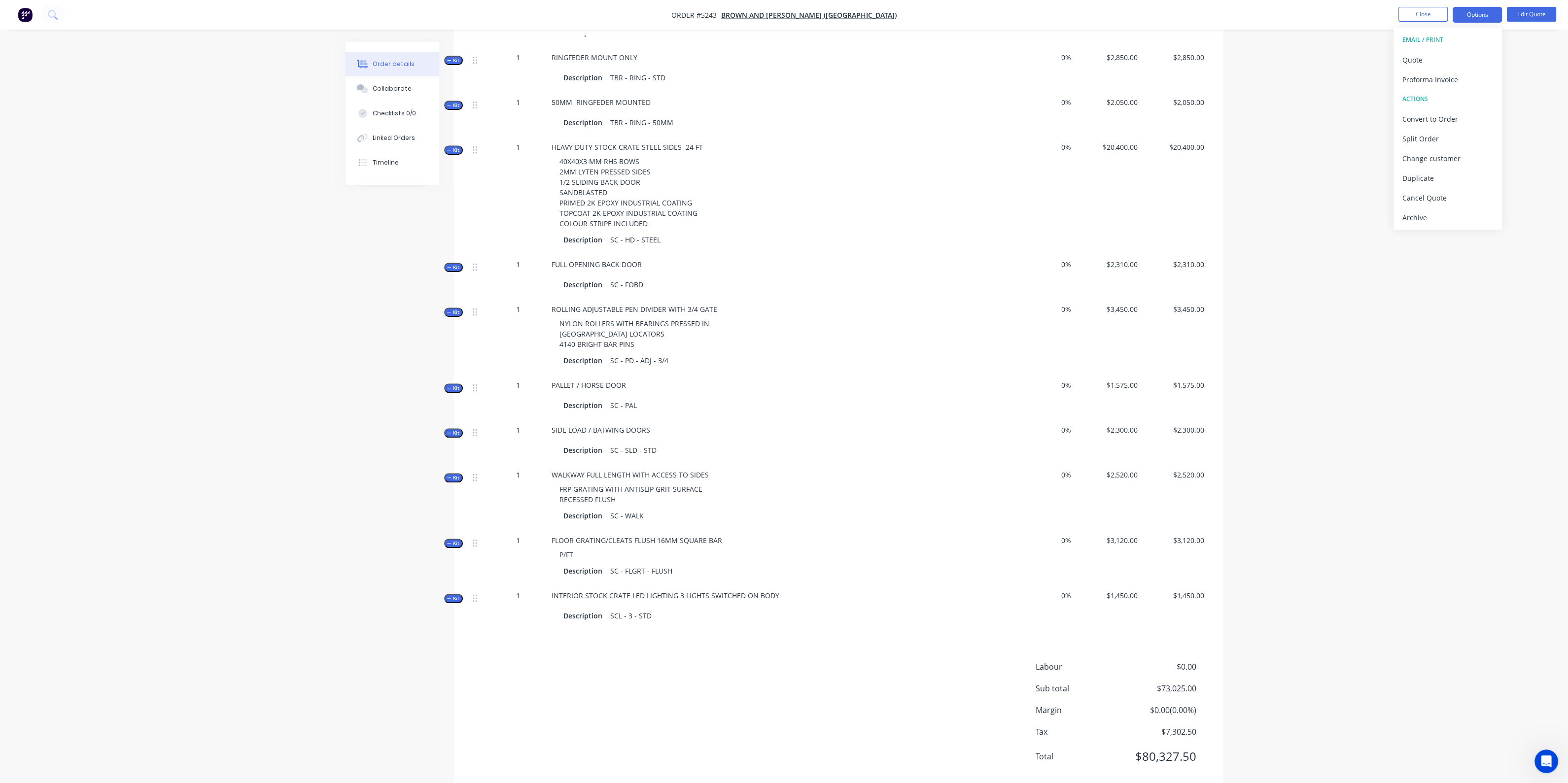
scroll to position [1123, 0]
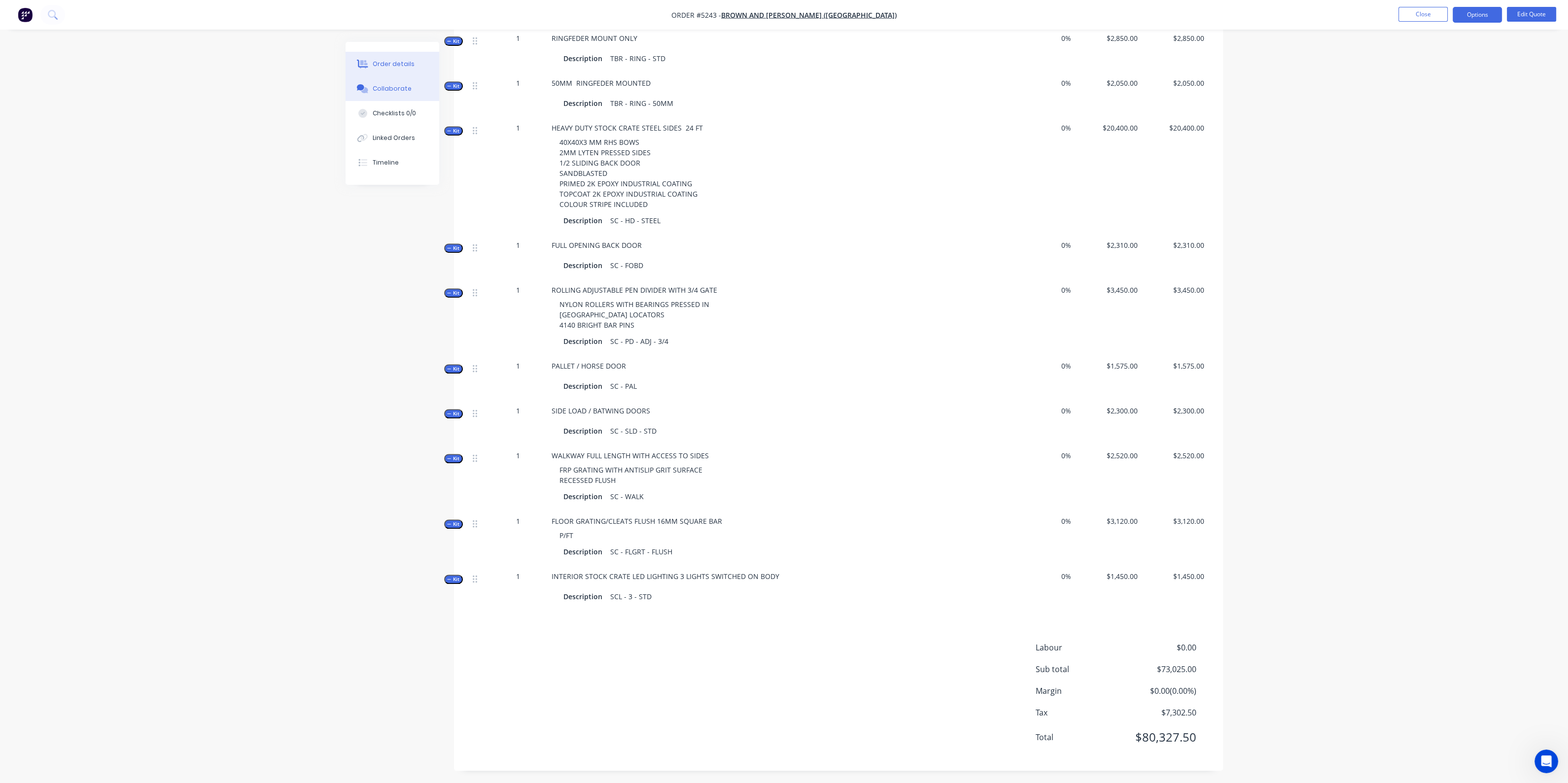
click at [383, 90] on div "Collaborate" at bounding box center [392, 89] width 39 height 9
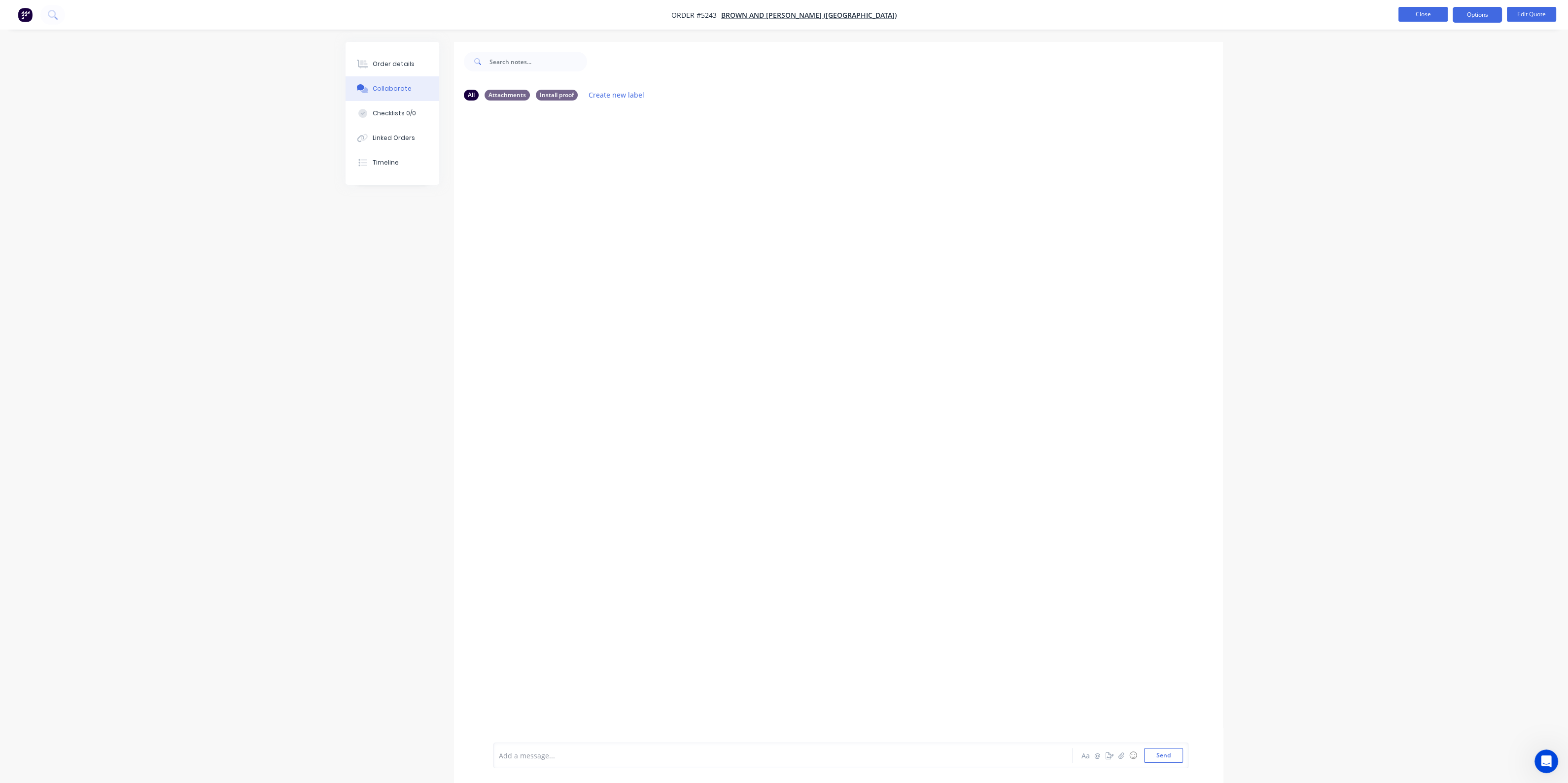
click at [1427, 13] on button "Close" at bounding box center [1423, 14] width 49 height 15
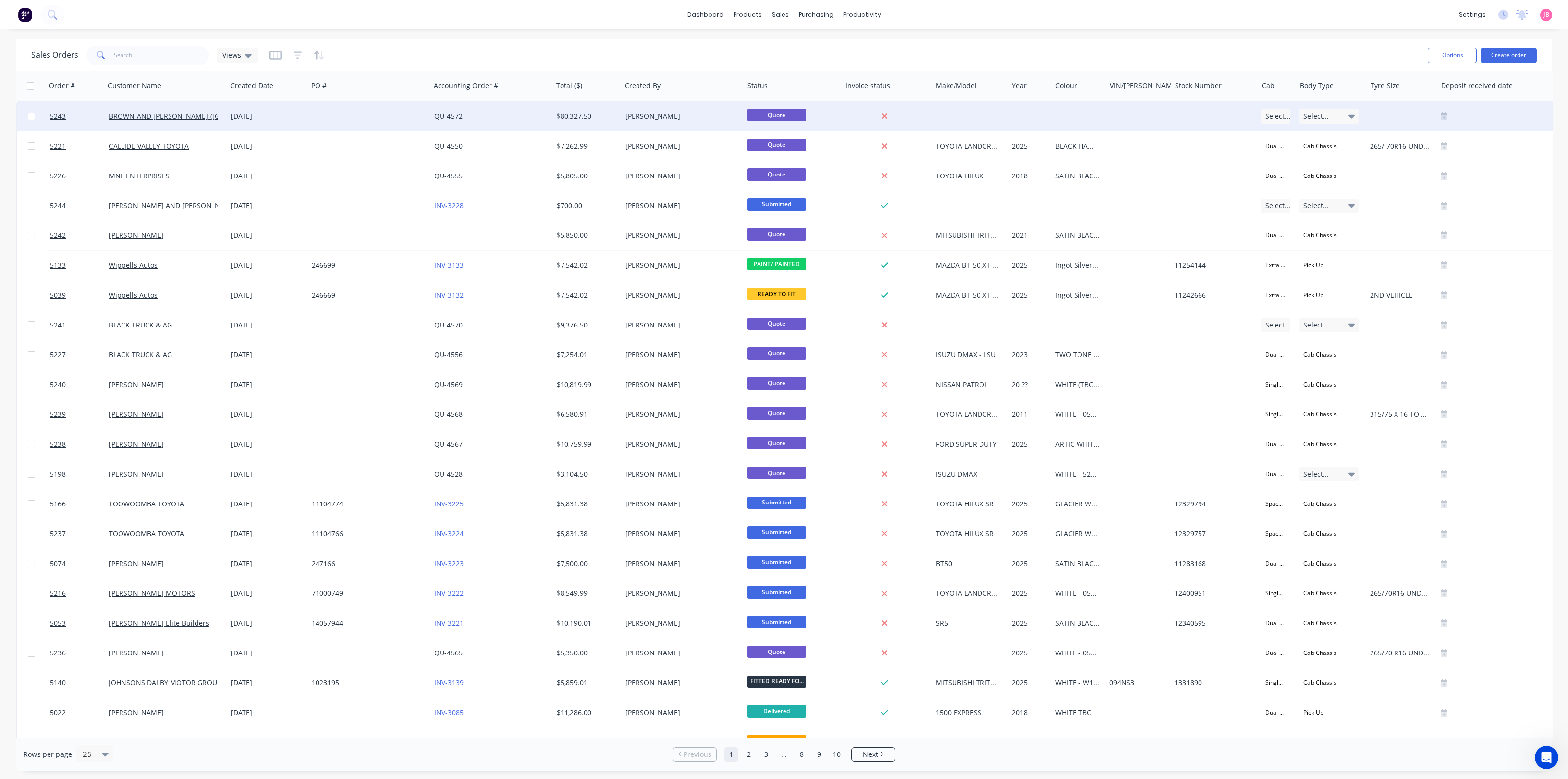
click at [494, 115] on div "QU-4572" at bounding box center [488, 116] width 109 height 10
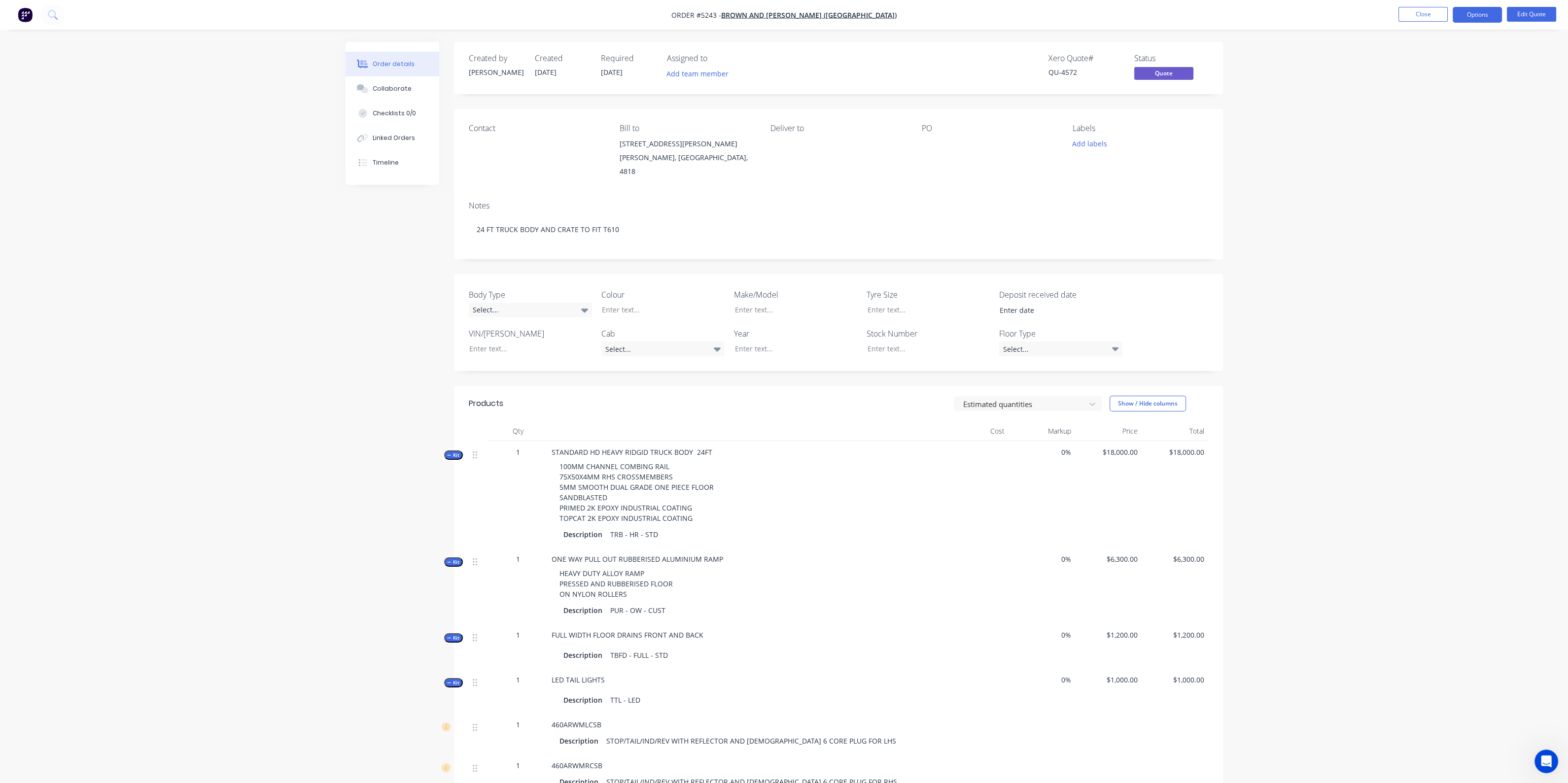
click at [487, 144] on div "Contact" at bounding box center [536, 151] width 135 height 54
click at [1493, 14] on button "Options" at bounding box center [1477, 15] width 49 height 16
click at [1447, 59] on div "Quote" at bounding box center [1447, 59] width 91 height 14
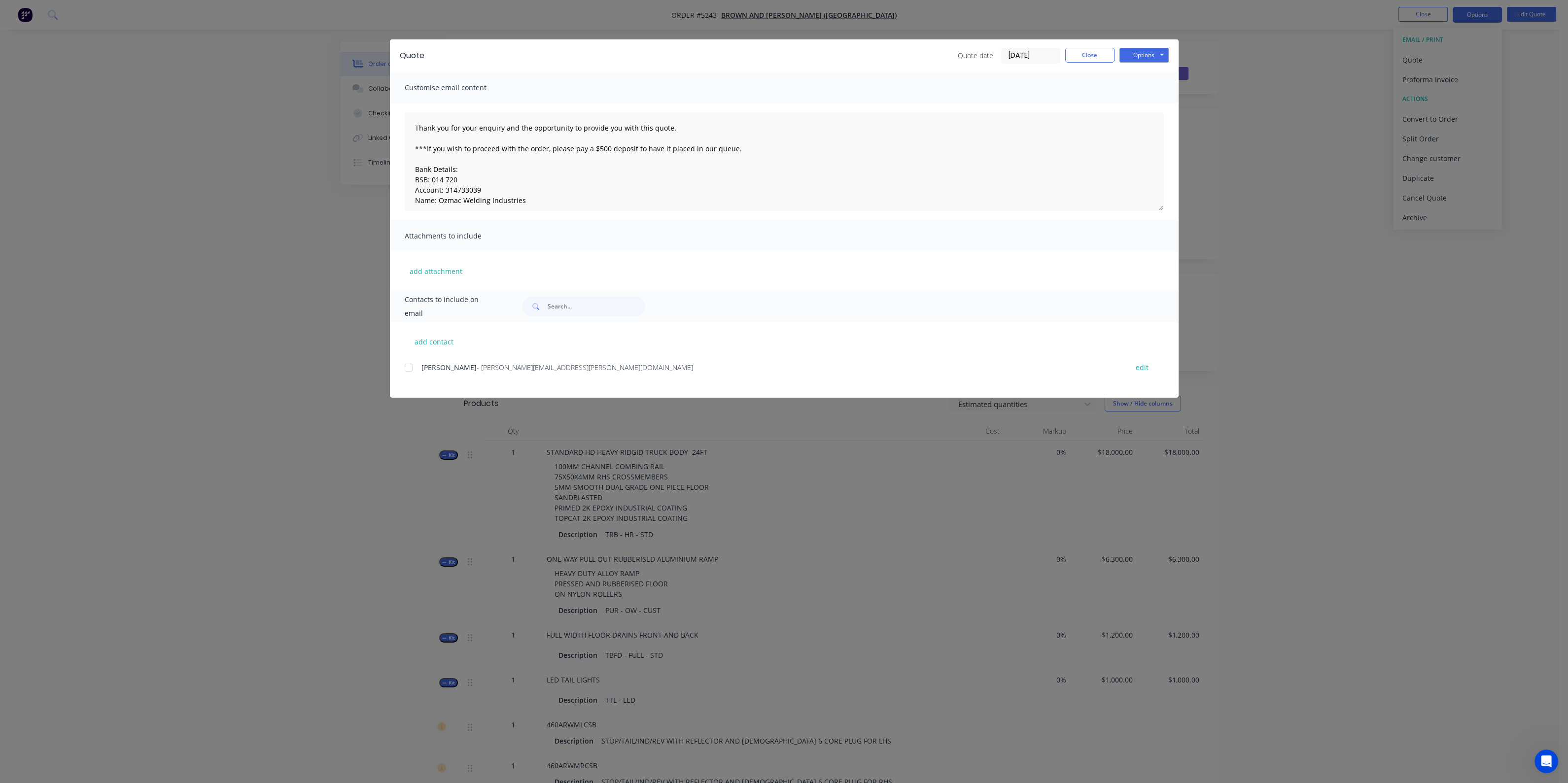
click at [407, 365] on div at bounding box center [408, 367] width 20 height 20
click at [1101, 52] on button "Close" at bounding box center [1090, 55] width 49 height 15
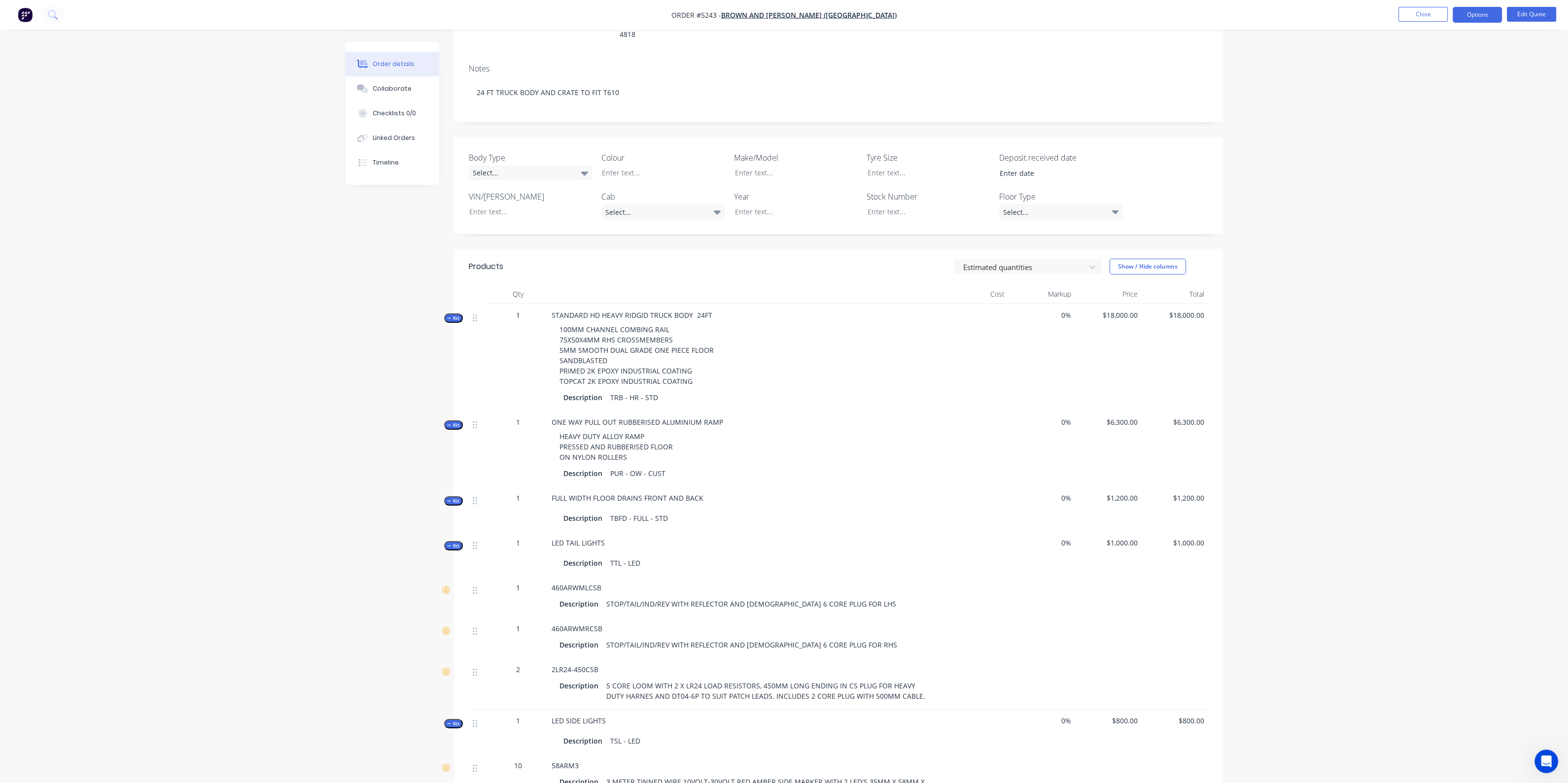
scroll to position [507, 0]
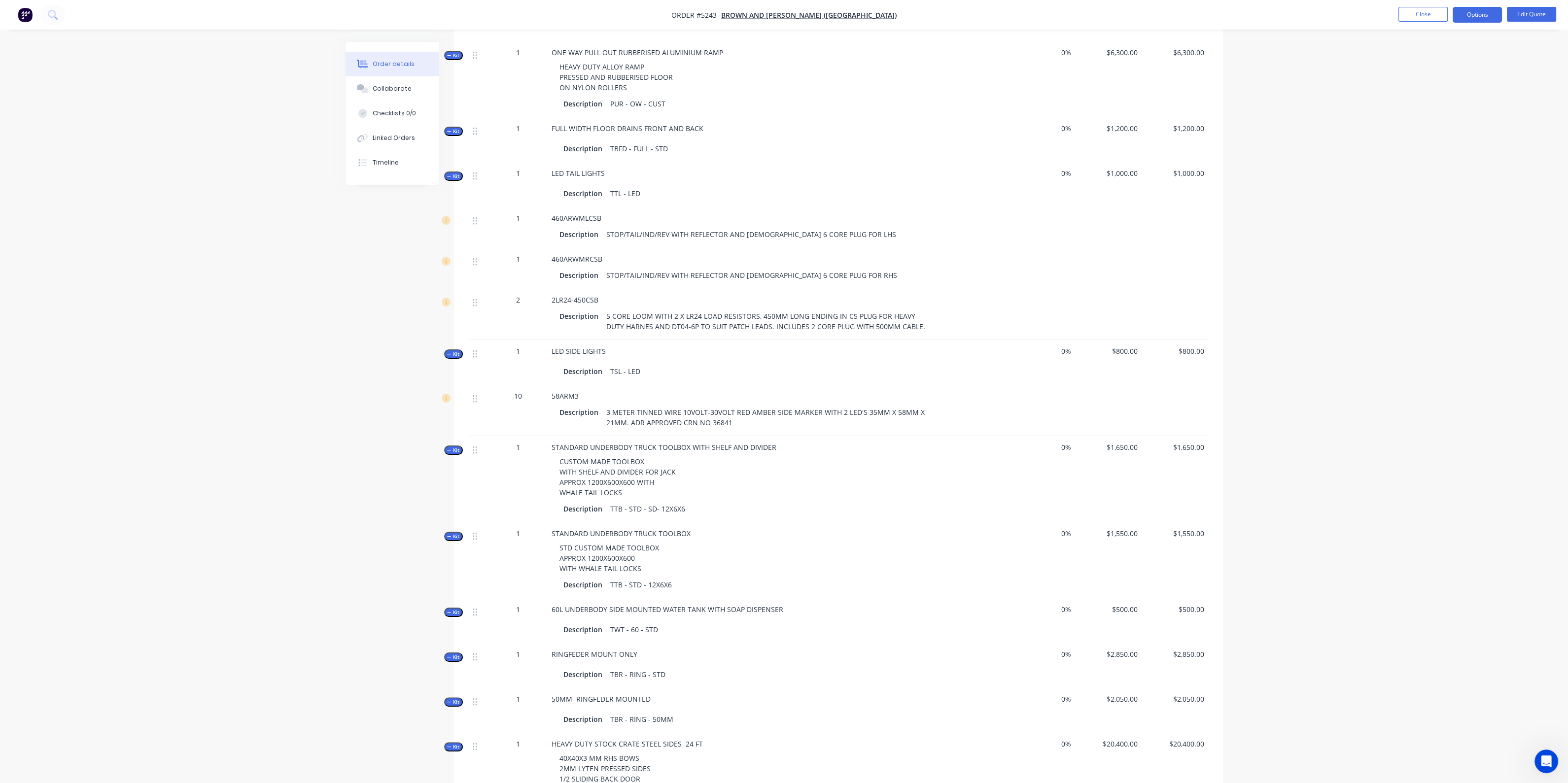
click at [450, 179] on span "Kit" at bounding box center [453, 176] width 13 height 7
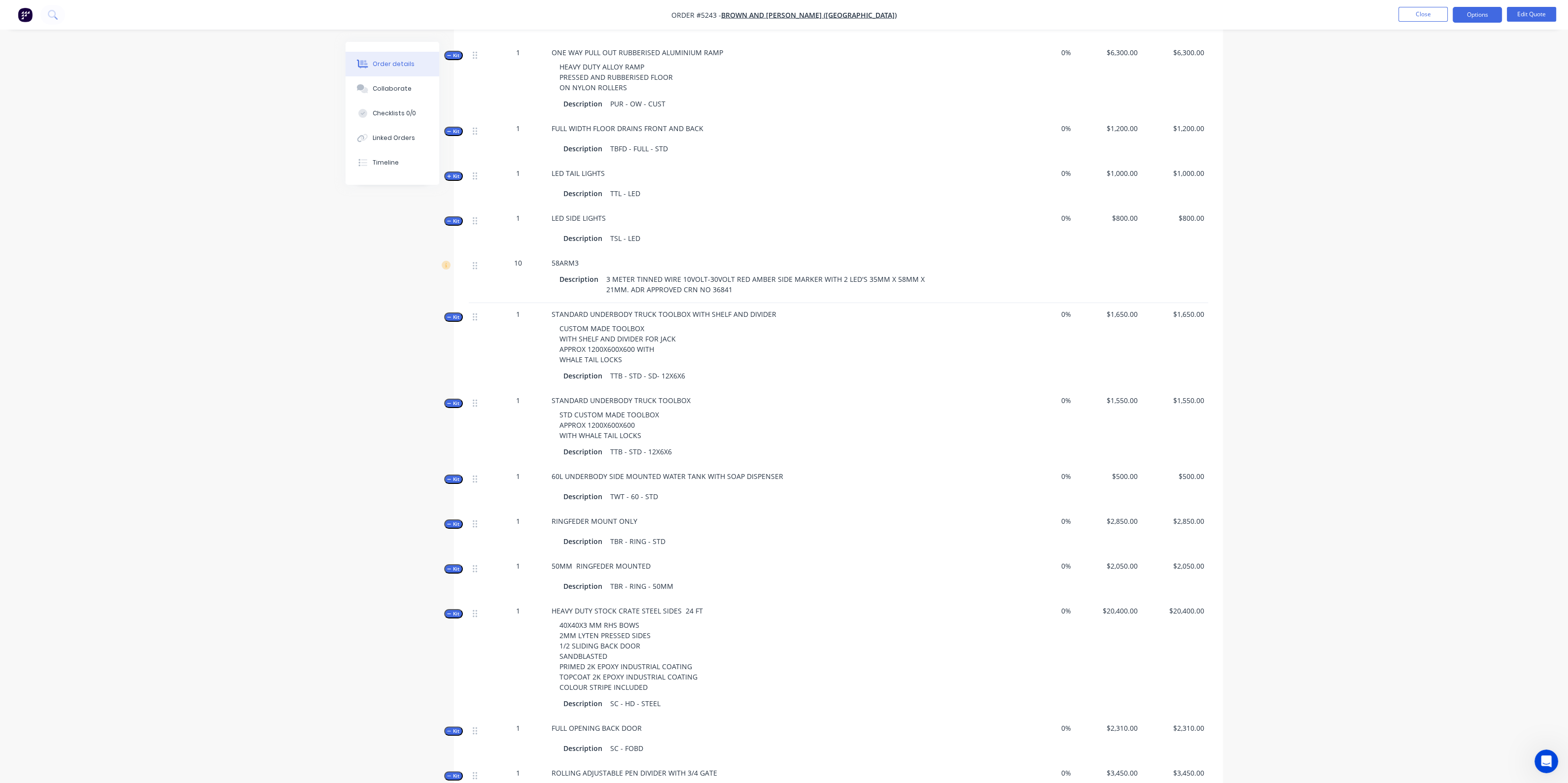
click at [452, 223] on span "Kit" at bounding box center [453, 221] width 13 height 7
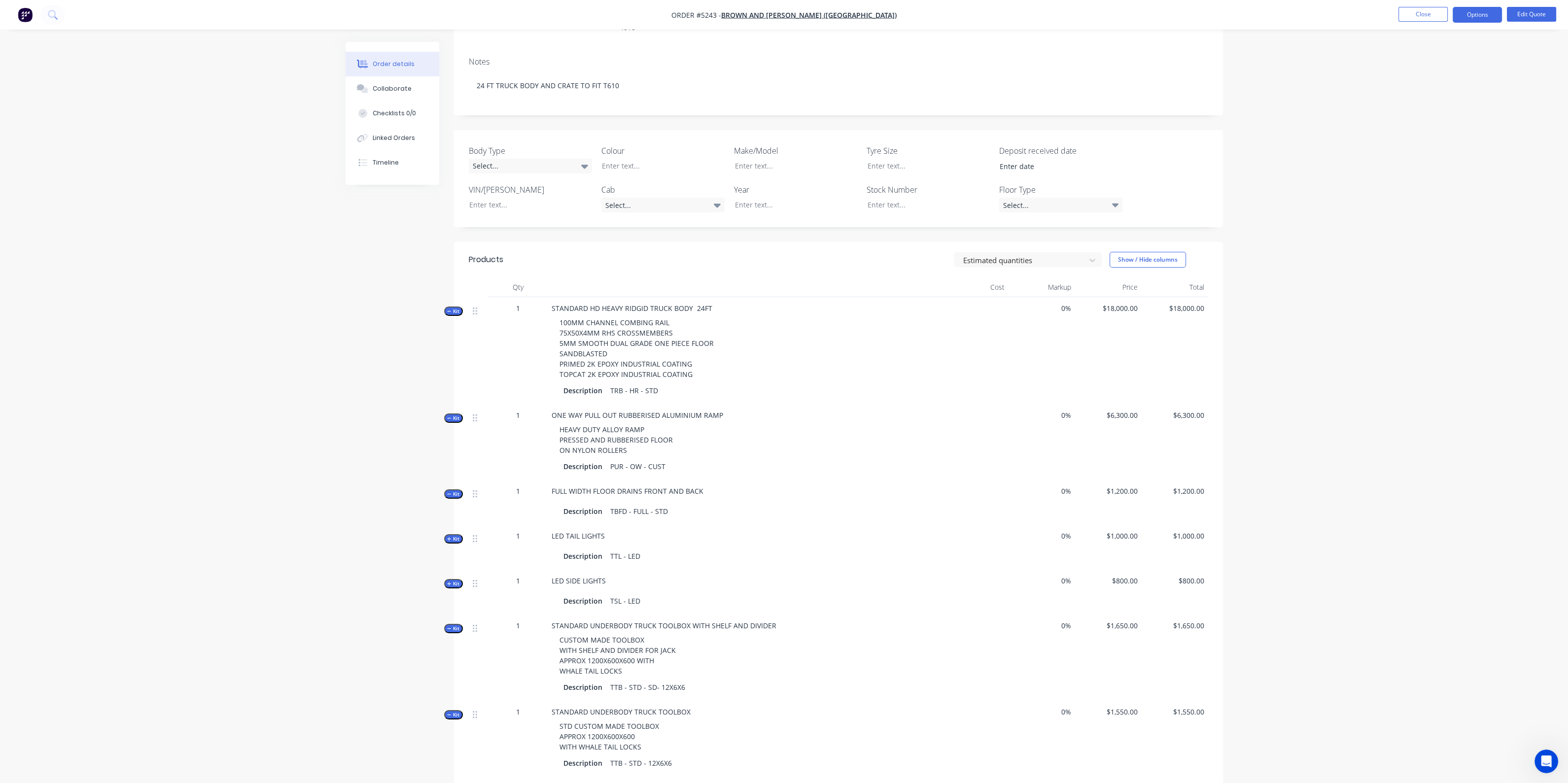
scroll to position [75, 0]
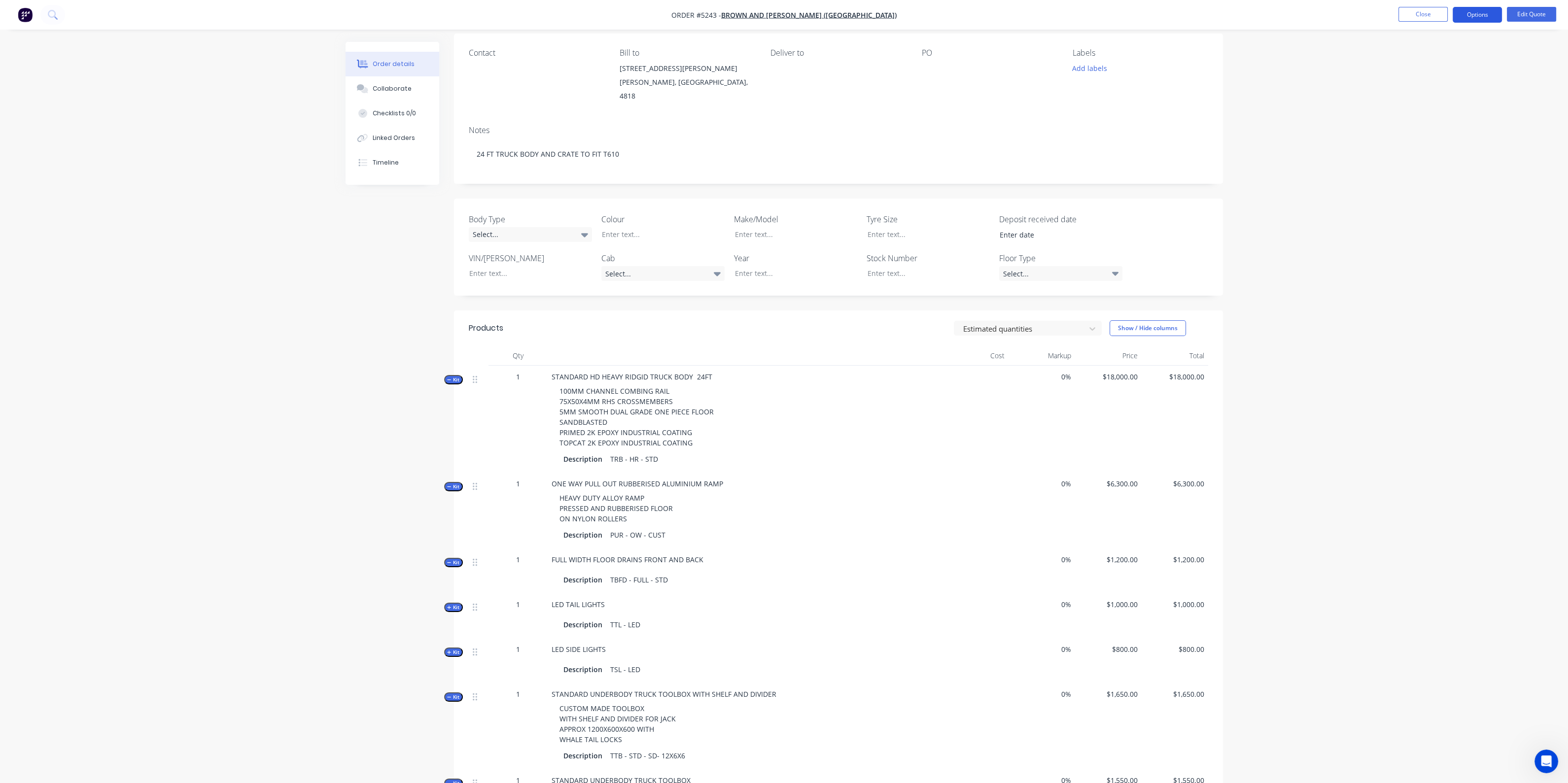
click at [1491, 16] on button "Options" at bounding box center [1477, 15] width 49 height 16
click at [1431, 60] on div "Quote" at bounding box center [1447, 59] width 91 height 14
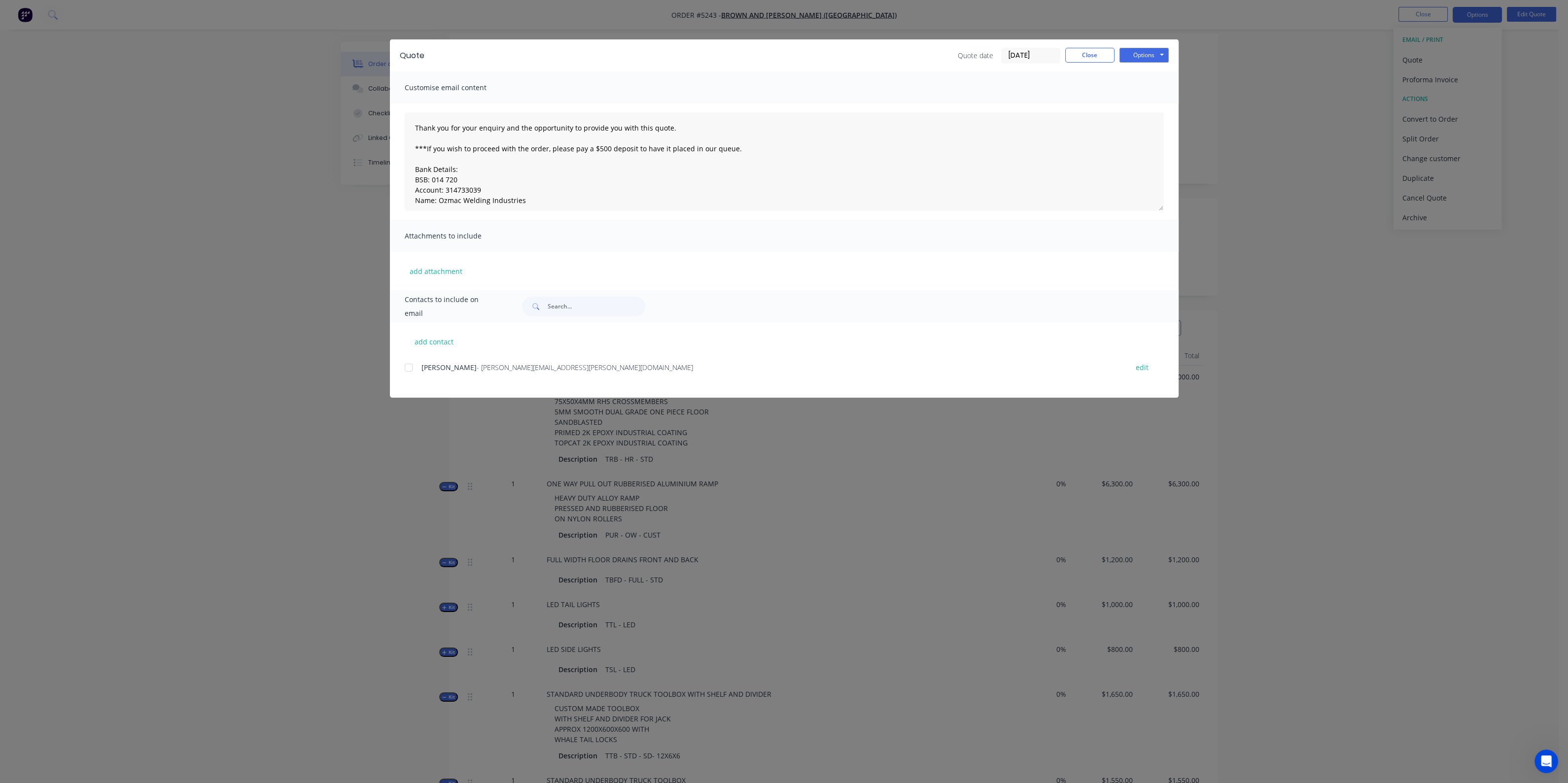
click at [400, 368] on div "add contact [PERSON_NAME] - [PERSON_NAME][EMAIL_ADDRESS][PERSON_NAME][DOMAIN_NA…" at bounding box center [784, 359] width 789 height 75
click at [408, 368] on div at bounding box center [408, 367] width 20 height 20
click at [1138, 62] on button "Options" at bounding box center [1144, 55] width 49 height 15
click at [1141, 106] on button "Email" at bounding box center [1150, 105] width 63 height 17
click at [1138, 54] on button "Options" at bounding box center [1144, 55] width 49 height 15
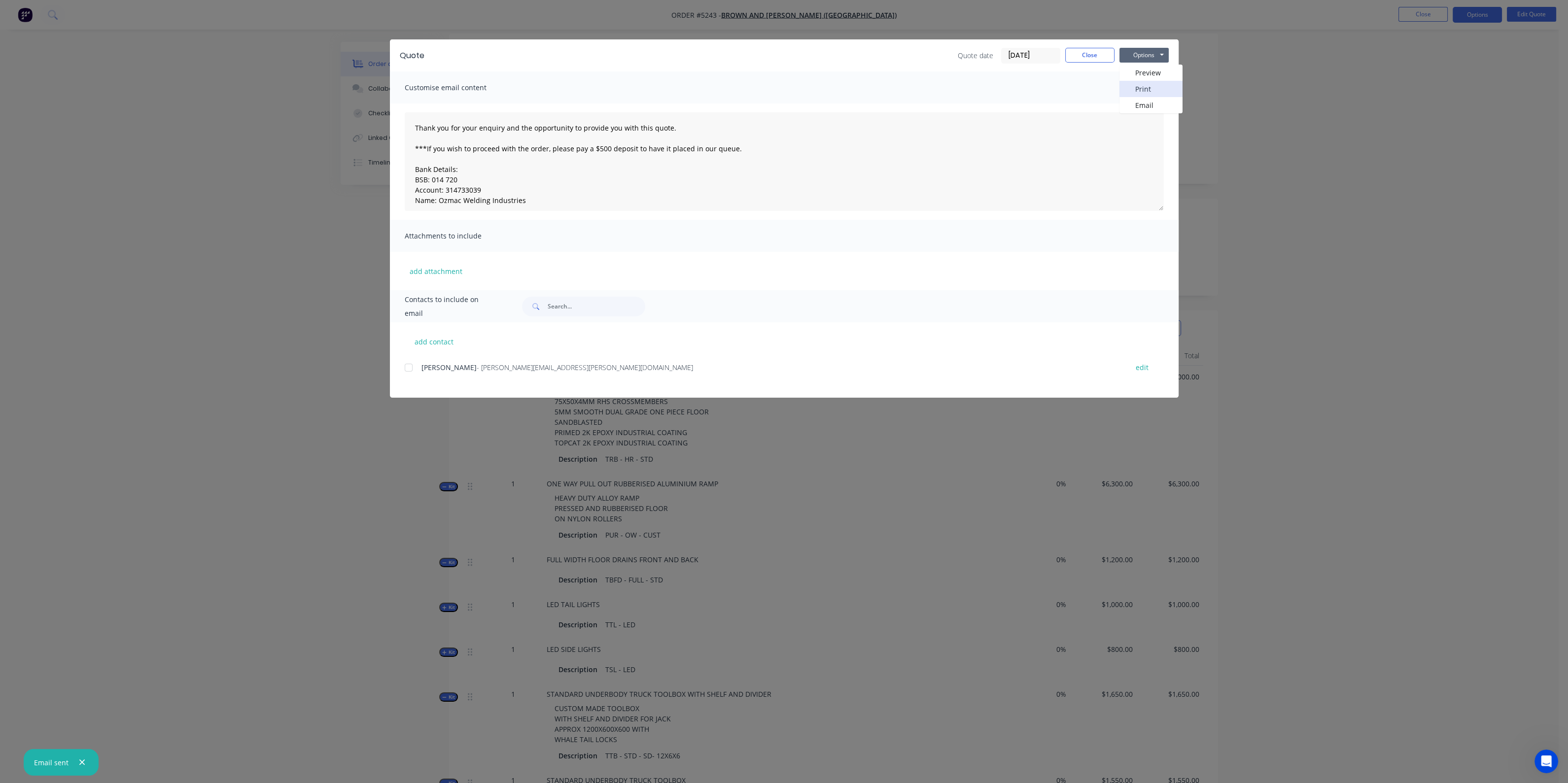
click at [1141, 89] on button "Print" at bounding box center [1150, 89] width 63 height 17
click at [1086, 51] on button "Close" at bounding box center [1090, 55] width 49 height 15
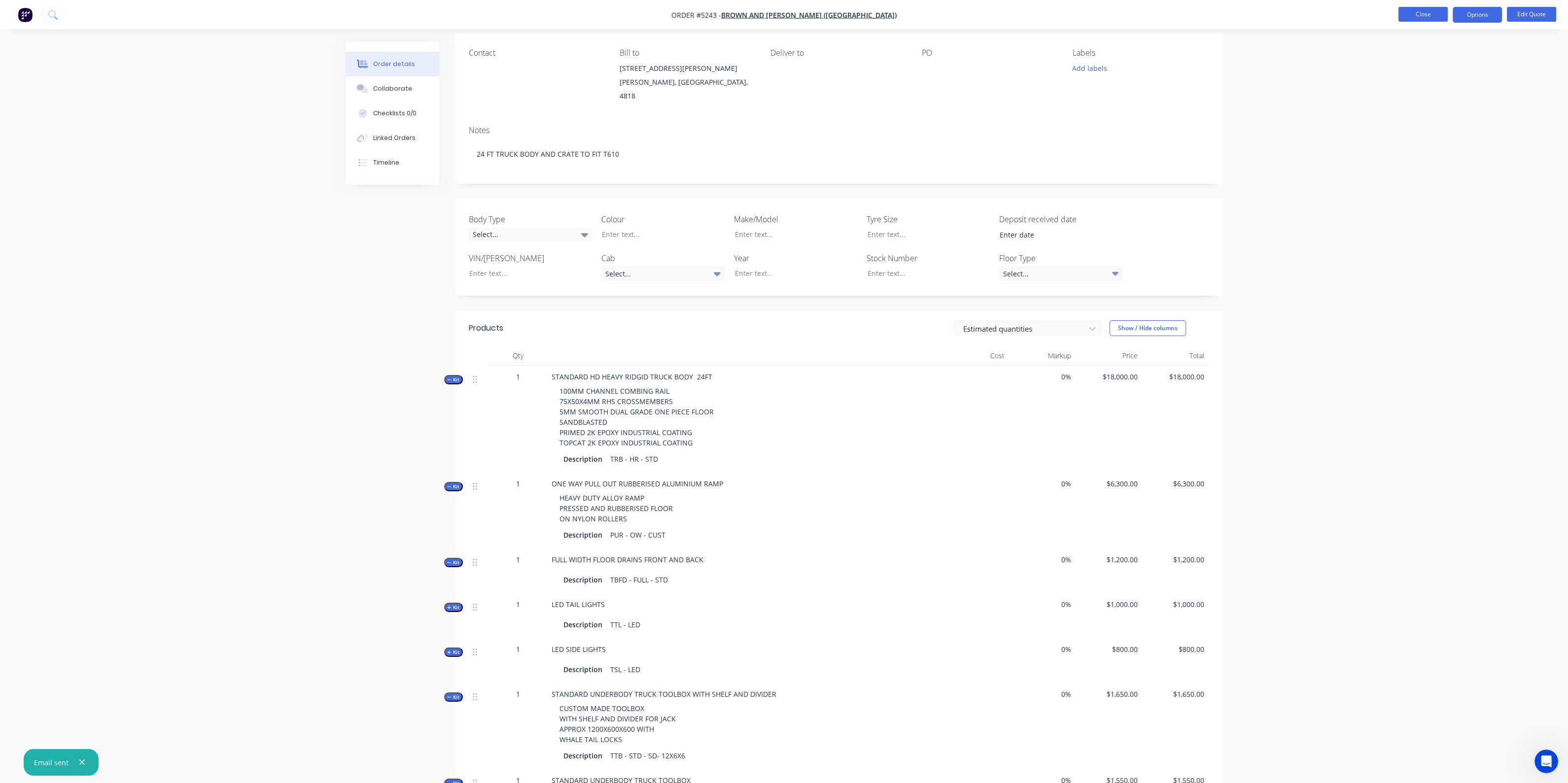
click at [1436, 9] on button "Close" at bounding box center [1423, 14] width 49 height 15
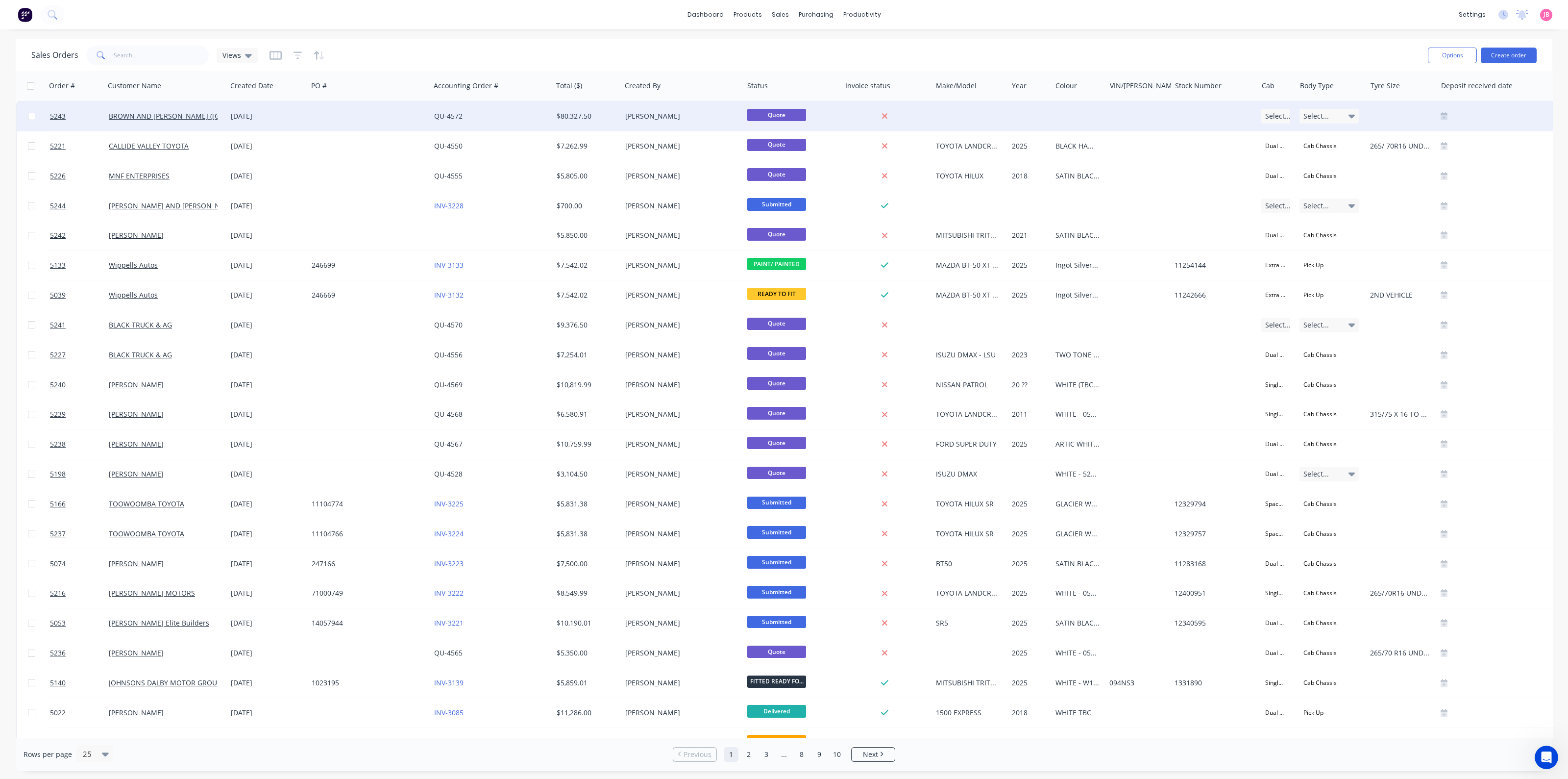
click at [592, 116] on div "$80,327.50" at bounding box center [585, 116] width 58 height 10
